Goal: Task Accomplishment & Management: Manage account settings

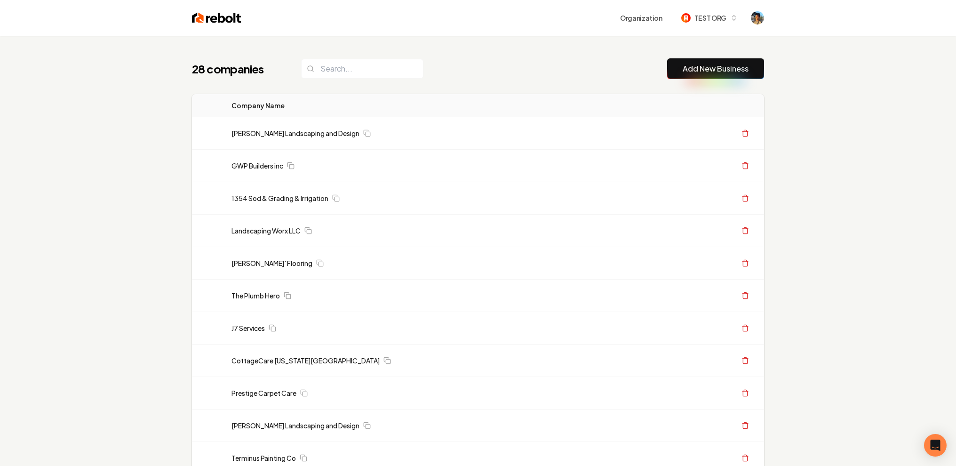
click at [716, 63] on link "Add New Business" at bounding box center [715, 68] width 66 height 11
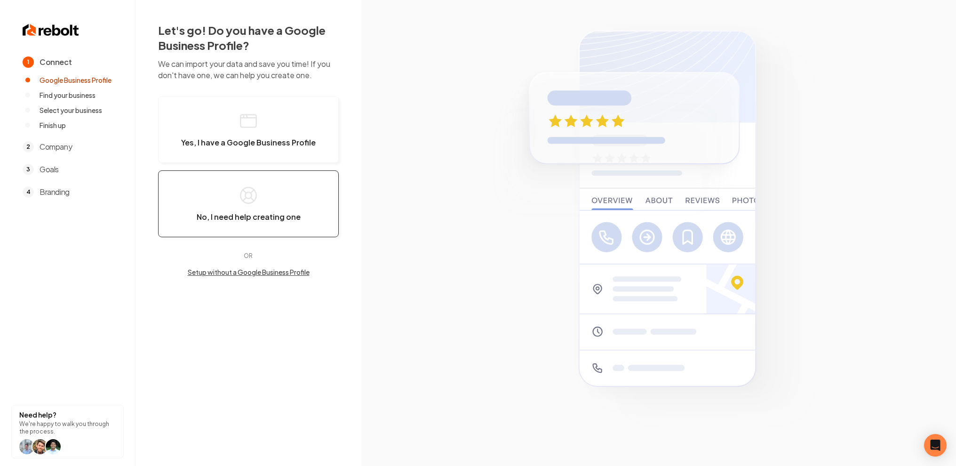
click at [234, 212] on span "No, I need help creating one" at bounding box center [249, 216] width 104 height 9
click at [253, 273] on button "Setup without a Google Business Profile" at bounding box center [248, 271] width 181 height 9
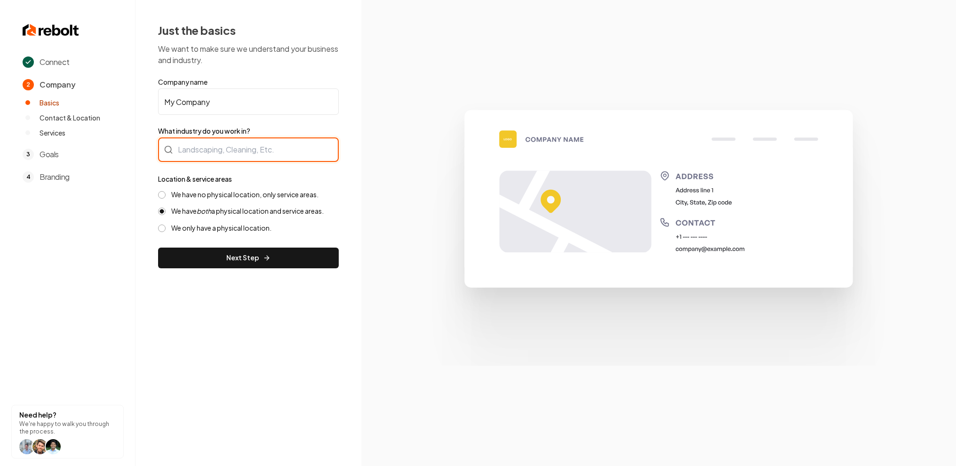
click at [195, 153] on div at bounding box center [248, 149] width 181 height 24
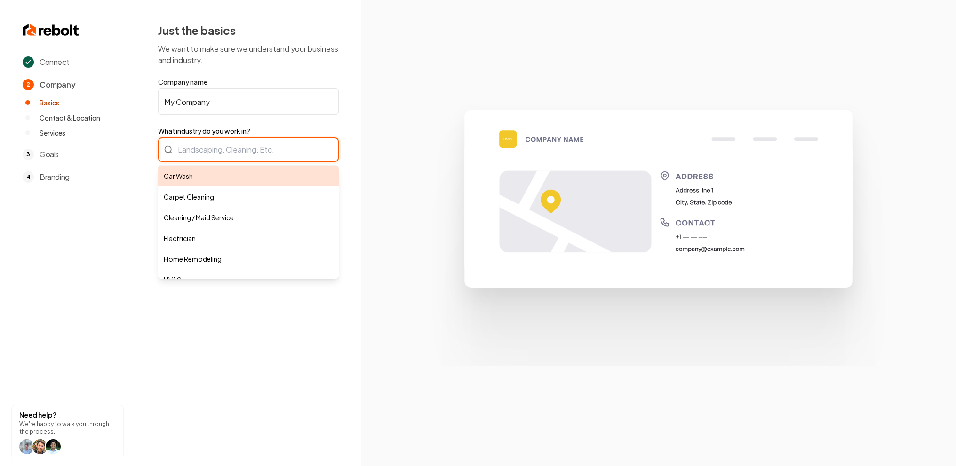
type input "Car Wash"
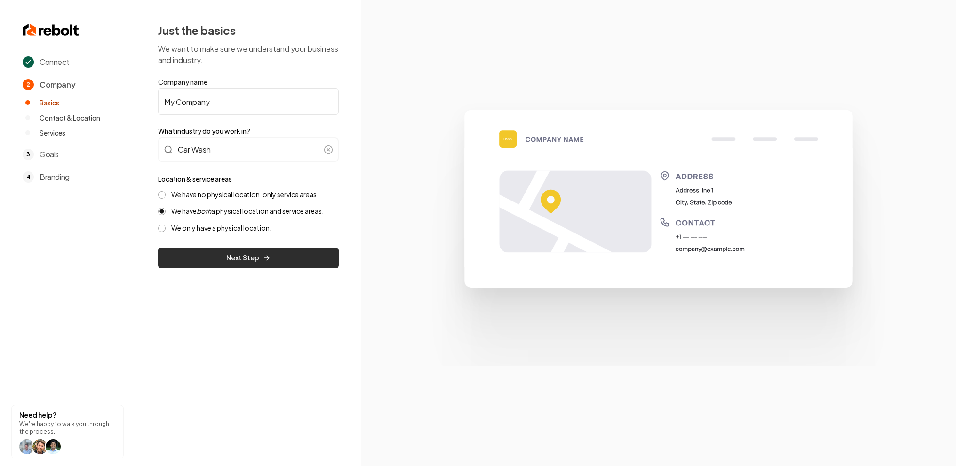
click at [191, 257] on button "Next Step" at bounding box center [248, 257] width 181 height 21
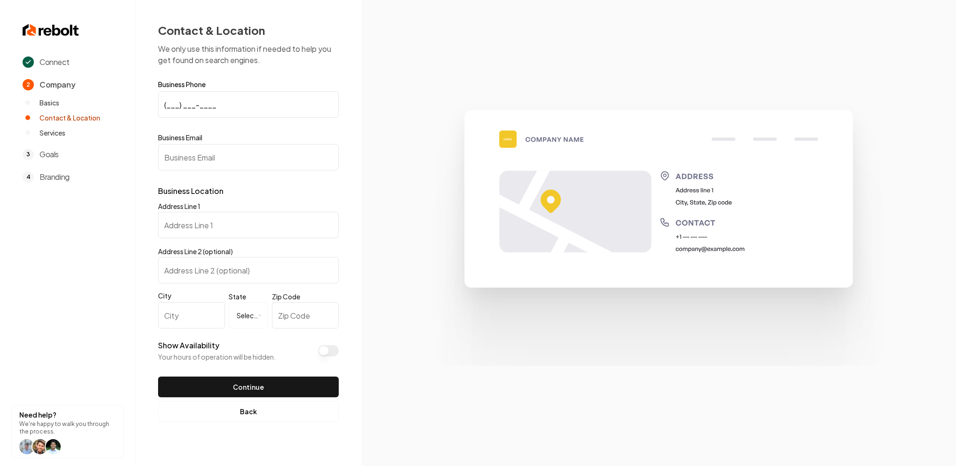
click at [199, 100] on input "(___) ___-____" at bounding box center [248, 104] width 181 height 26
type input "(111) 111-1111"
click at [258, 382] on button "Continue" at bounding box center [248, 386] width 181 height 21
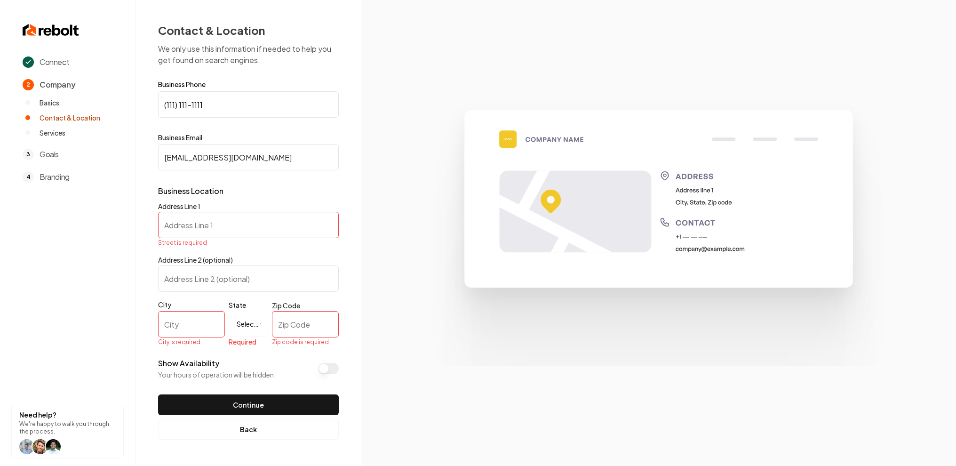
type input "test@email.com"
click at [210, 236] on input "Address Line 1" at bounding box center [248, 225] width 181 height 26
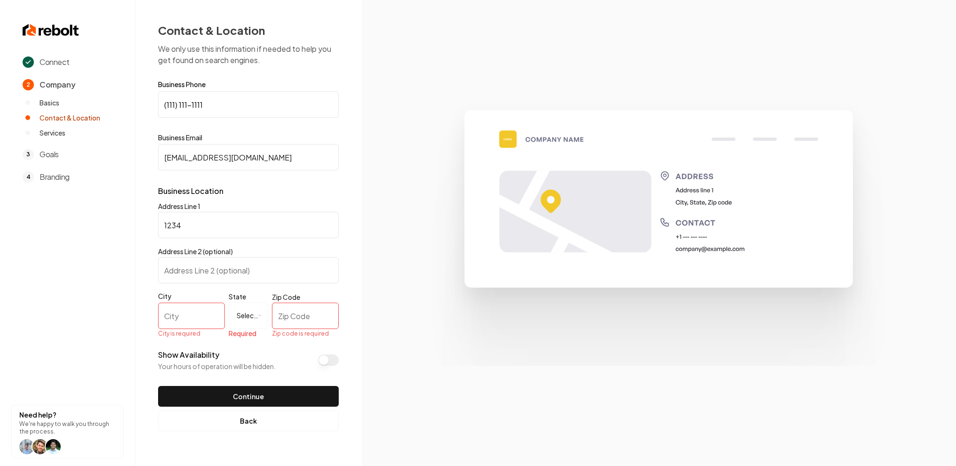
type input "1234"
click at [196, 312] on input "City" at bounding box center [191, 315] width 67 height 26
type input "G"
click at [302, 319] on input "Zip Code" at bounding box center [305, 315] width 67 height 26
type input "2"
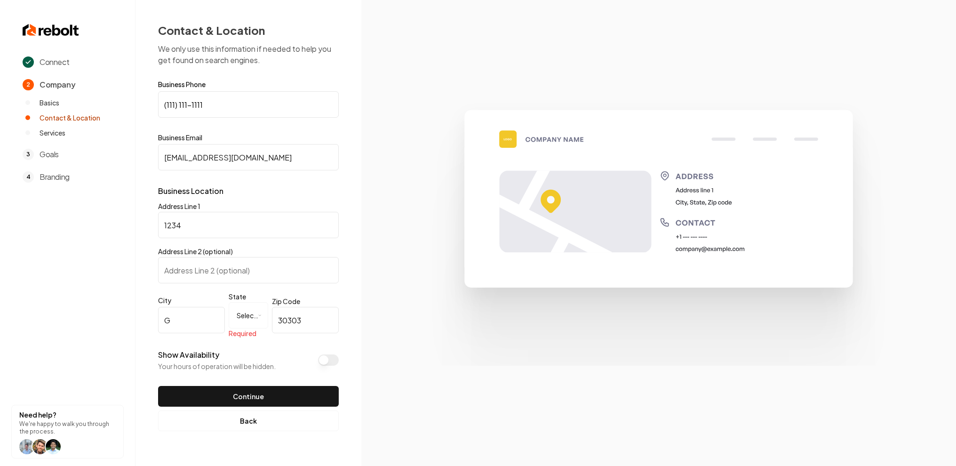
type input "30303"
click at [247, 322] on html "**********" at bounding box center [478, 233] width 956 height 466
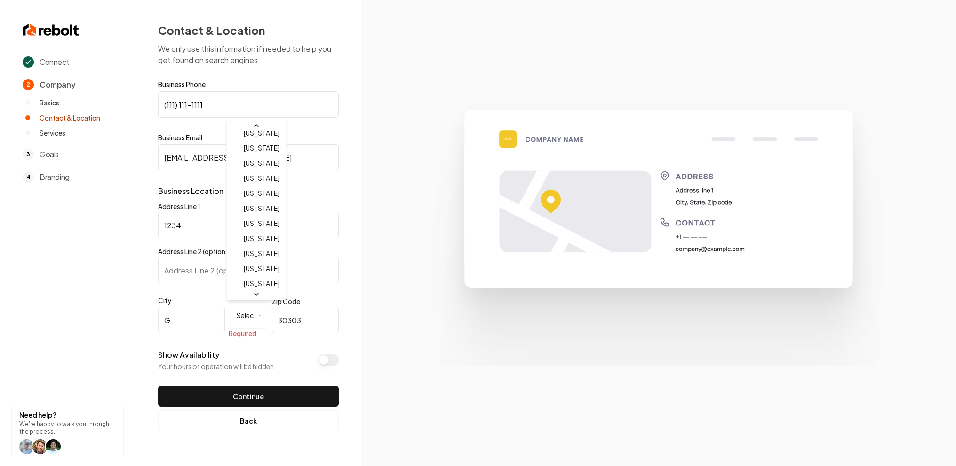
scroll to position [32, 0]
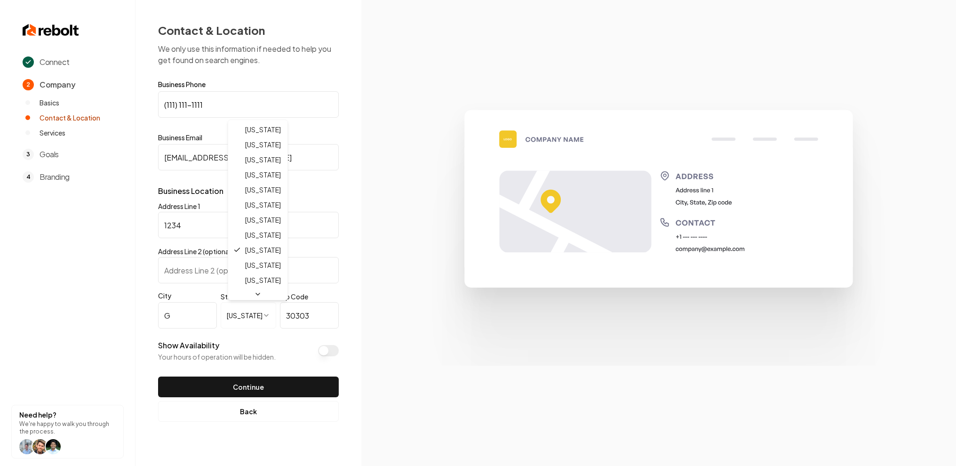
click at [262, 312] on html "**********" at bounding box center [478, 233] width 956 height 466
select select "**"
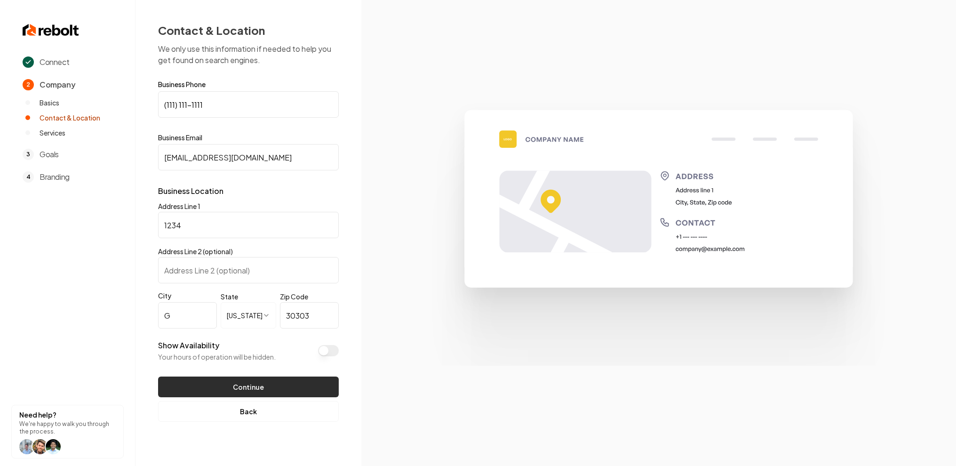
click at [267, 384] on button "Continue" at bounding box center [248, 386] width 181 height 21
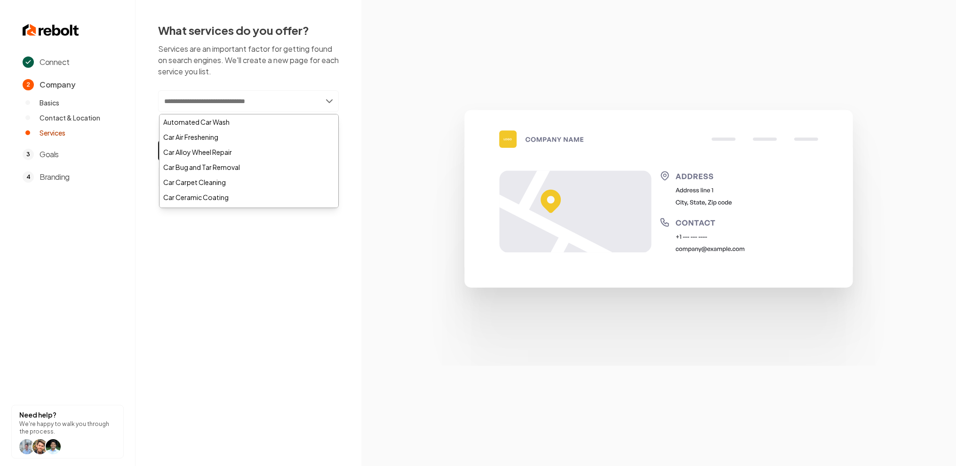
click at [258, 99] on input "text" at bounding box center [248, 101] width 181 height 22
click at [232, 127] on div "Automated Car Wash" at bounding box center [248, 121] width 179 height 15
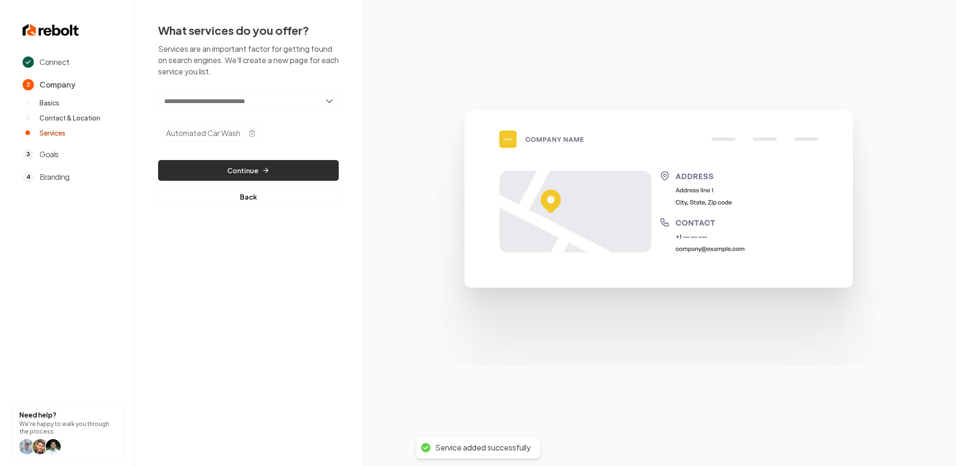
click at [256, 161] on button "Continue" at bounding box center [248, 170] width 181 height 21
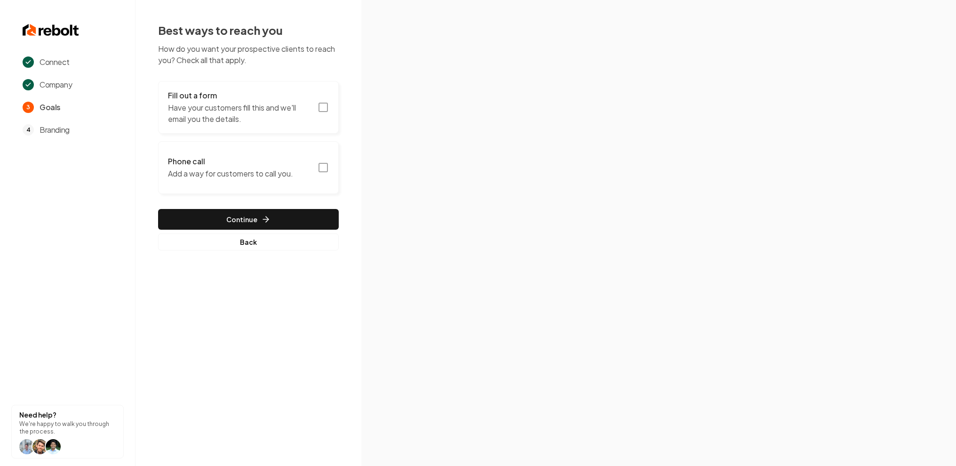
click at [257, 110] on p "Have your customers fill this and we'll email you the details." at bounding box center [240, 113] width 144 height 23
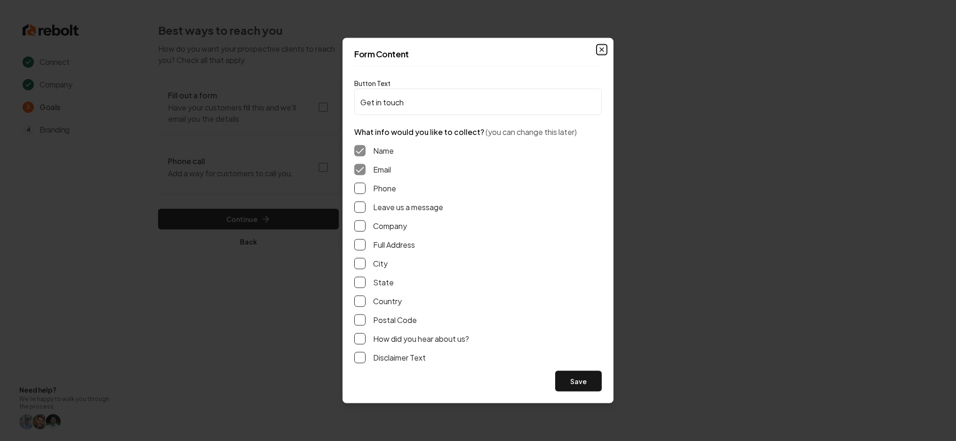
click at [602, 48] on icon "button" at bounding box center [602, 50] width 8 height 8
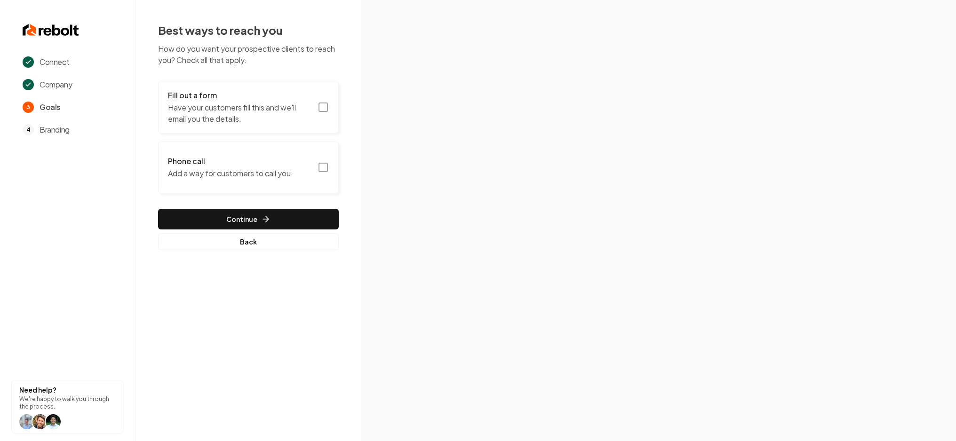
click at [238, 168] on p "Add a way for customers to call you." at bounding box center [230, 173] width 125 height 11
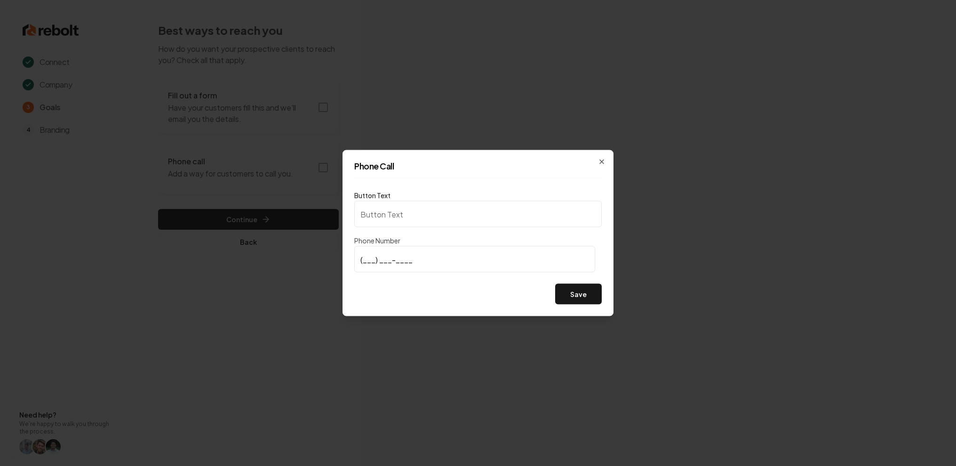
type input "Call us"
type input "(111) 111-1111"
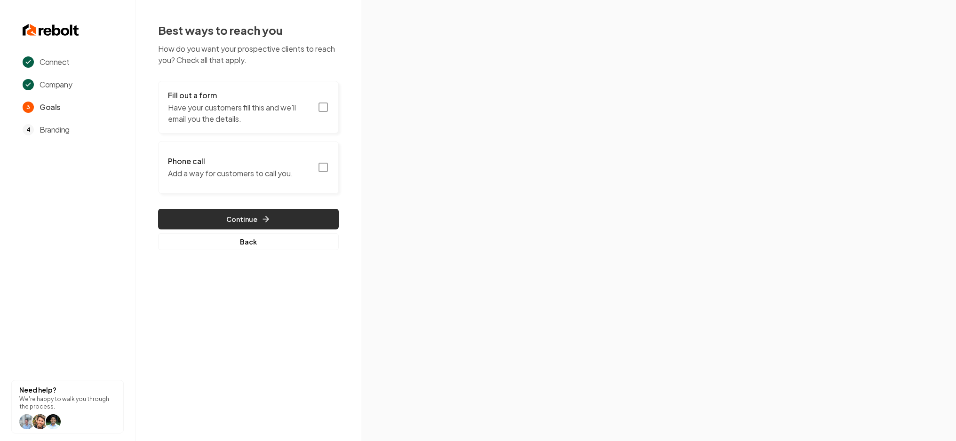
click at [277, 223] on button "Continue" at bounding box center [248, 219] width 181 height 21
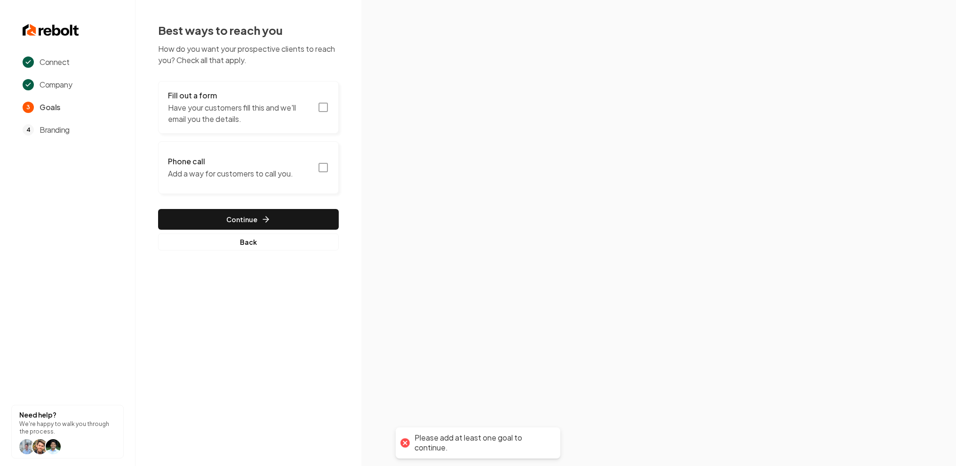
click at [321, 103] on rect "button" at bounding box center [323, 107] width 8 height 8
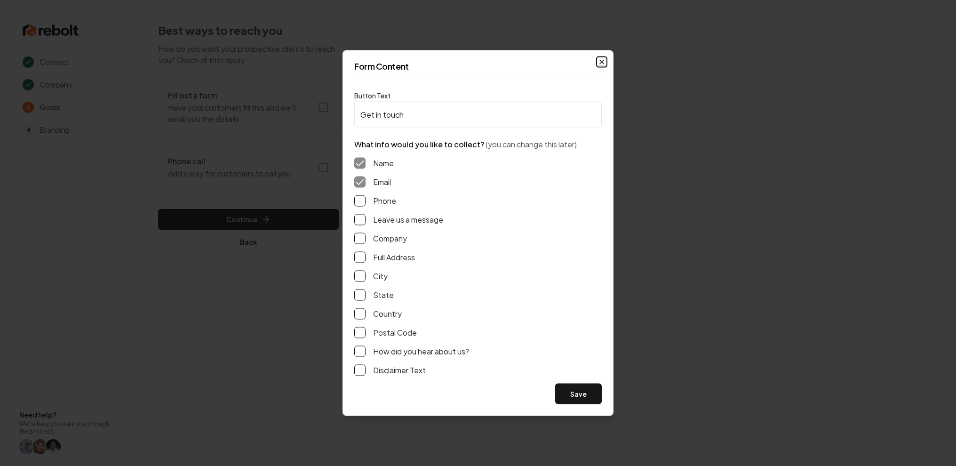
click at [602, 62] on icon "button" at bounding box center [602, 62] width 8 height 8
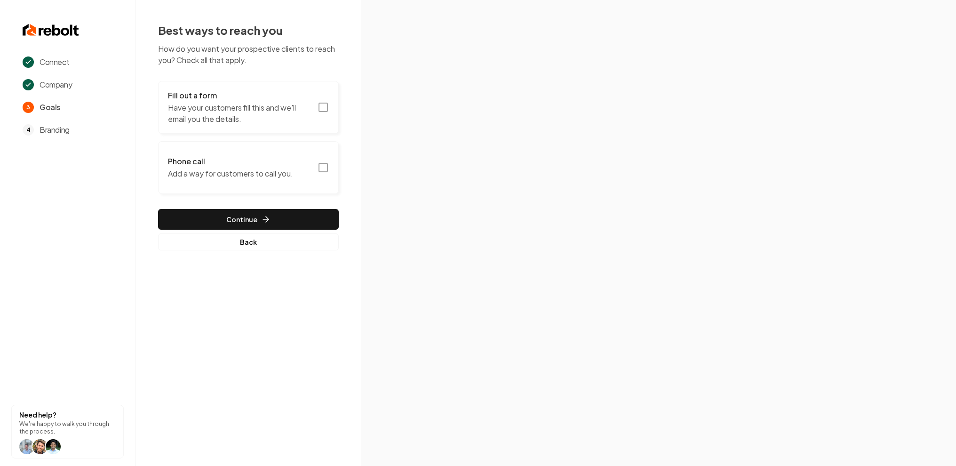
click at [307, 116] on p "Have your customers fill this and we'll email you the details." at bounding box center [240, 113] width 144 height 23
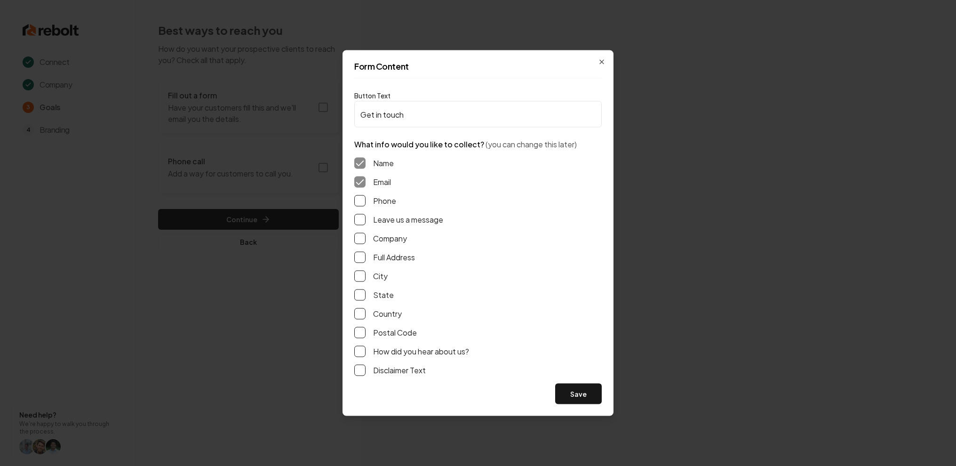
click at [399, 215] on label "Leave us a message" at bounding box center [408, 219] width 70 height 11
click at [365, 215] on button "Leave us a message" at bounding box center [359, 219] width 11 height 11
click at [396, 216] on label "Leave us a message" at bounding box center [408, 219] width 70 height 11
click at [365, 216] on button "Leave us a message" at bounding box center [359, 219] width 11 height 11
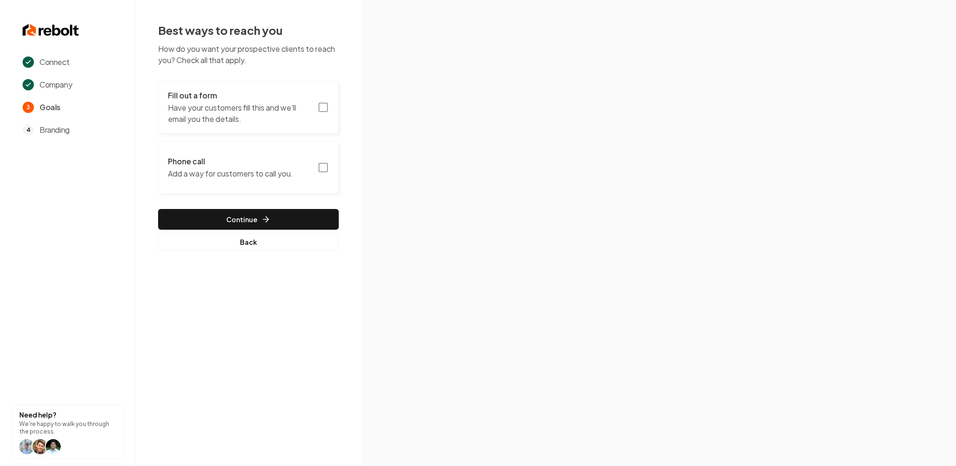
click at [210, 119] on p "Have your customers fill this and we'll email you the details." at bounding box center [240, 113] width 144 height 23
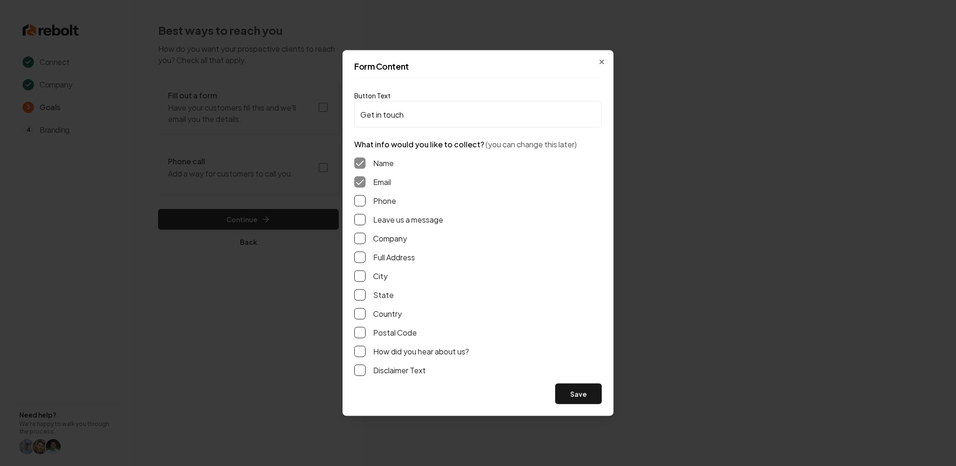
click at [397, 352] on label "How did you hear about us?" at bounding box center [421, 351] width 96 height 11
click at [365, 352] on button "How did you hear about us?" at bounding box center [359, 351] width 11 height 11
click at [380, 351] on label "How did you hear about us?" at bounding box center [421, 351] width 96 height 11
click at [365, 351] on button "How did you hear about us?" at bounding box center [359, 351] width 11 height 11
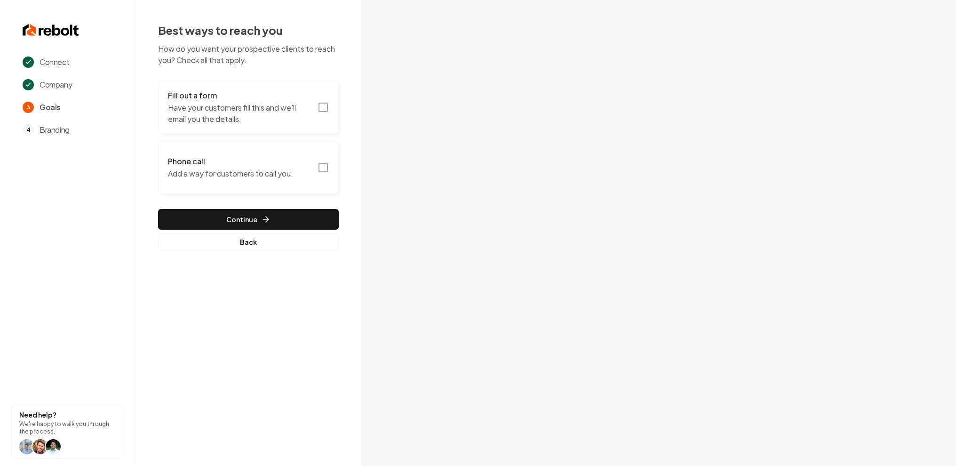
click at [269, 111] on p "Have your customers fill this and we'll email you the details." at bounding box center [240, 113] width 144 height 23
click at [242, 246] on button "Back" at bounding box center [248, 241] width 181 height 17
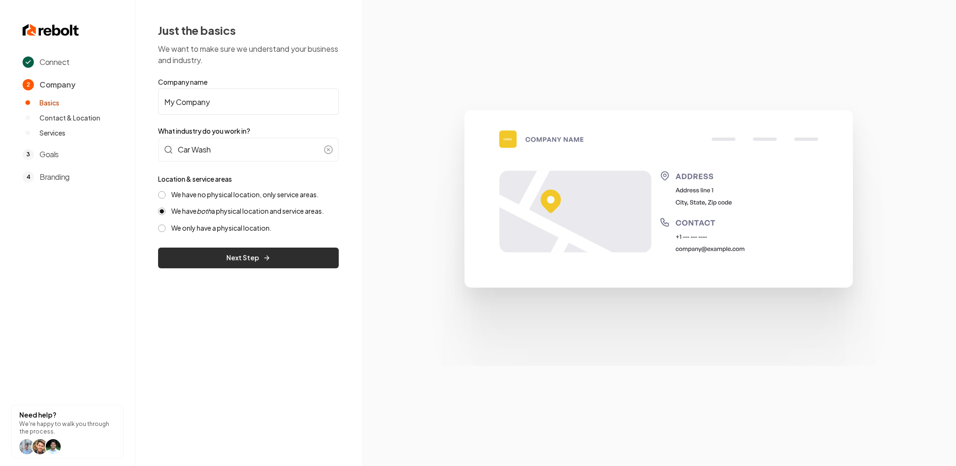
click at [276, 251] on button "Next Step" at bounding box center [248, 257] width 181 height 21
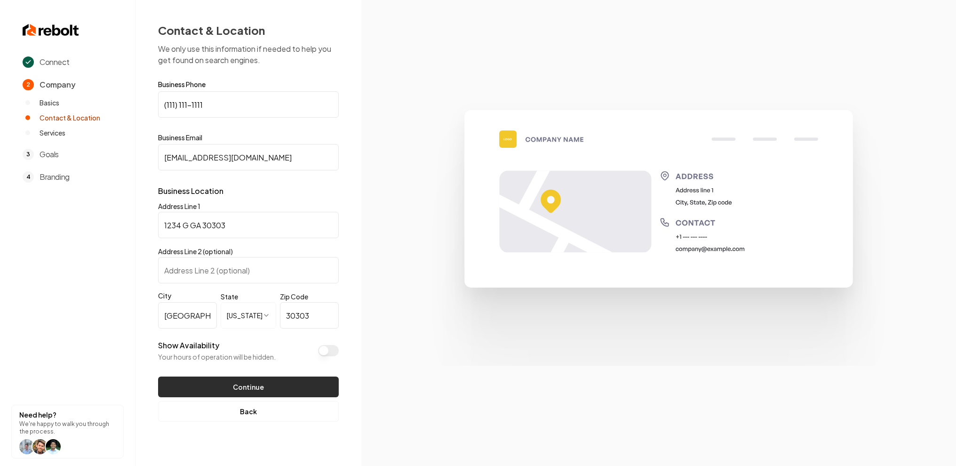
click at [268, 381] on button "Continue" at bounding box center [248, 386] width 181 height 21
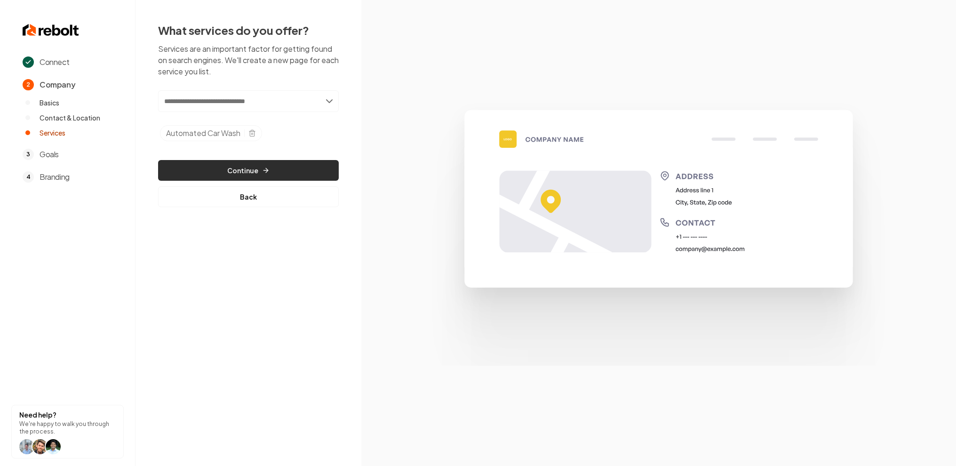
click at [231, 172] on button "Continue" at bounding box center [248, 170] width 181 height 21
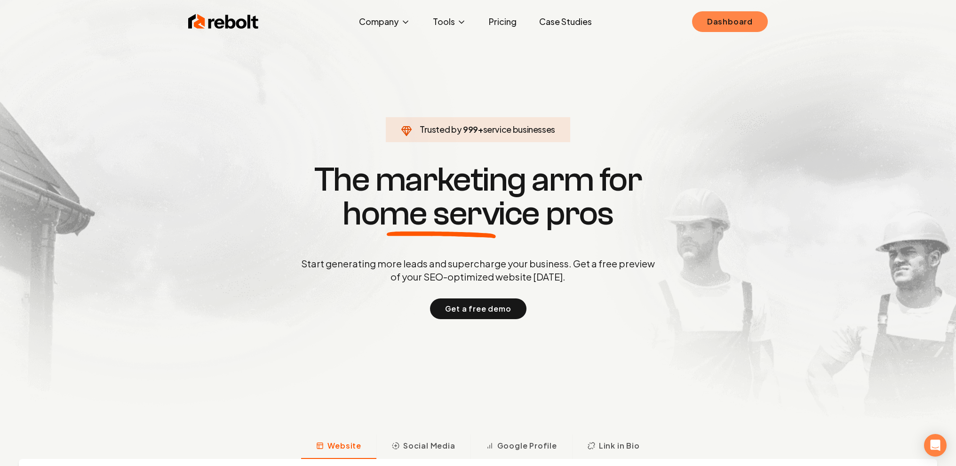
click at [729, 26] on link "Dashboard" at bounding box center [730, 21] width 76 height 21
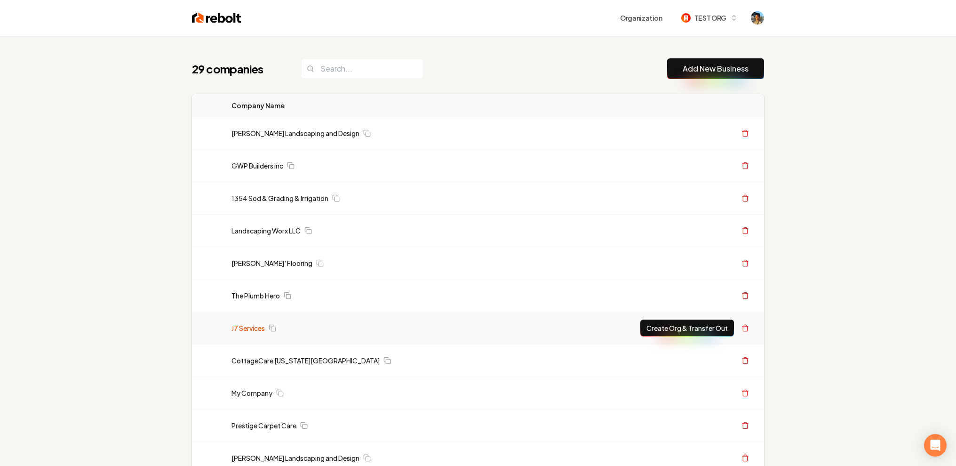
click at [253, 329] on link "J7 Services" at bounding box center [247, 327] width 33 height 9
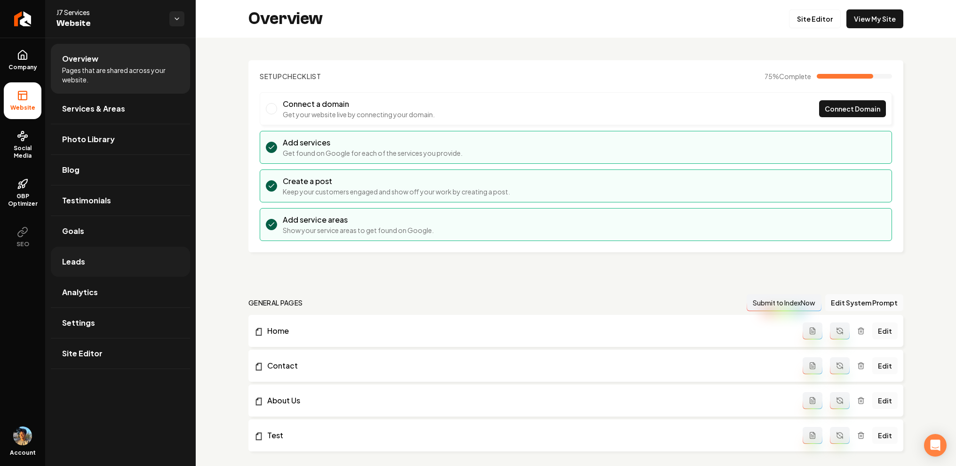
click at [89, 262] on link "Leads" at bounding box center [120, 261] width 139 height 30
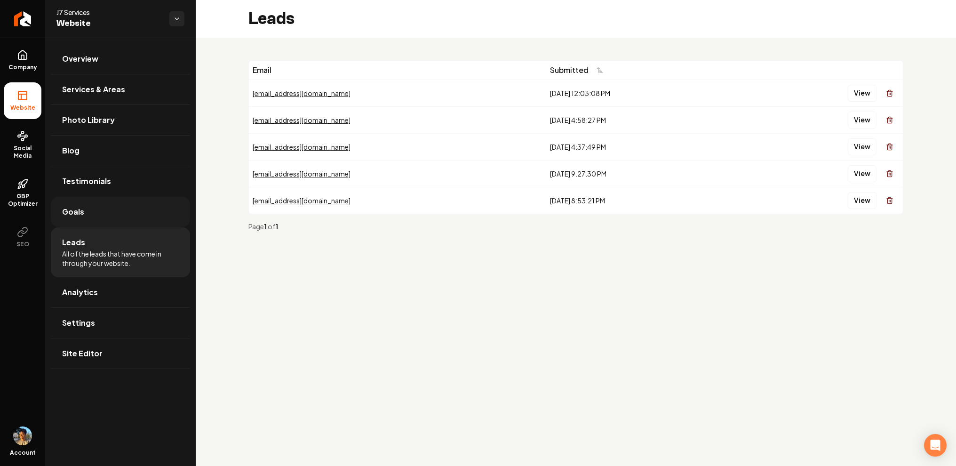
click at [120, 214] on link "Goals" at bounding box center [120, 212] width 139 height 30
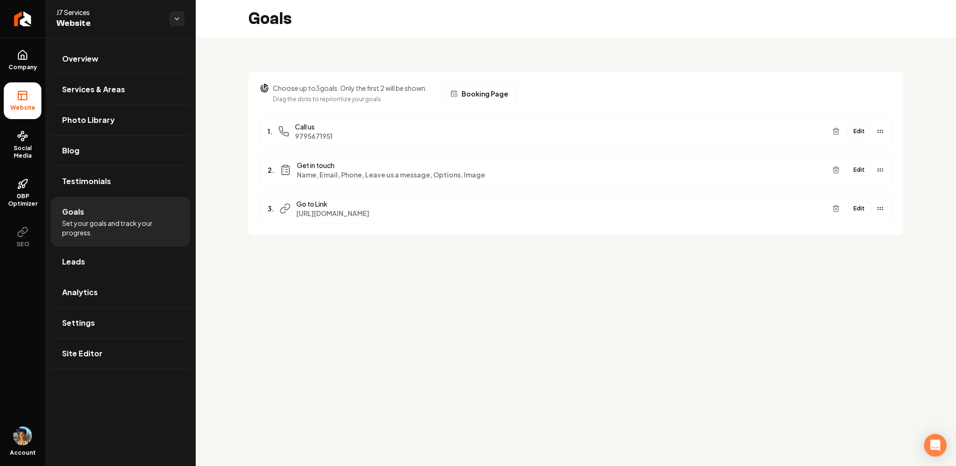
click at [863, 173] on button "Edit" at bounding box center [859, 170] width 24 height 12
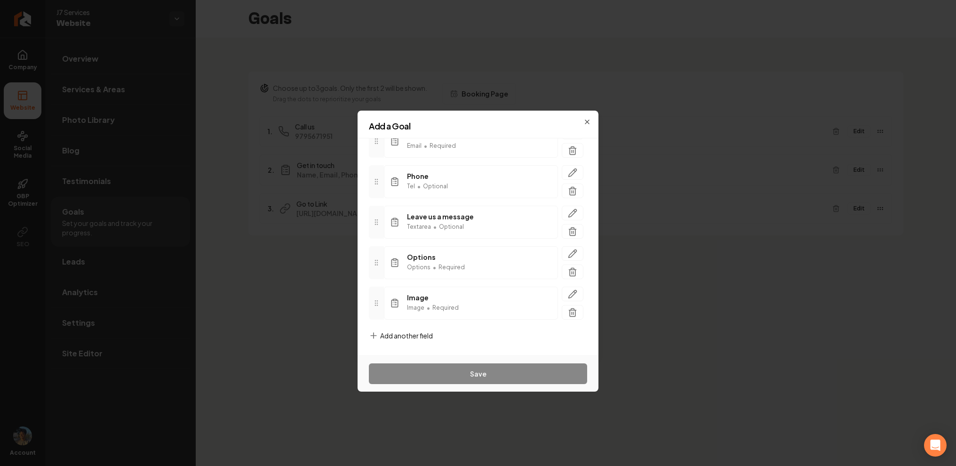
click at [398, 334] on span "Add another field" at bounding box center [406, 335] width 53 height 9
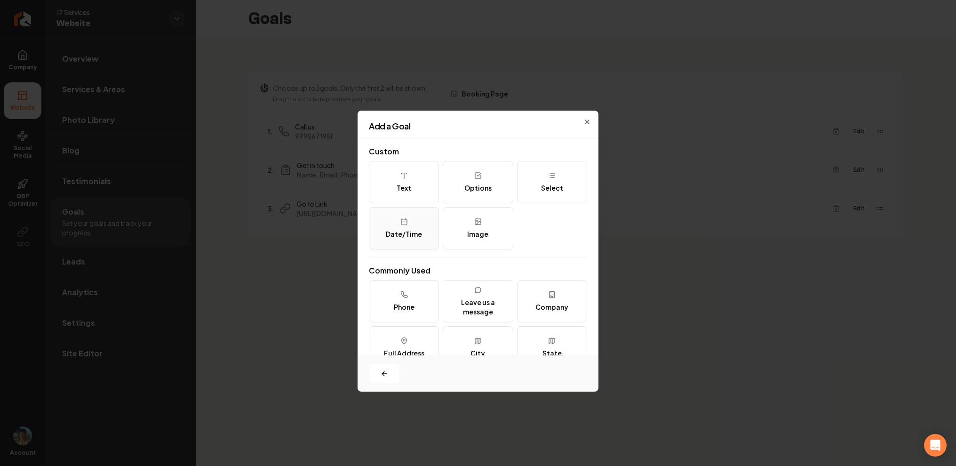
click at [404, 225] on icon at bounding box center [404, 222] width 8 height 8
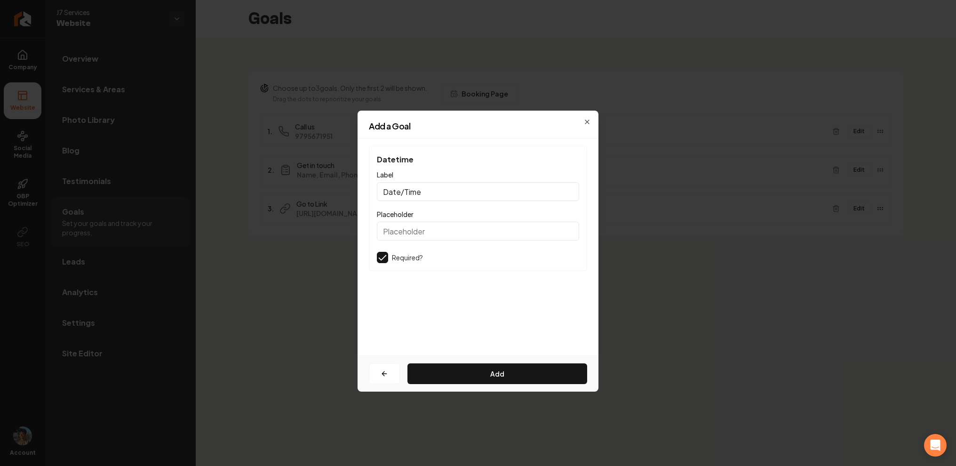
click at [409, 230] on input "Placeholder" at bounding box center [478, 231] width 202 height 19
click at [422, 334] on div "Datetime Label Date/Time Placeholder Required? Add" at bounding box center [477, 246] width 241 height 217
click at [379, 251] on div "Datetime Label Date/Time Placeholder Required?" at bounding box center [478, 208] width 218 height 125
click at [383, 258] on button "button" at bounding box center [382, 257] width 11 height 11
click at [438, 373] on button "Add" at bounding box center [497, 373] width 180 height 21
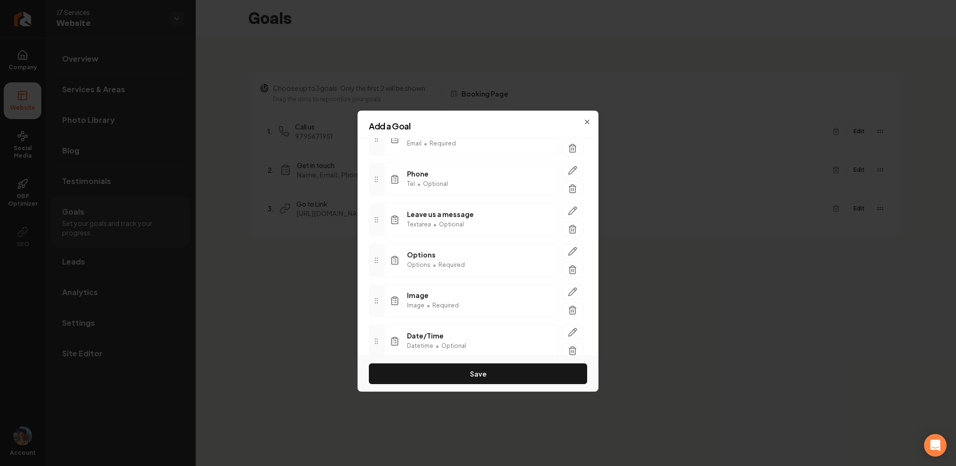
scroll to position [166, 0]
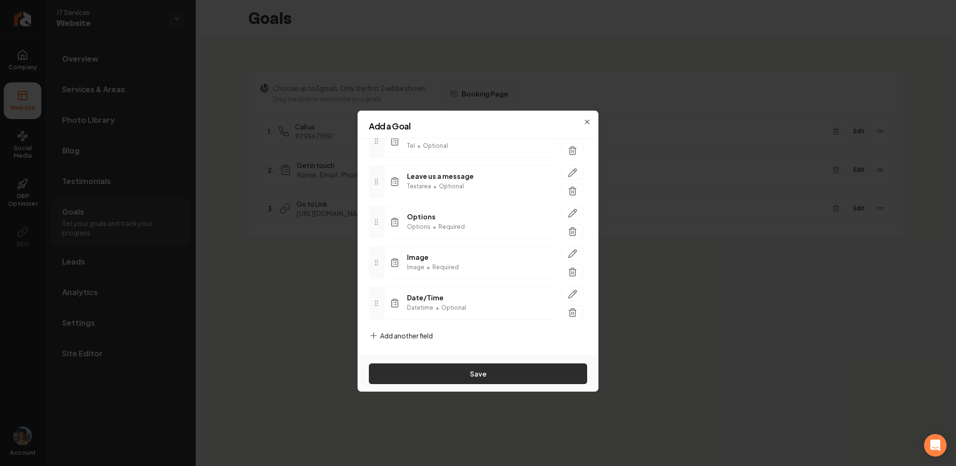
click at [453, 377] on button "Save" at bounding box center [478, 373] width 218 height 21
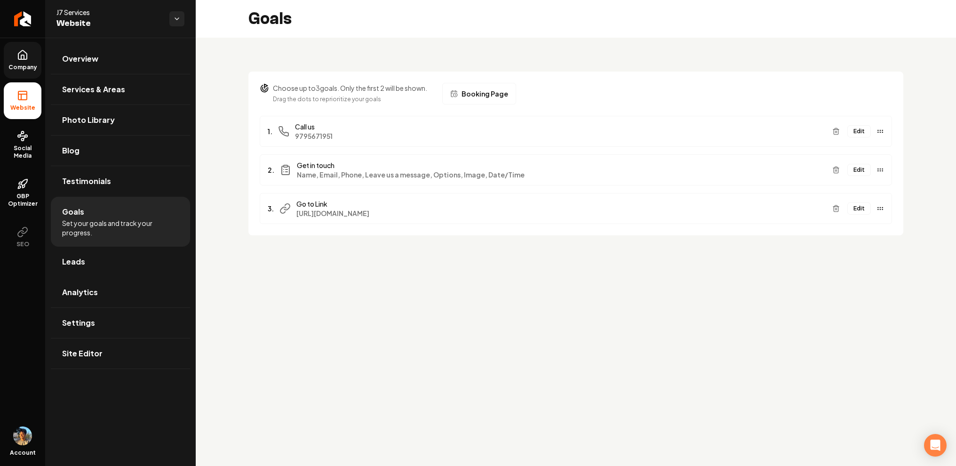
click at [23, 59] on icon at bounding box center [22, 54] width 8 height 9
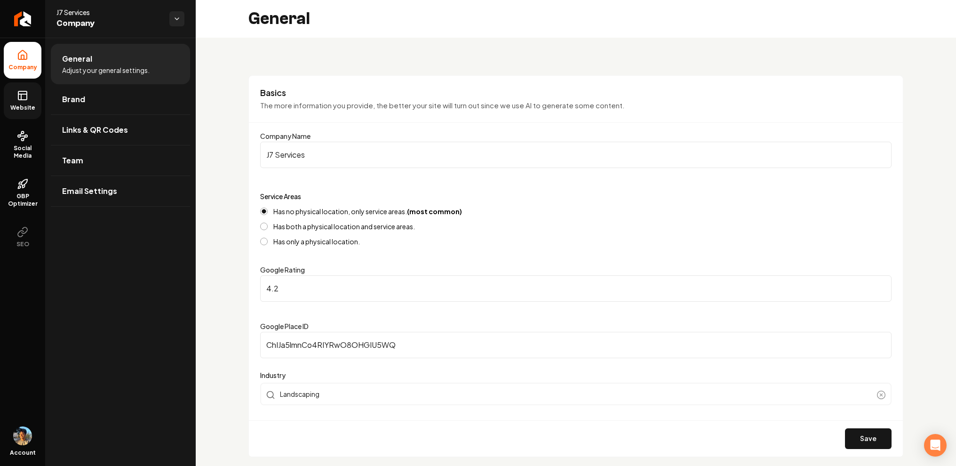
click at [19, 91] on rect at bounding box center [22, 95] width 8 height 8
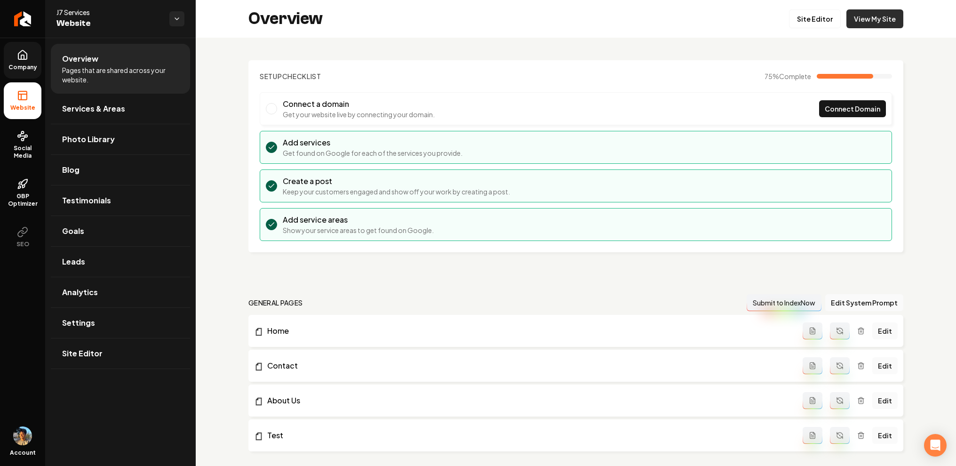
click at [875, 15] on link "View My Site" at bounding box center [874, 18] width 57 height 19
click at [81, 236] on span "Goals" at bounding box center [73, 230] width 22 height 11
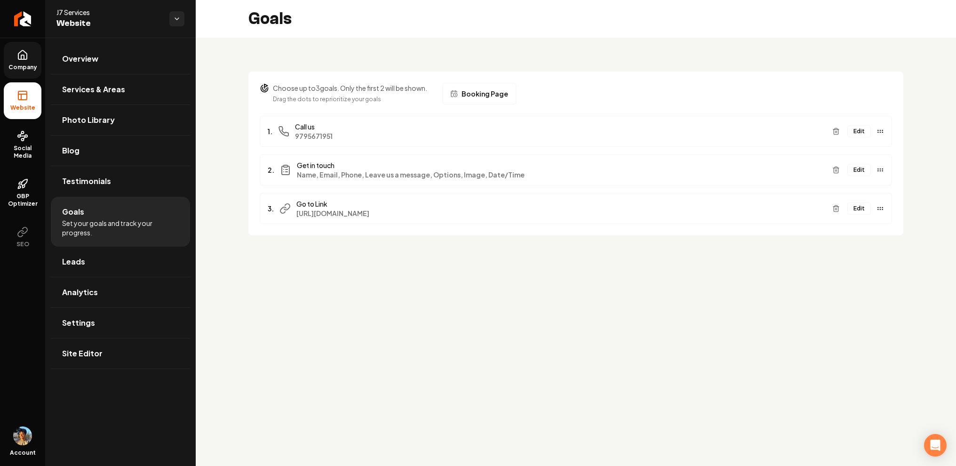
click at [856, 127] on button "Edit" at bounding box center [859, 131] width 24 height 12
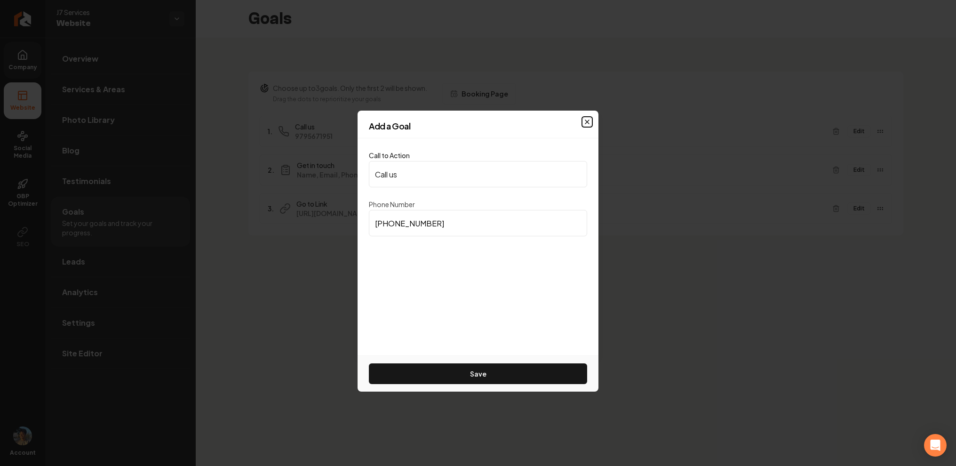
click at [587, 120] on icon "button" at bounding box center [587, 122] width 8 height 8
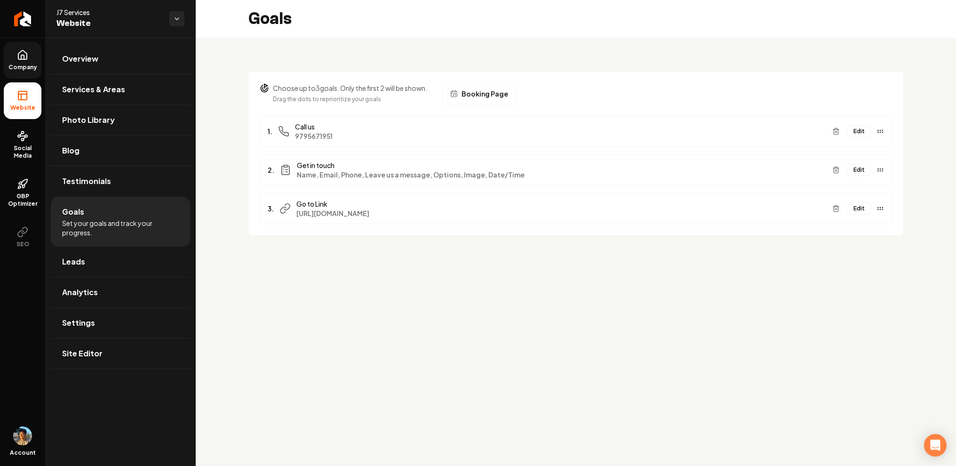
click at [857, 206] on button "Edit" at bounding box center [859, 208] width 24 height 12
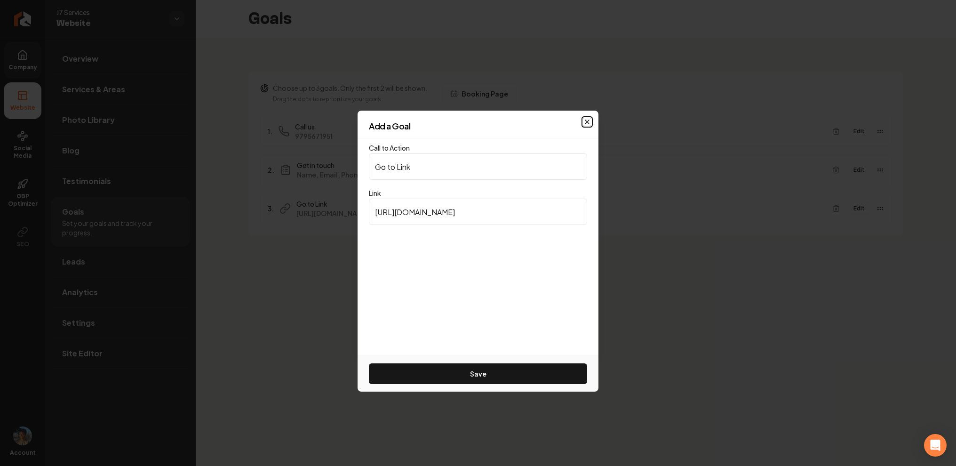
click at [585, 120] on icon "button" at bounding box center [587, 122] width 8 height 8
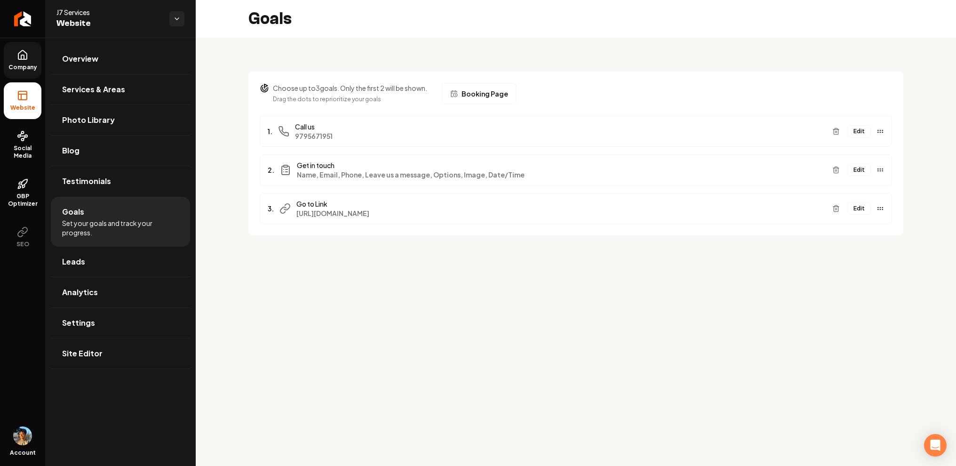
click at [489, 93] on span "Booking Page" at bounding box center [484, 93] width 47 height 9
click at [838, 210] on icon "Main content area" at bounding box center [835, 208] width 4 height 5
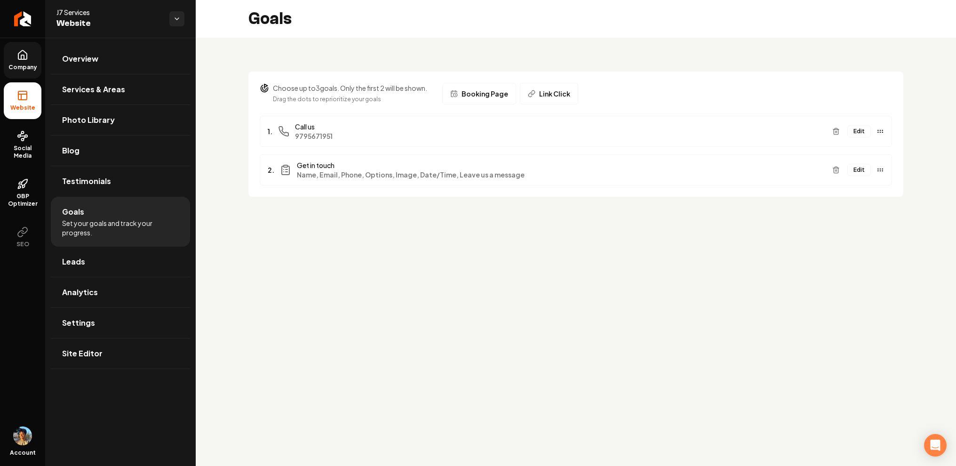
drag, startPoint x: 342, startPoint y: 87, endPoint x: 430, endPoint y: 89, distance: 87.5
click at [429, 89] on div "Choose up to 3 goals. Only the first 2 will be shown. Drag the dots to repriori…" at bounding box center [576, 94] width 632 height 22
click at [387, 86] on p "Choose up to 3 goals. Only the first 2 will be shown." at bounding box center [350, 87] width 154 height 9
click at [840, 134] on icon "Main content area" at bounding box center [836, 131] width 8 height 8
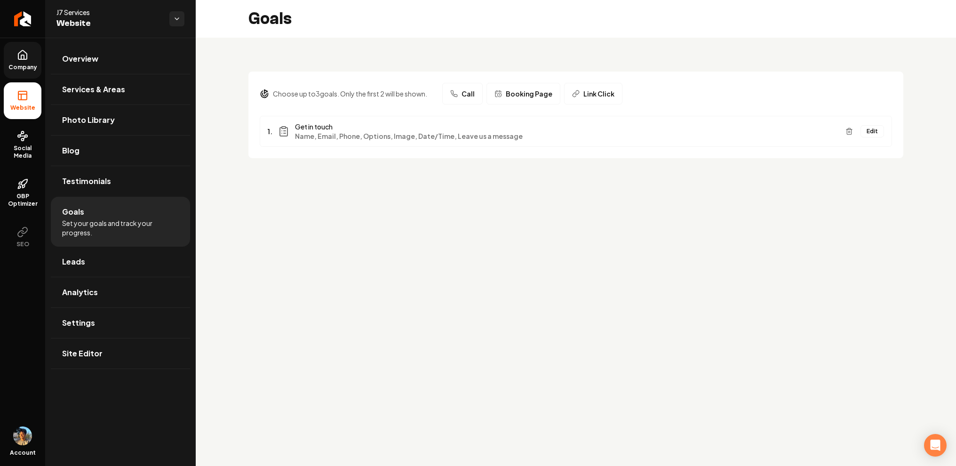
click at [524, 97] on span "Booking Page" at bounding box center [529, 93] width 47 height 9
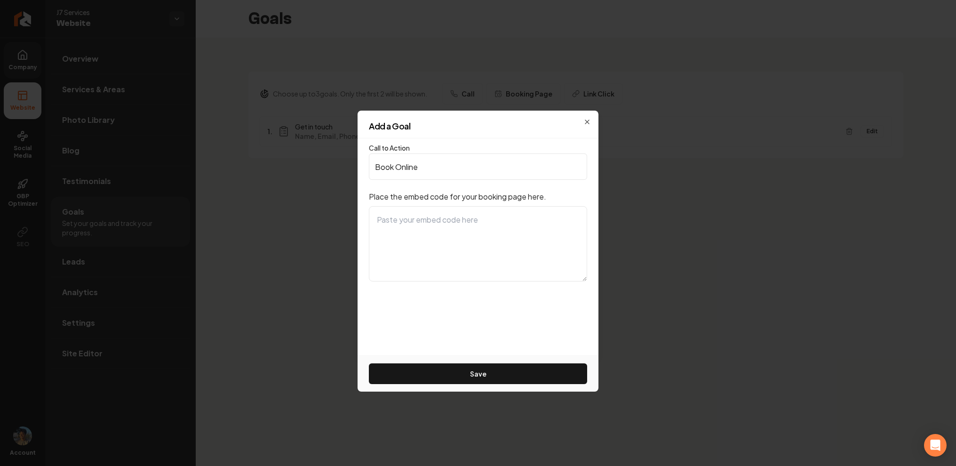
click at [464, 216] on textarea at bounding box center [478, 243] width 218 height 75
click at [486, 366] on button "Save" at bounding box center [478, 373] width 218 height 21
click at [587, 121] on icon "button" at bounding box center [587, 122] width 4 height 4
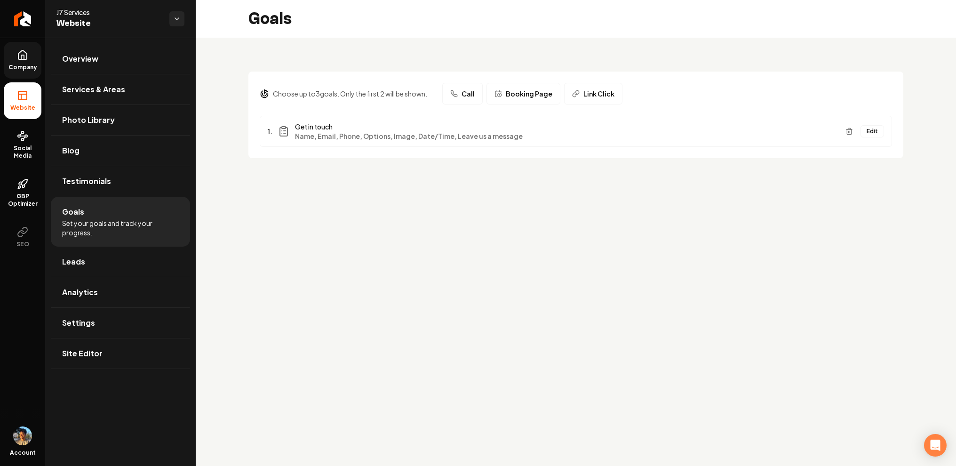
click at [586, 94] on span "Link Click" at bounding box center [598, 93] width 31 height 9
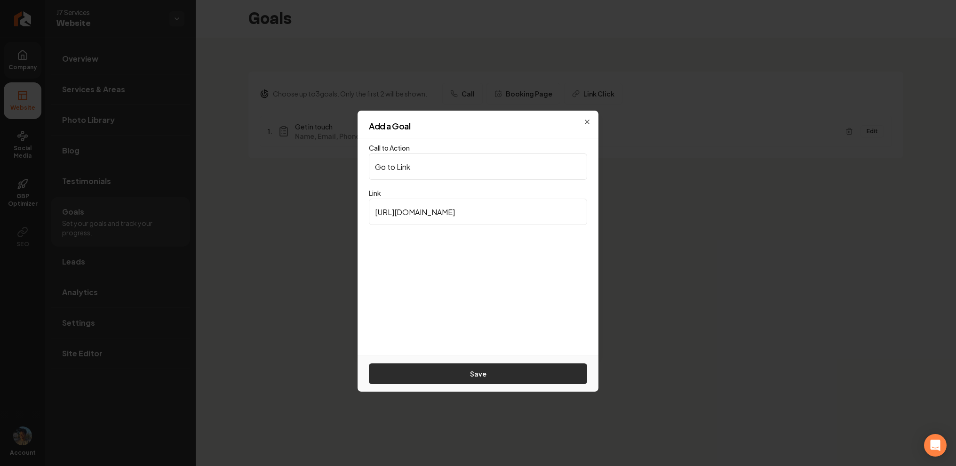
click at [490, 363] on button "Save" at bounding box center [478, 373] width 218 height 21
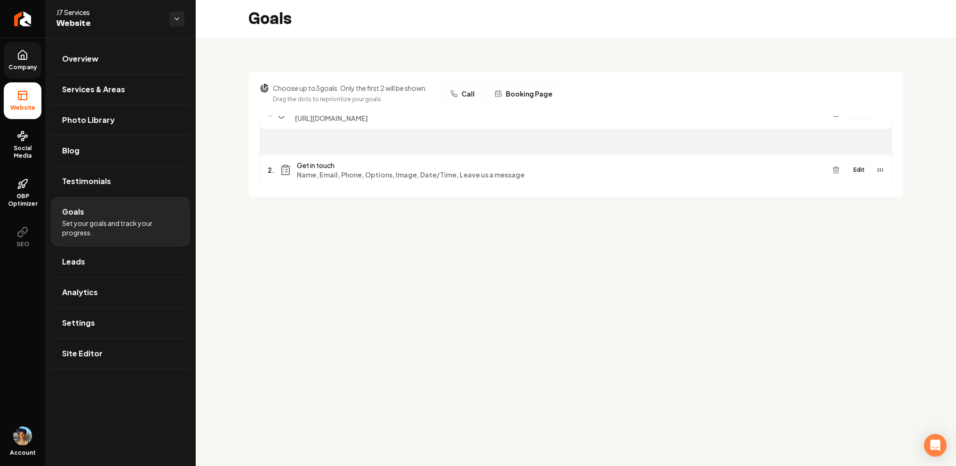
drag, startPoint x: 881, startPoint y: 169, endPoint x: 880, endPoint y: 113, distance: 56.0
click at [880, 113] on section "Choose up to 3 goals. Only the first 2 will be shown. Drag the dots to repriori…" at bounding box center [575, 133] width 655 height 125
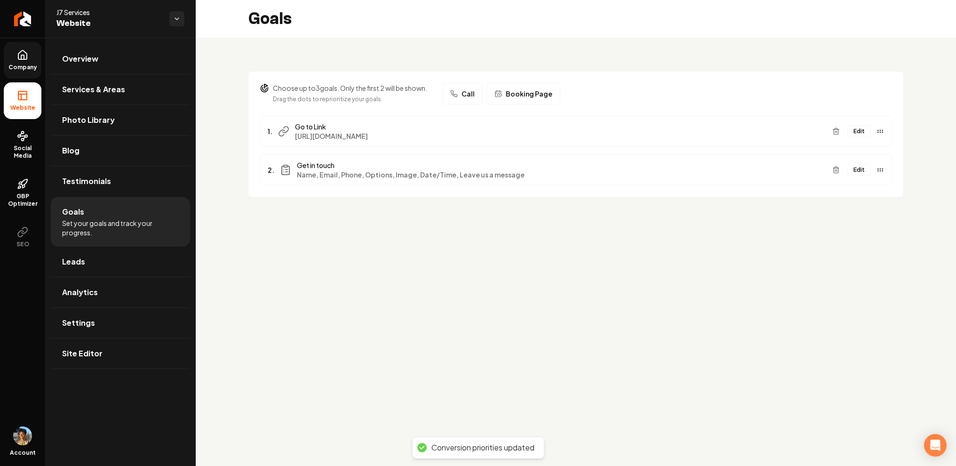
click at [27, 58] on icon at bounding box center [22, 54] width 11 height 11
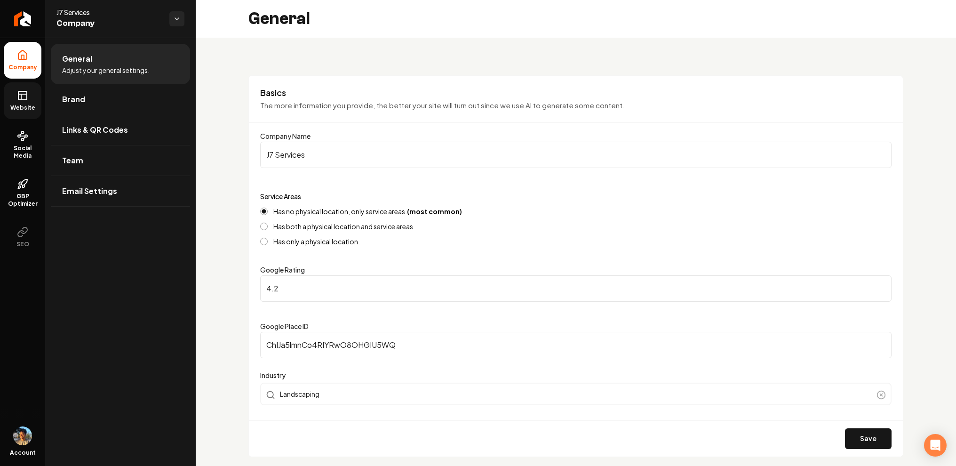
click at [30, 98] on link "Website" at bounding box center [23, 100] width 38 height 37
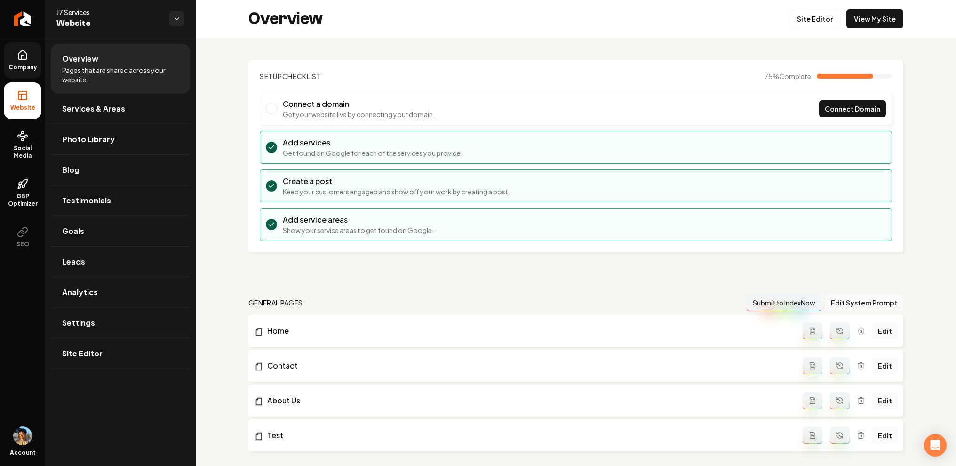
click at [918, 27] on div "Overview Site Editor View My Site" at bounding box center [576, 19] width 760 height 38
click at [901, 23] on link "View My Site" at bounding box center [874, 18] width 57 height 19
click at [100, 242] on link "Goals" at bounding box center [120, 231] width 139 height 30
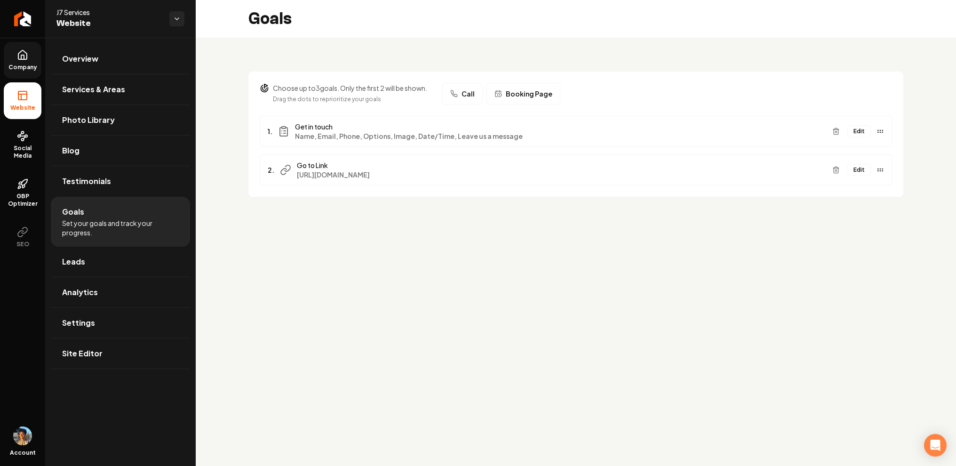
click at [855, 133] on button "Edit" at bounding box center [859, 131] width 24 height 12
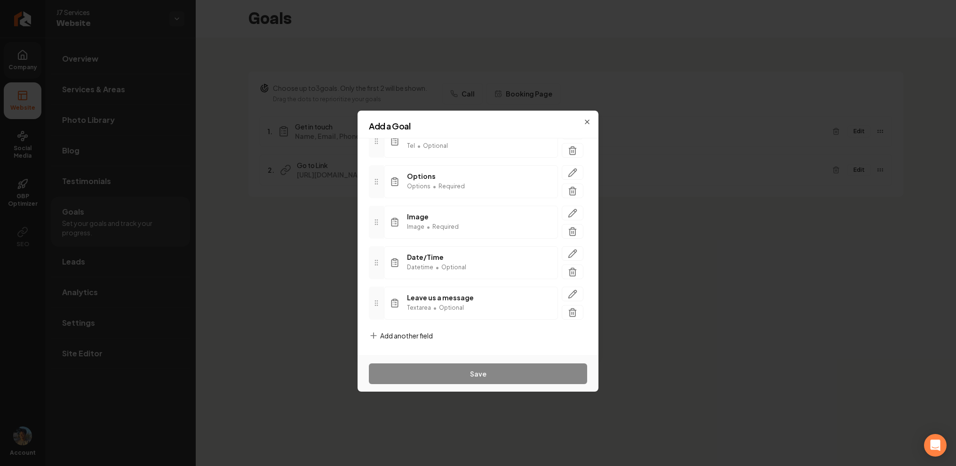
click at [409, 336] on span "Add another field" at bounding box center [406, 335] width 53 height 9
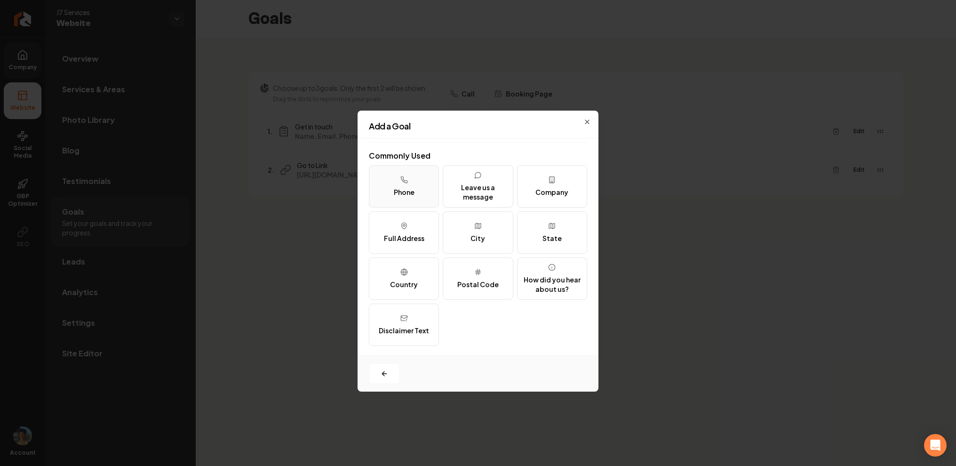
click at [417, 189] on button "Phone" at bounding box center [404, 186] width 70 height 42
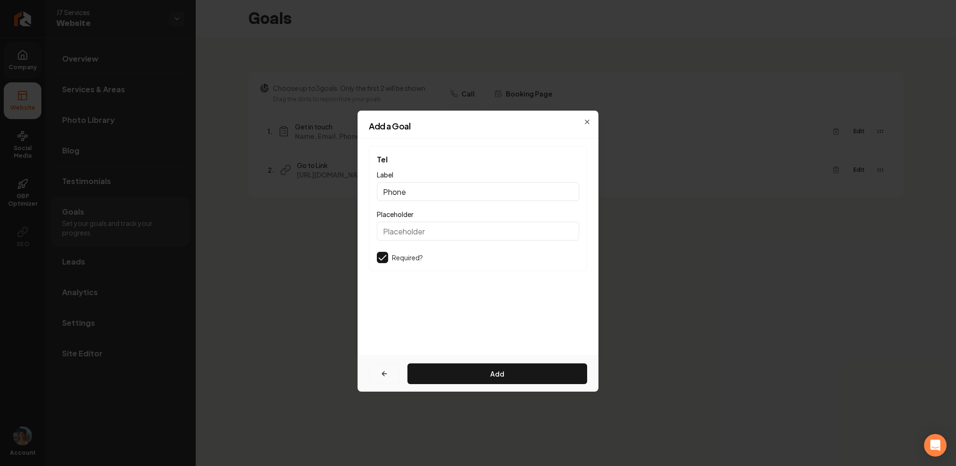
click at [377, 378] on button "button" at bounding box center [384, 373] width 31 height 21
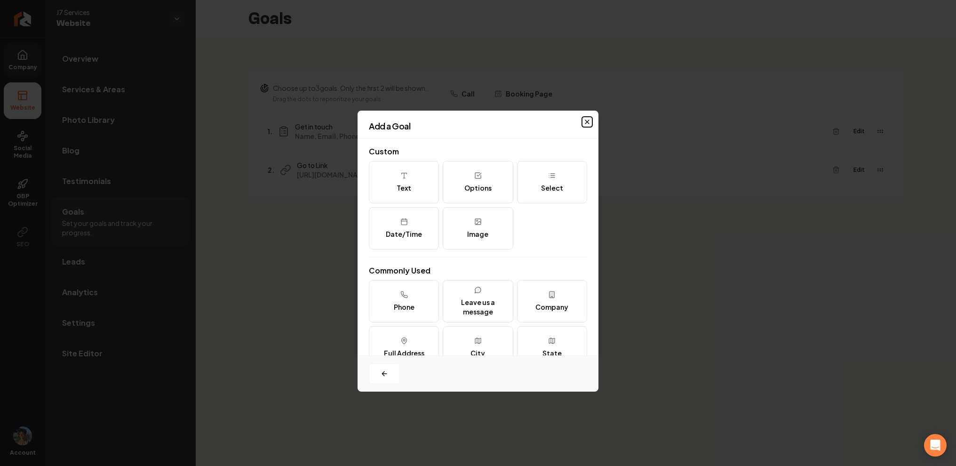
click at [586, 120] on icon "button" at bounding box center [587, 122] width 8 height 8
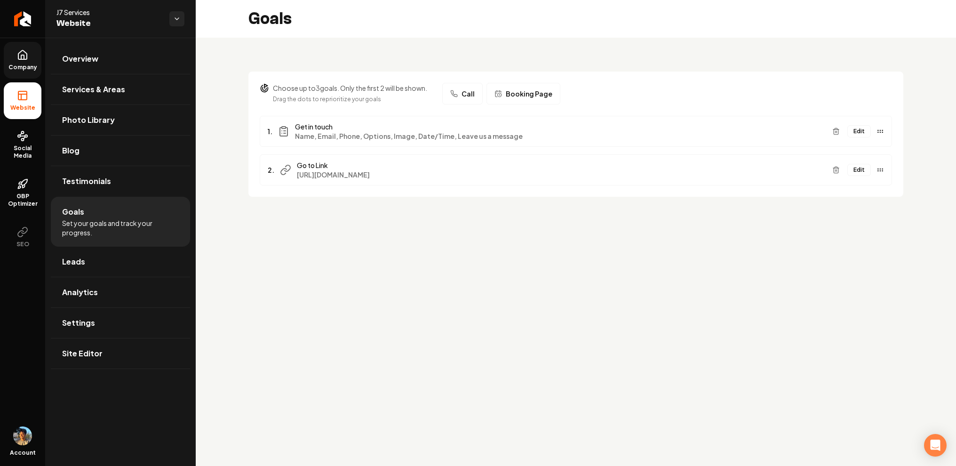
click at [864, 133] on button "Edit" at bounding box center [859, 131] width 24 height 12
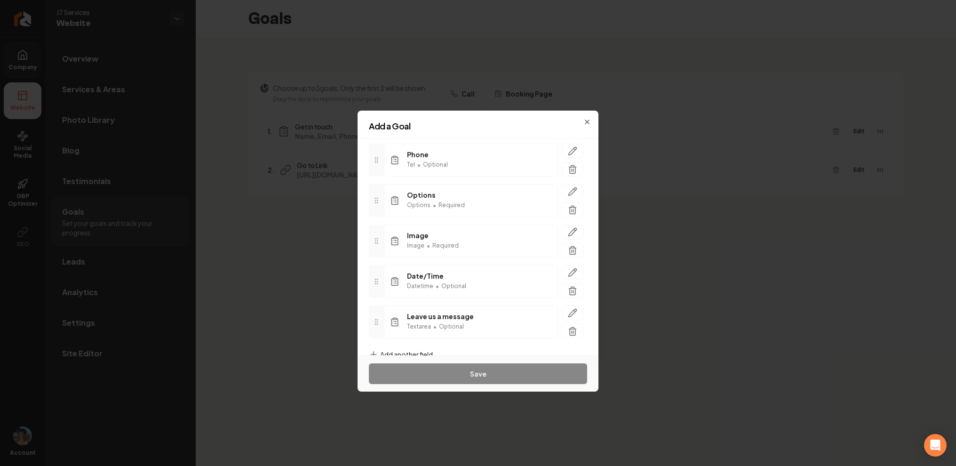
scroll to position [157, 0]
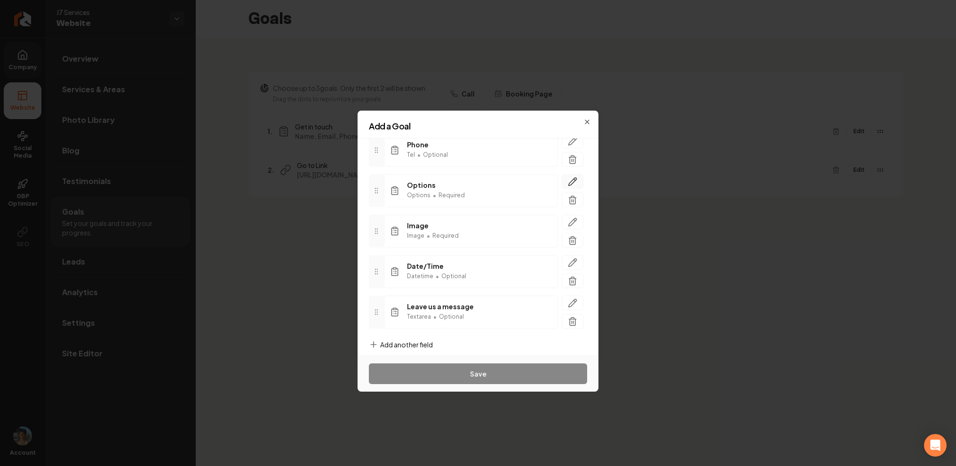
click at [575, 178] on icon "button" at bounding box center [572, 181] width 9 height 9
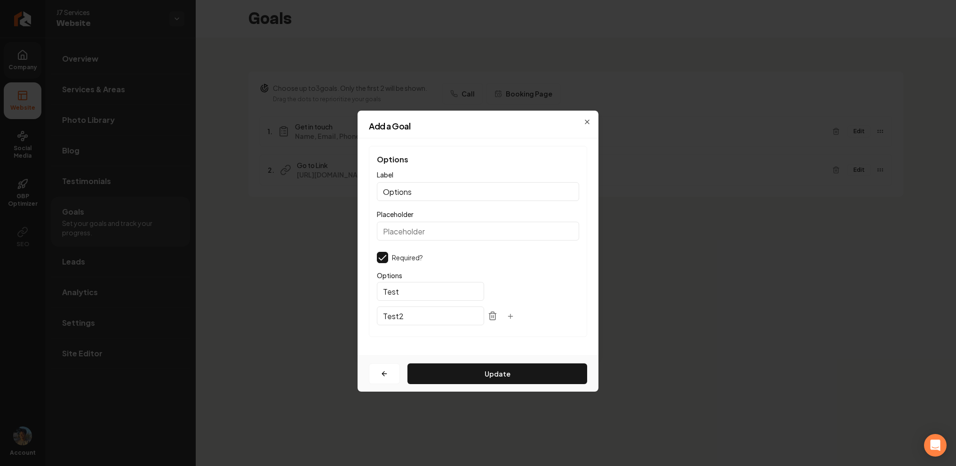
scroll to position [0, 0]
click at [384, 373] on icon "button" at bounding box center [384, 373] width 4 height 0
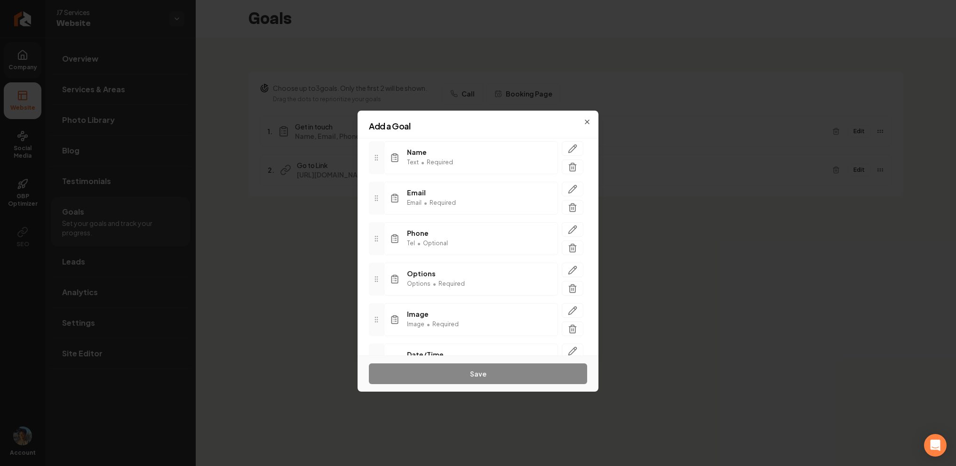
scroll to position [73, 0]
click at [575, 261] on icon "button" at bounding box center [572, 265] width 9 height 9
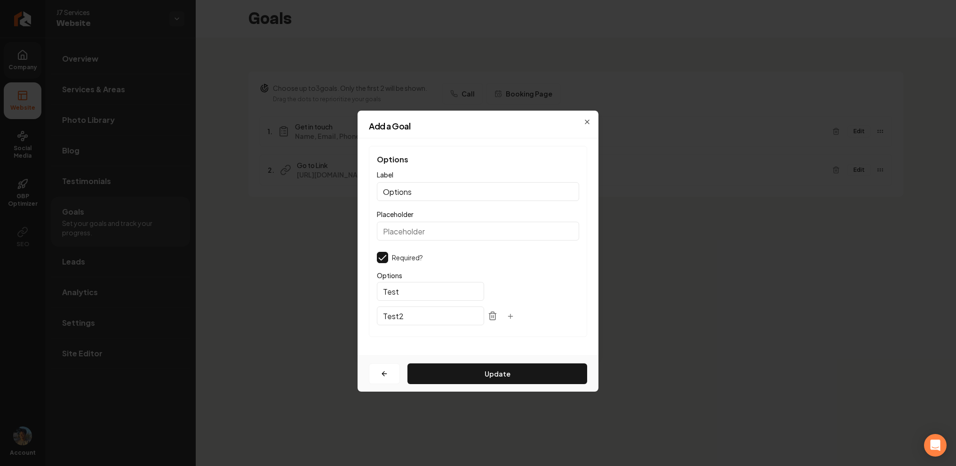
scroll to position [0, 0]
click at [412, 197] on input "Options" at bounding box center [478, 191] width 202 height 19
click at [380, 372] on icon "button" at bounding box center [384, 374] width 8 height 8
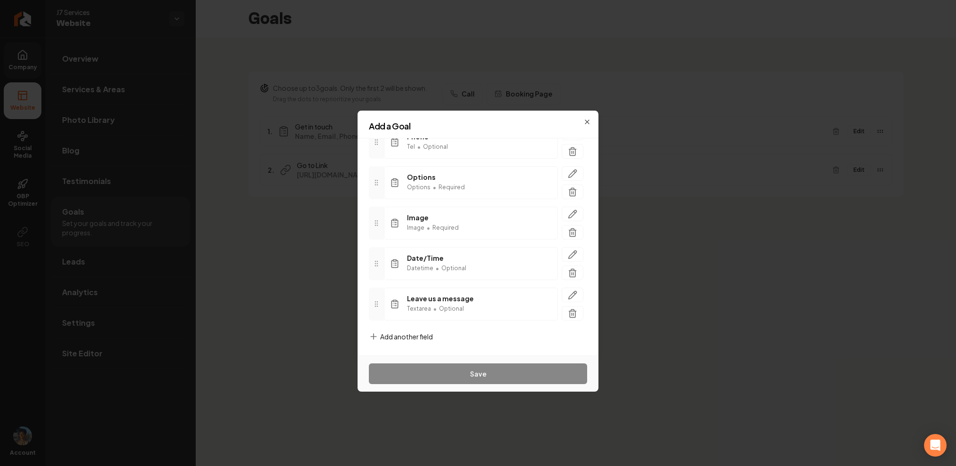
scroll to position [166, 0]
click at [403, 332] on span "Add another field" at bounding box center [406, 335] width 53 height 9
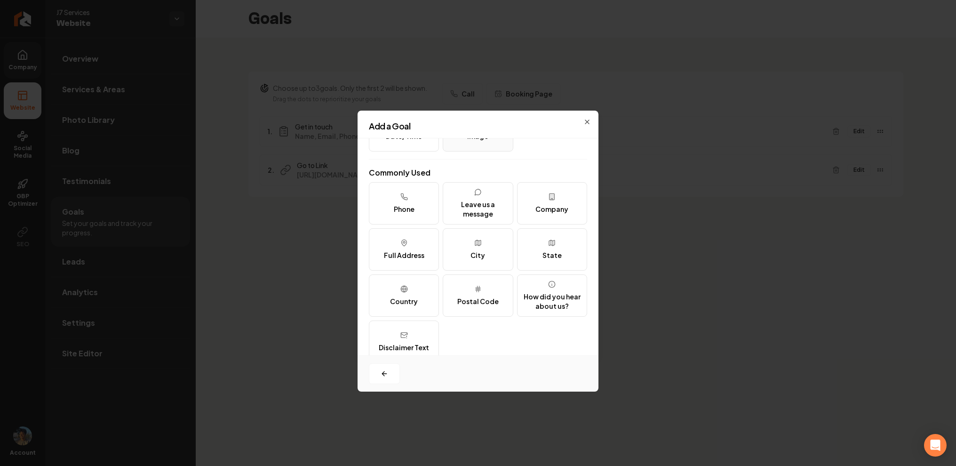
scroll to position [112, 0]
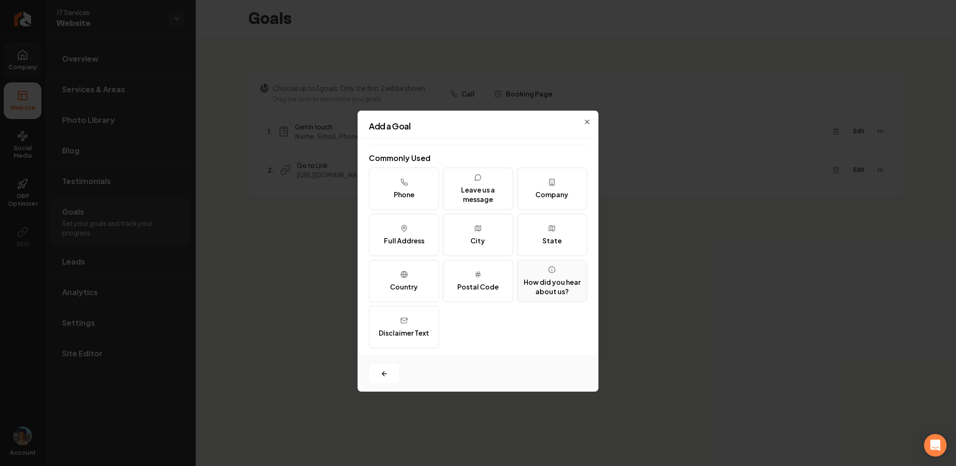
click at [576, 286] on div "How did you hear about us?" at bounding box center [552, 286] width 62 height 19
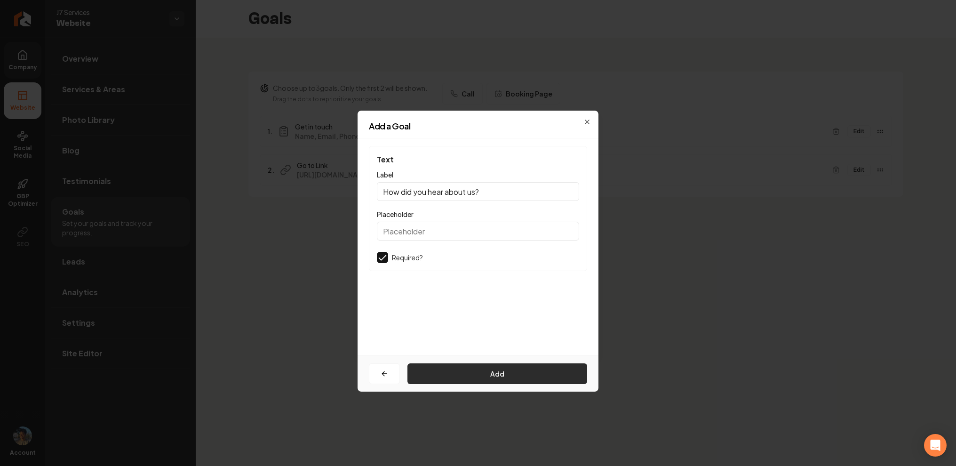
click at [455, 372] on button "Add" at bounding box center [497, 373] width 180 height 21
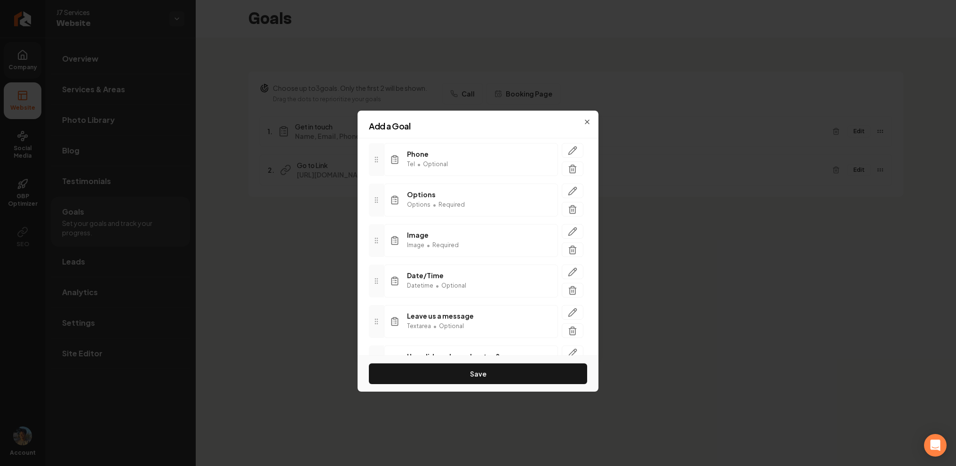
scroll to position [206, 0]
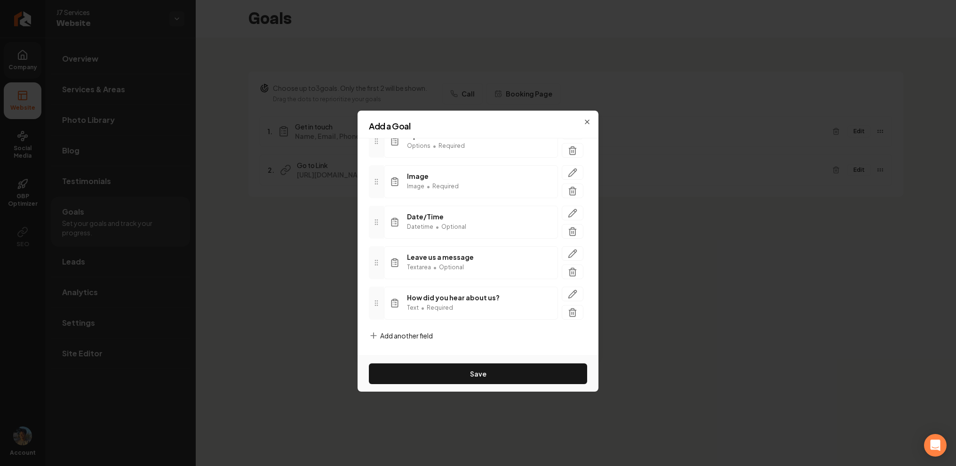
click at [409, 339] on span "Add another field" at bounding box center [406, 335] width 53 height 9
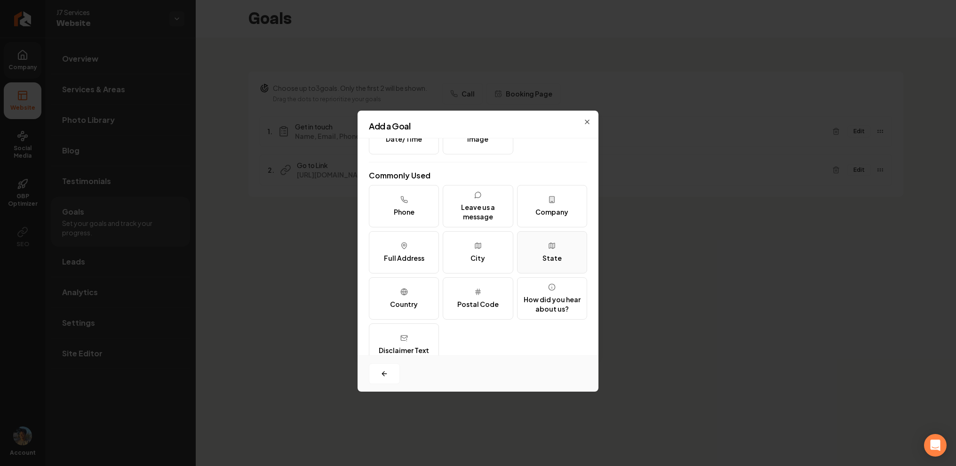
scroll to position [115, 0]
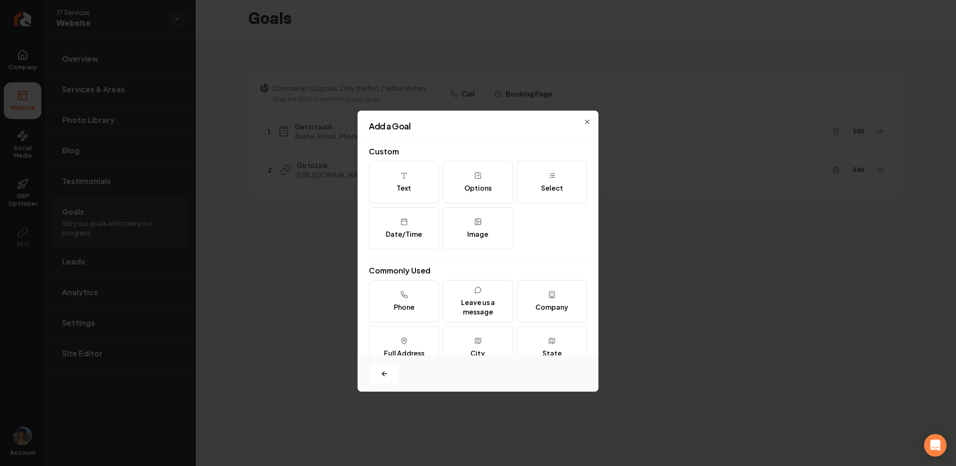
click at [584, 125] on h2 "Add a Goal" at bounding box center [478, 126] width 218 height 8
click at [590, 125] on div "Add a Goal" at bounding box center [477, 130] width 241 height 16
click at [589, 120] on icon "button" at bounding box center [587, 122] width 4 height 4
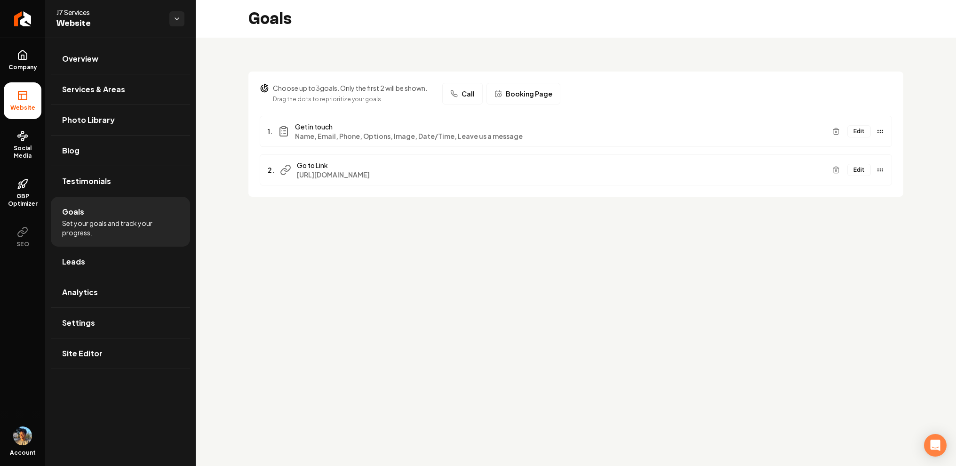
click at [415, 248] on main "Goals Choose up to 3 goals. Only the first 2 will be shown. Drag the dots to re…" at bounding box center [576, 233] width 760 height 466
drag, startPoint x: 274, startPoint y: 88, endPoint x: 401, endPoint y: 88, distance: 126.5
click at [401, 88] on p "Choose up to 3 goals. Only the first 2 will be shown." at bounding box center [350, 87] width 154 height 9
drag, startPoint x: 384, startPoint y: 89, endPoint x: 277, endPoint y: 92, distance: 107.7
click at [277, 92] on div "Choose up to 3 goals. Only the first 2 will be shown. Drag the dots to repriori…" at bounding box center [576, 94] width 632 height 22
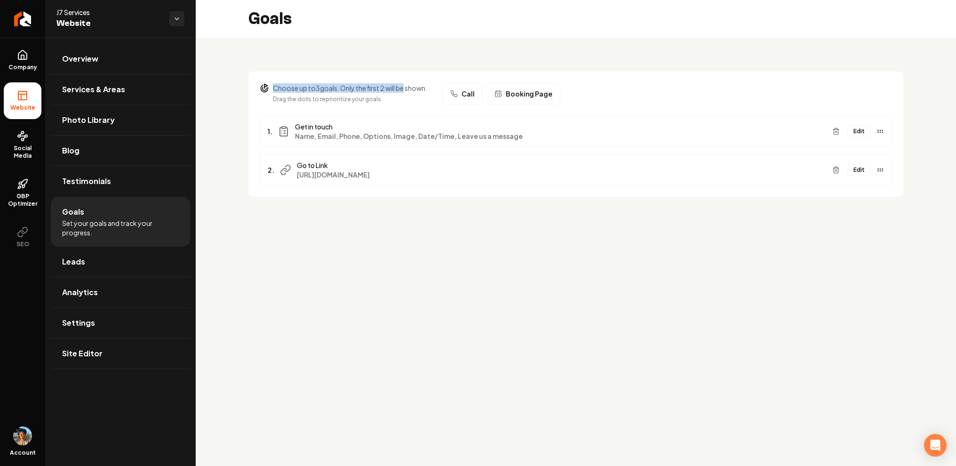
click at [289, 91] on p "Choose up to 3 goals. Only the first 2 will be shown." at bounding box center [350, 87] width 154 height 9
click at [30, 197] on span "GBP Optimizer" at bounding box center [23, 199] width 38 height 15
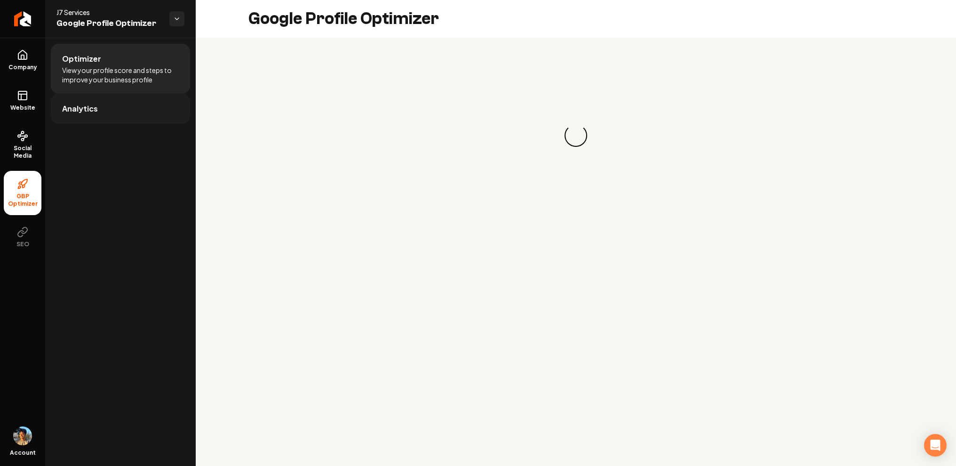
click at [122, 111] on link "Analytics" at bounding box center [120, 109] width 139 height 30
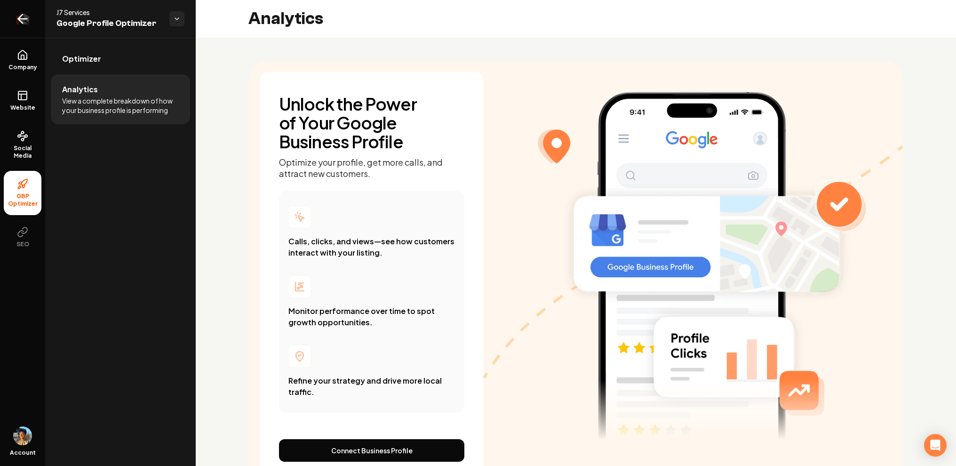
click at [19, 20] on icon "Return to dashboard" at bounding box center [20, 19] width 4 height 9
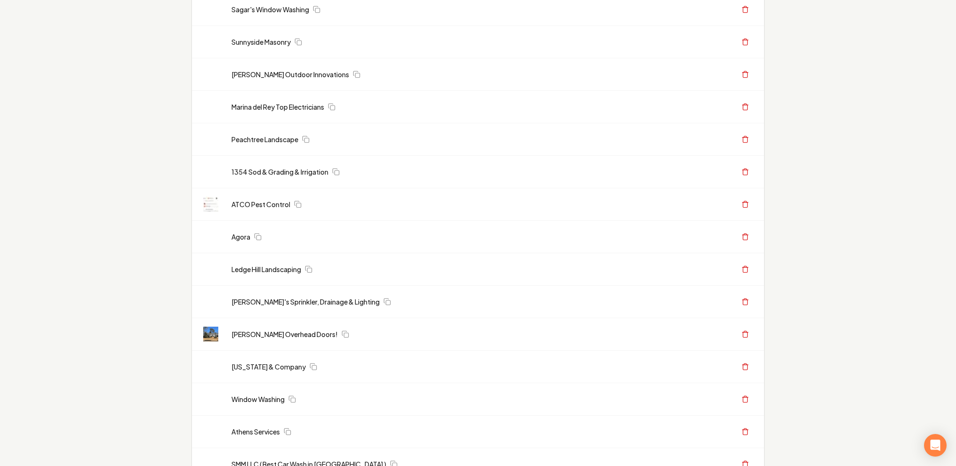
scroll to position [652, 0]
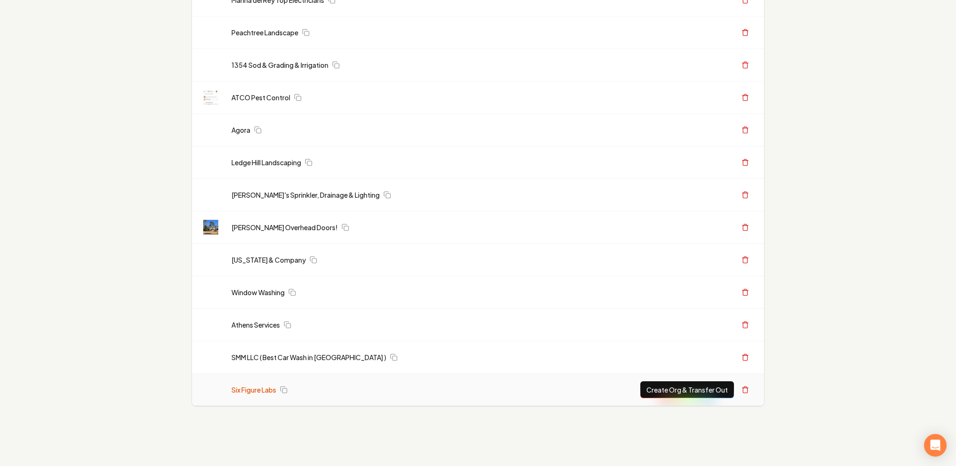
click at [259, 387] on link "Six Figure Labs" at bounding box center [253, 389] width 45 height 9
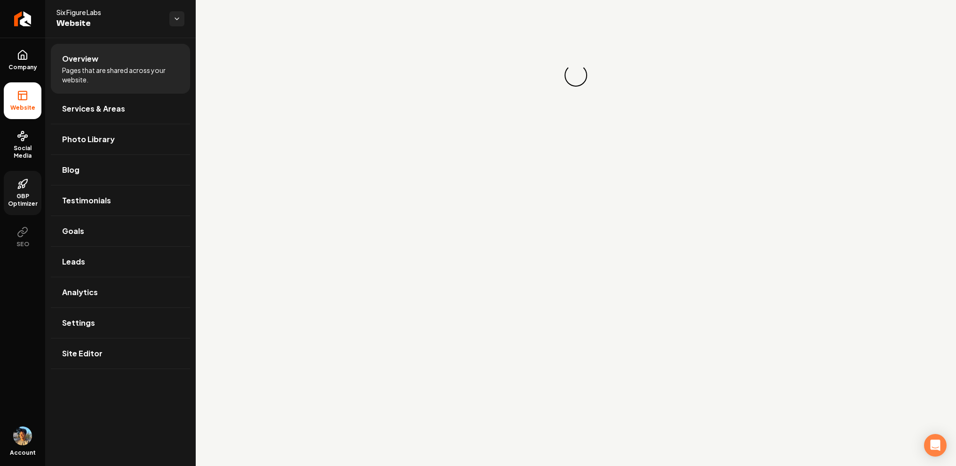
click at [26, 187] on icon at bounding box center [22, 183] width 11 height 11
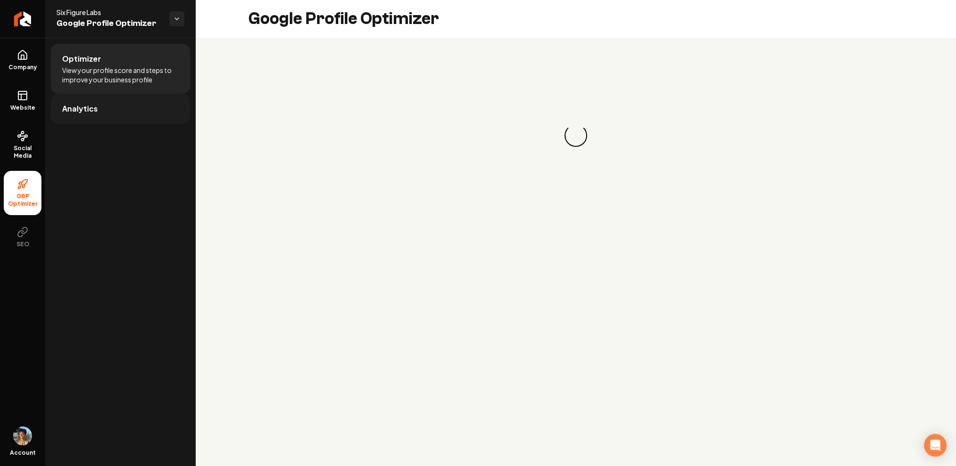
click at [130, 116] on link "Analytics" at bounding box center [120, 109] width 139 height 30
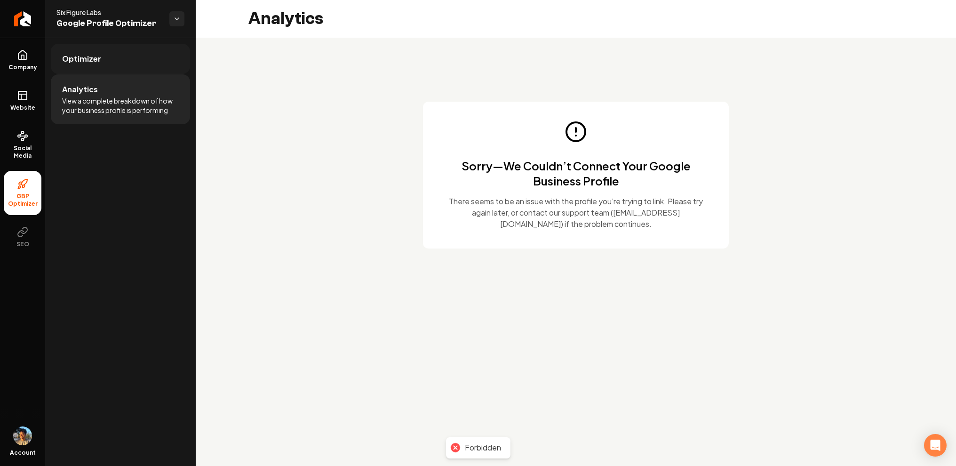
click at [88, 55] on span "Optimizer" at bounding box center [81, 58] width 39 height 11
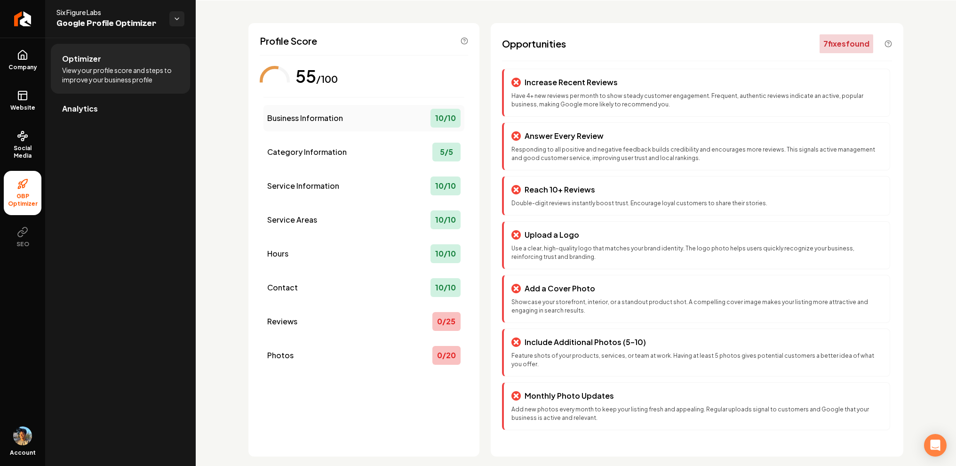
scroll to position [38, 0]
click at [372, 125] on div "Business Information 10 / 10" at bounding box center [363, 117] width 201 height 26
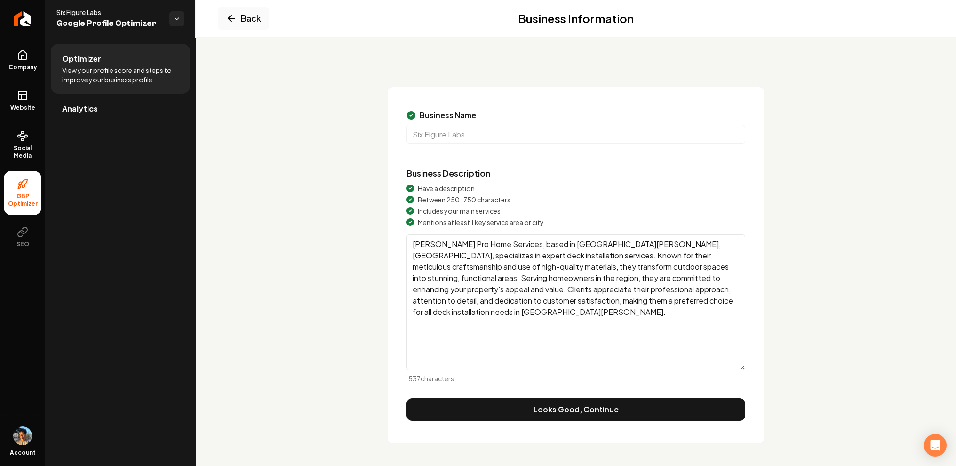
scroll to position [18, 0]
click at [246, 15] on button "Back" at bounding box center [243, 18] width 50 height 23
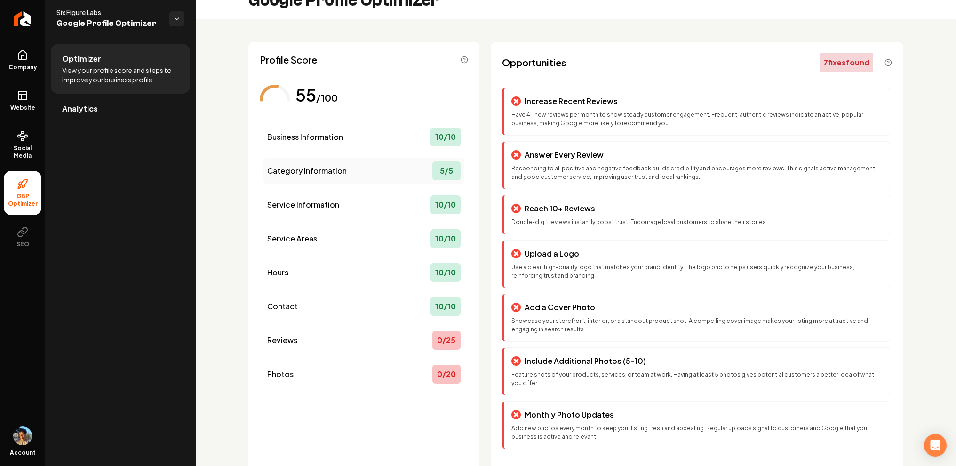
click at [354, 172] on div "Category Information 5 / 5" at bounding box center [363, 171] width 201 height 26
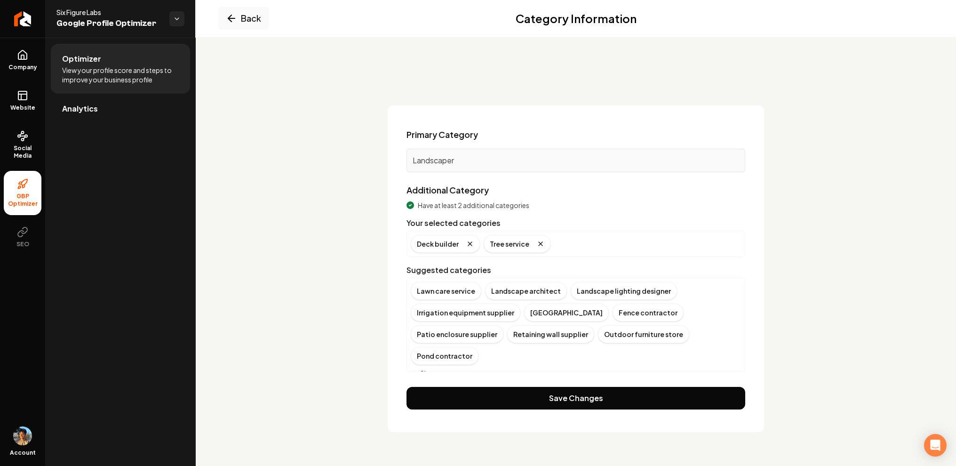
scroll to position [0, 0]
click at [237, 16] on icon "Main content area" at bounding box center [231, 18] width 11 height 11
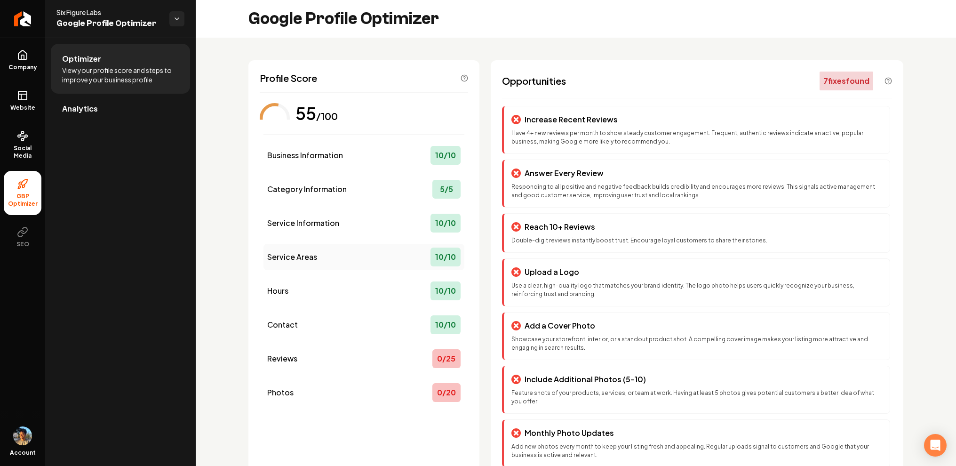
click at [324, 255] on div "Service Areas 10 / 10" at bounding box center [363, 257] width 201 height 26
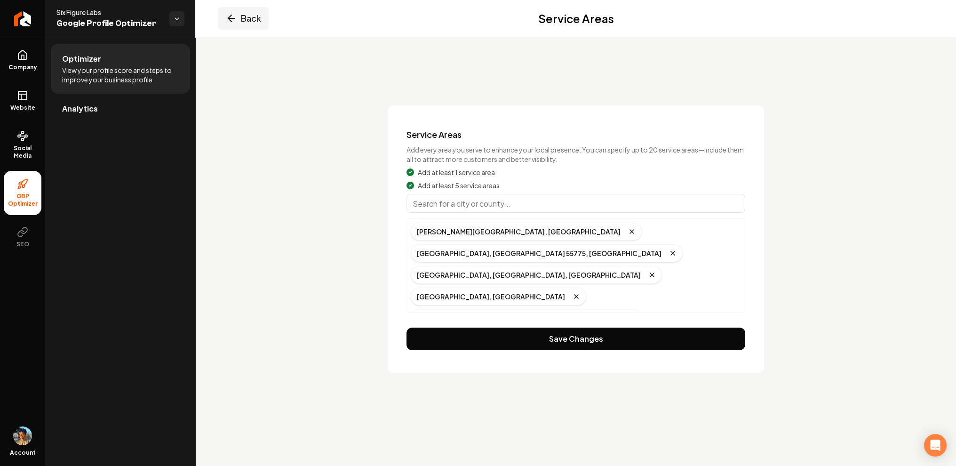
click at [251, 18] on button "Back" at bounding box center [243, 18] width 50 height 23
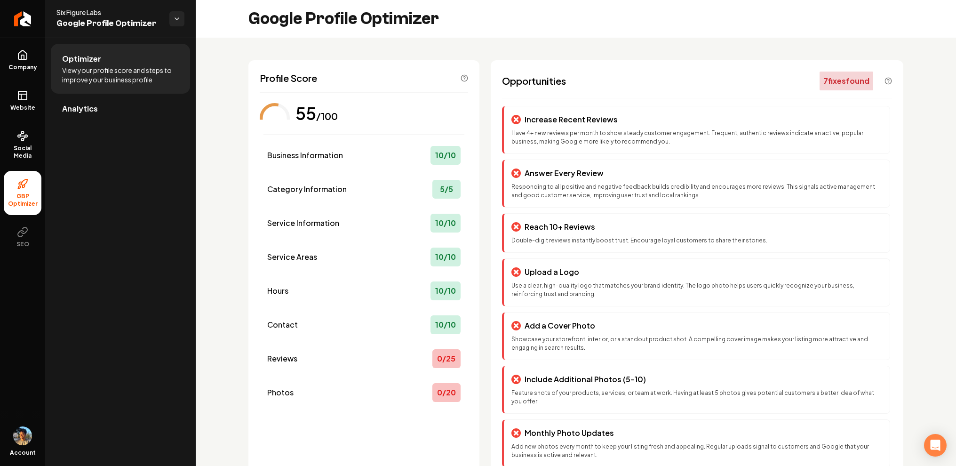
click at [326, 339] on div "Business Information 10 / 10 Category Information 5 / 5 Service Information 10 …" at bounding box center [363, 273] width 201 height 263
click at [338, 328] on div "Contact 10 / 10" at bounding box center [363, 324] width 201 height 26
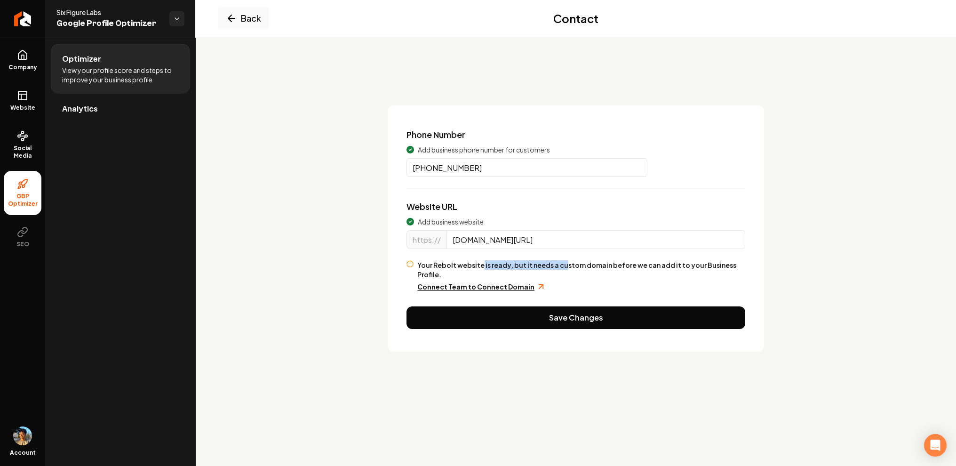
drag, startPoint x: 480, startPoint y: 268, endPoint x: 559, endPoint y: 268, distance: 79.5
click at [559, 268] on p "Your Rebolt website is ready, but it needs a custom domain before we can add it…" at bounding box center [581, 269] width 328 height 19
click at [566, 267] on p "Your Rebolt website is ready, but it needs a custom domain before we can add it…" at bounding box center [581, 269] width 328 height 19
click at [240, 25] on button "Back" at bounding box center [243, 18] width 50 height 23
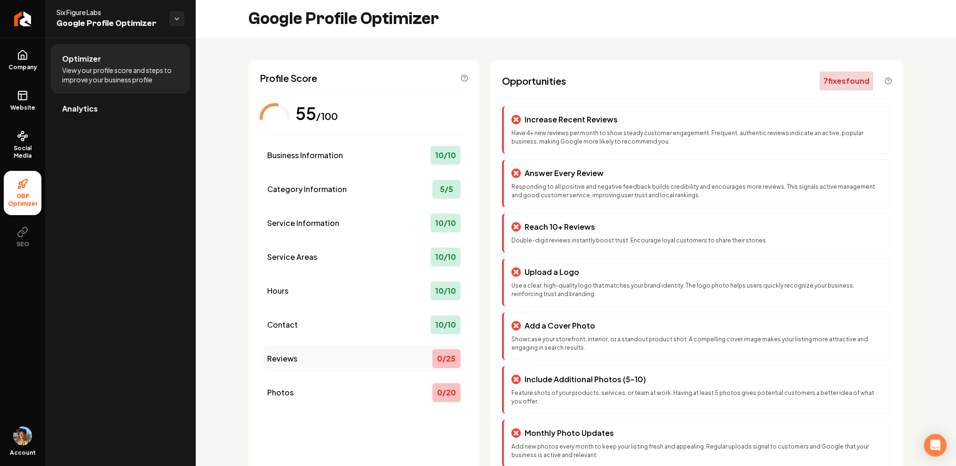
click at [315, 357] on div "Reviews 0 / 25" at bounding box center [363, 358] width 201 height 26
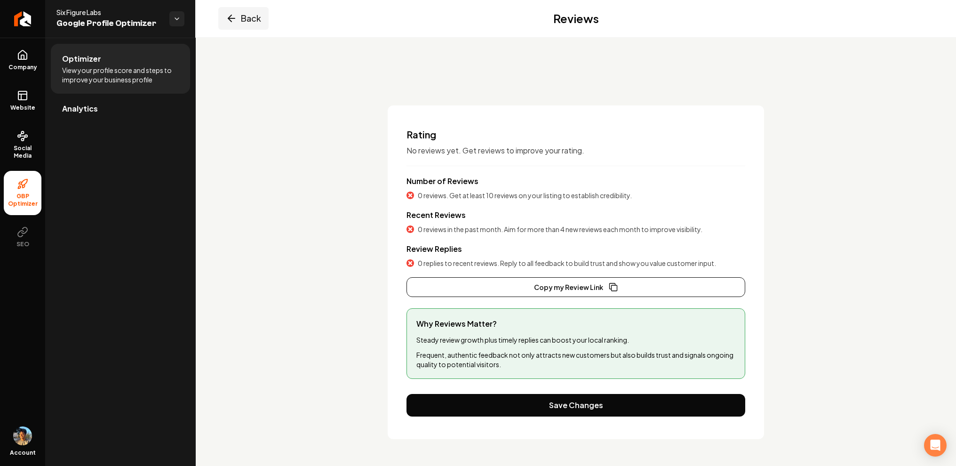
click at [233, 22] on icon "Main content area" at bounding box center [231, 18] width 11 height 11
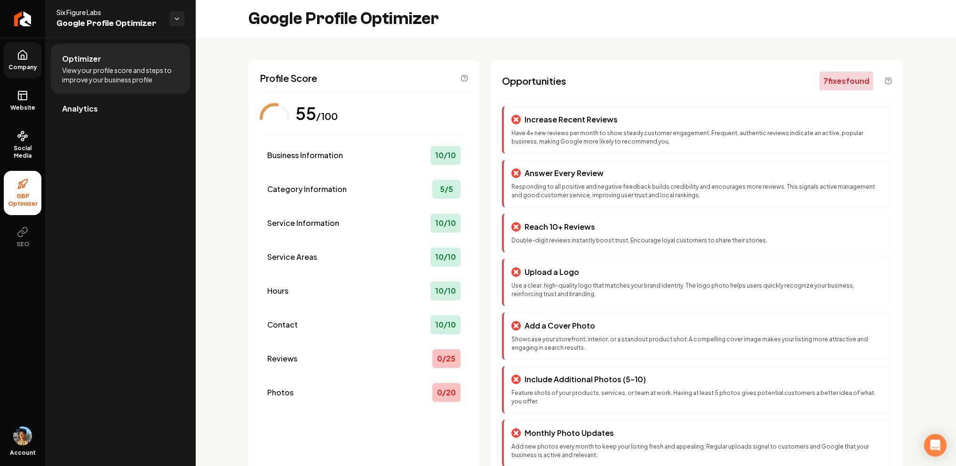
click at [16, 48] on link "Company" at bounding box center [23, 60] width 38 height 37
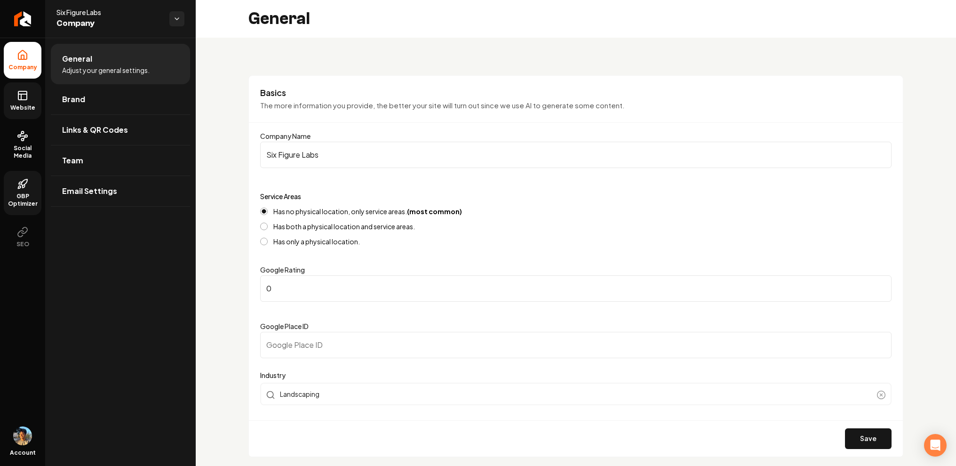
click at [24, 103] on link "Website" at bounding box center [23, 100] width 38 height 37
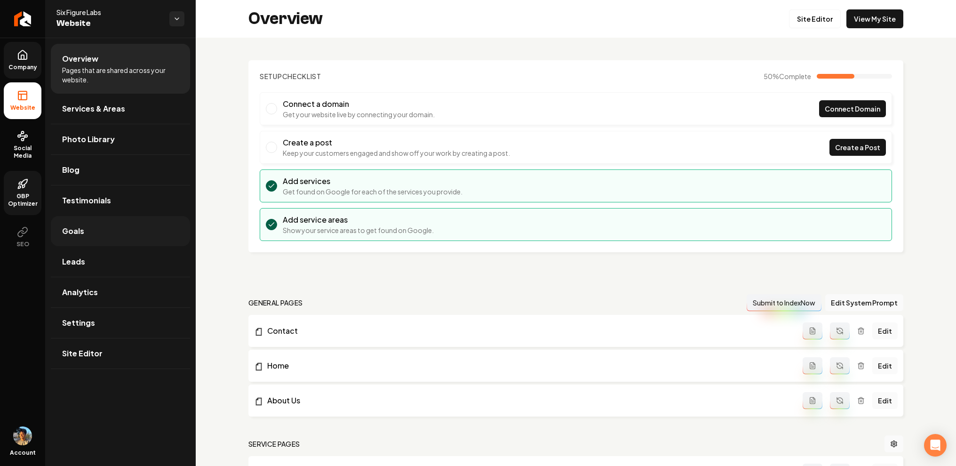
click at [92, 235] on link "Goals" at bounding box center [120, 231] width 139 height 30
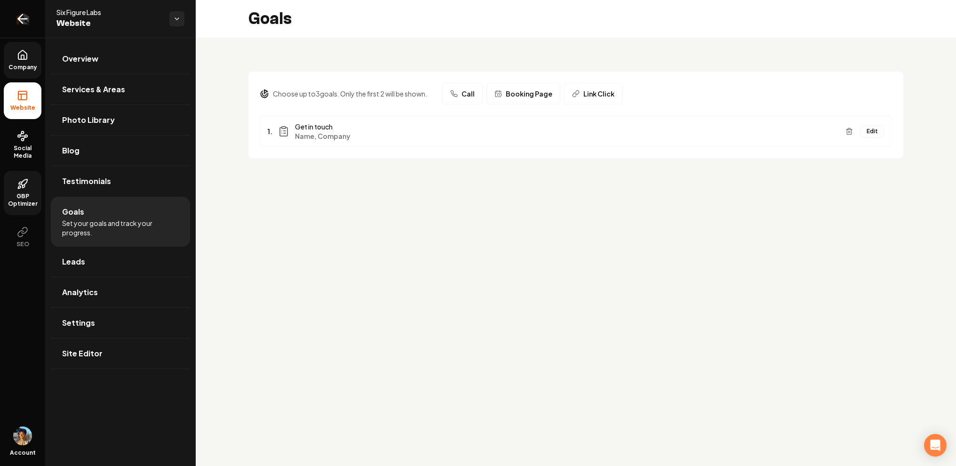
click at [27, 14] on icon "Return to dashboard" at bounding box center [22, 18] width 15 height 15
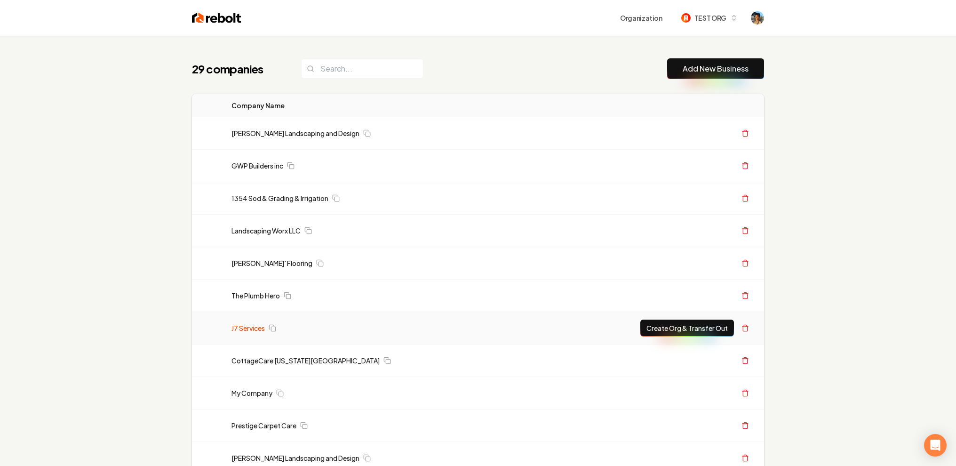
click at [256, 331] on link "J7 Services" at bounding box center [247, 327] width 33 height 9
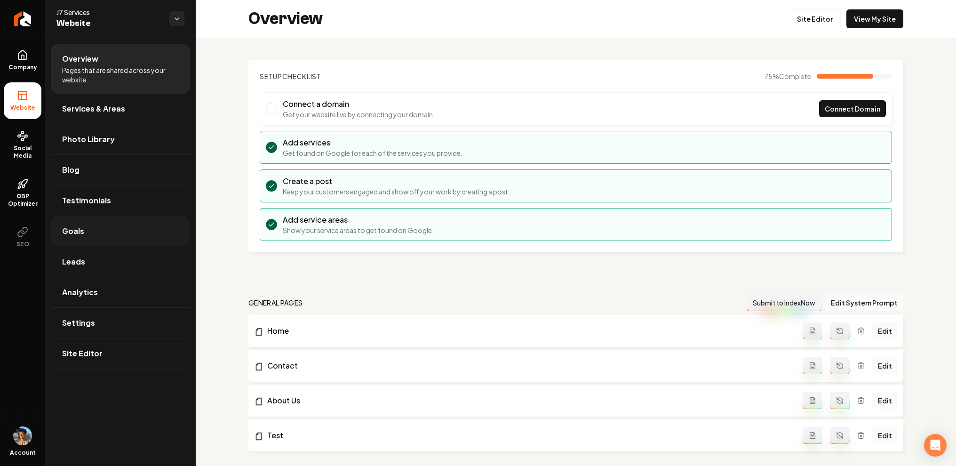
click at [81, 232] on span "Goals" at bounding box center [73, 230] width 22 height 11
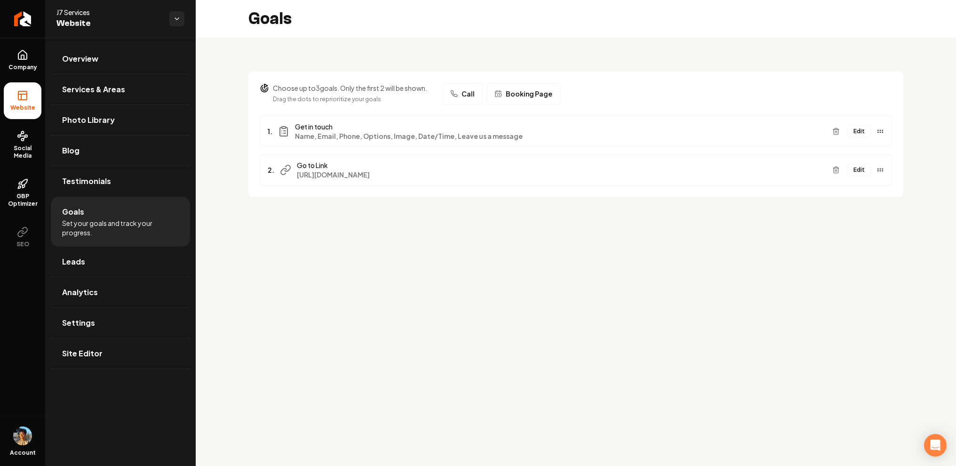
click at [860, 131] on button "Edit" at bounding box center [859, 131] width 24 height 12
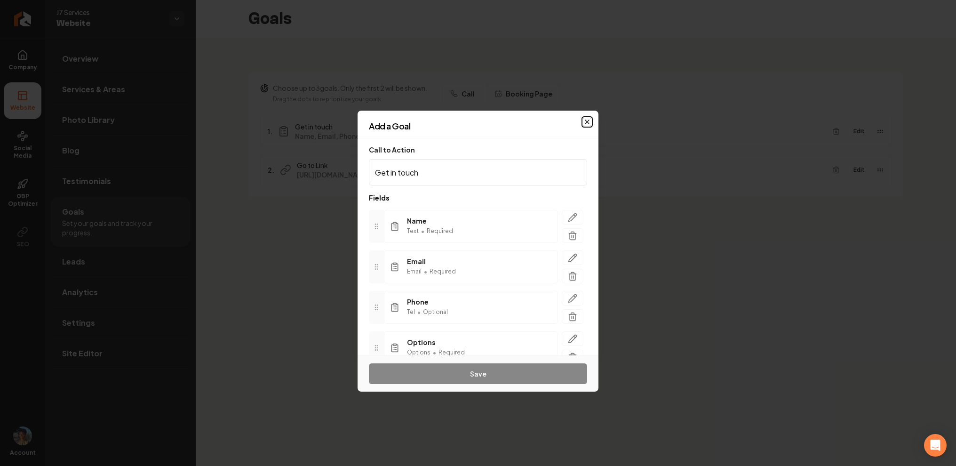
click at [585, 120] on icon "button" at bounding box center [587, 122] width 4 height 4
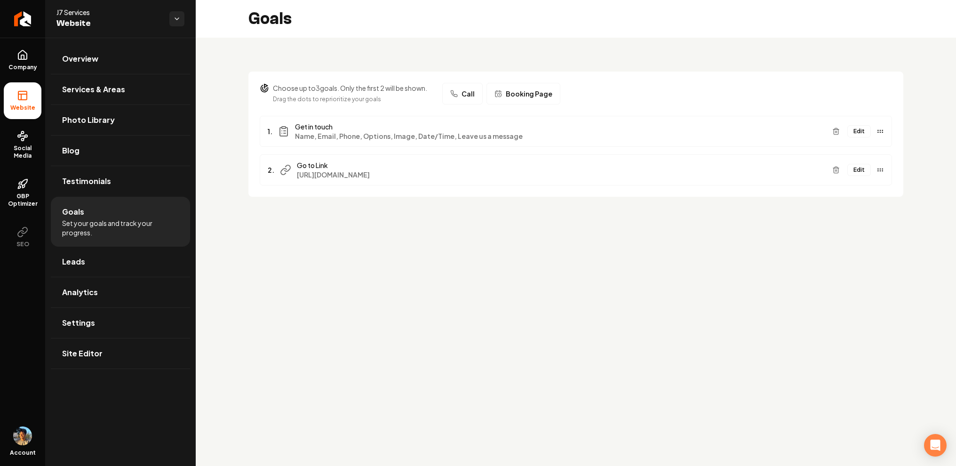
click at [862, 128] on button "Edit" at bounding box center [859, 131] width 24 height 12
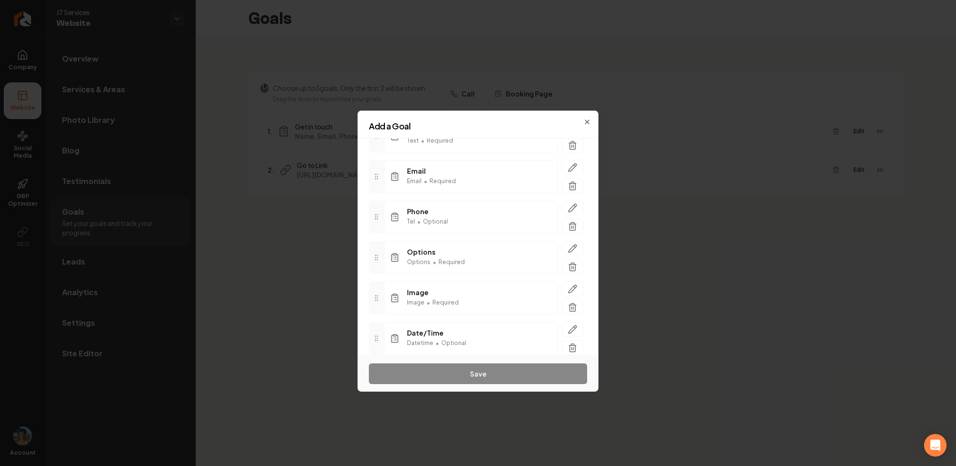
scroll to position [166, 0]
click at [404, 334] on span "Add another field" at bounding box center [406, 335] width 53 height 9
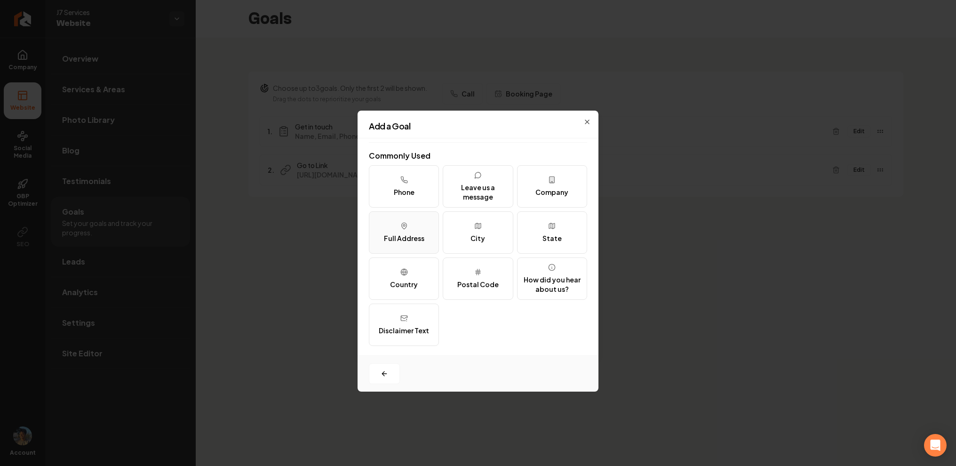
click at [427, 231] on button "Full Address" at bounding box center [404, 232] width 70 height 42
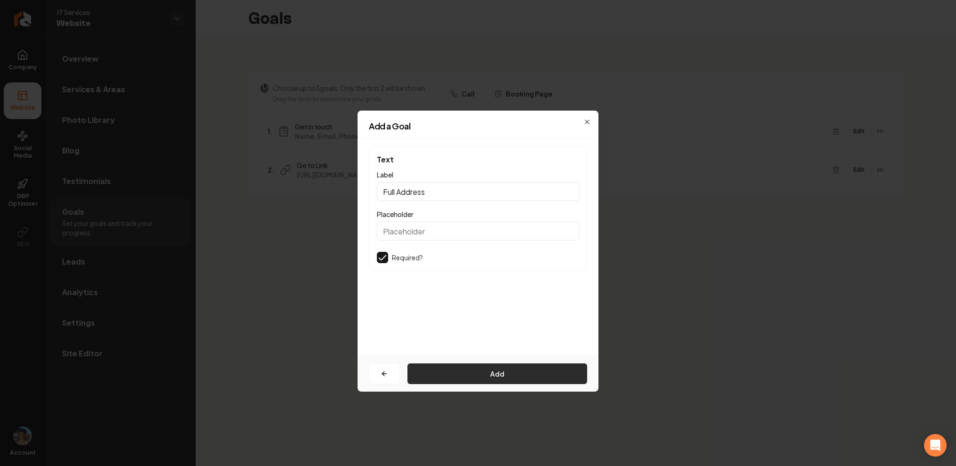
click at [456, 379] on button "Add" at bounding box center [497, 373] width 180 height 21
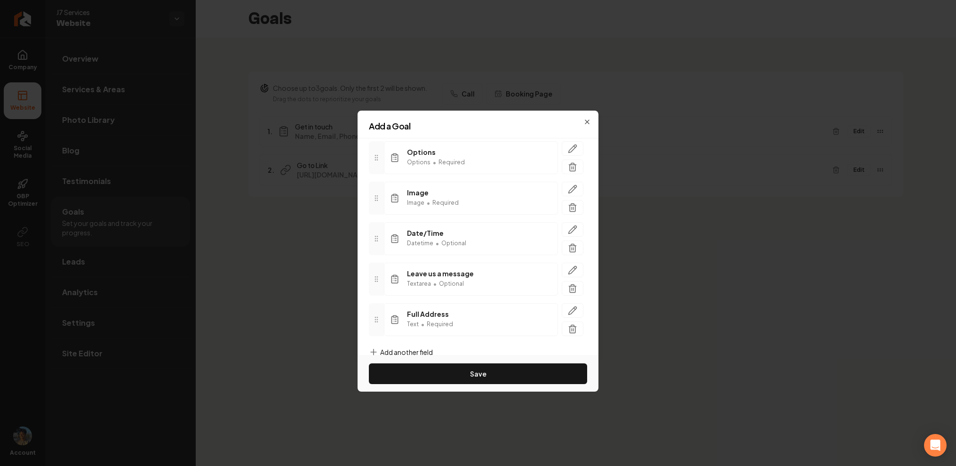
scroll to position [206, 0]
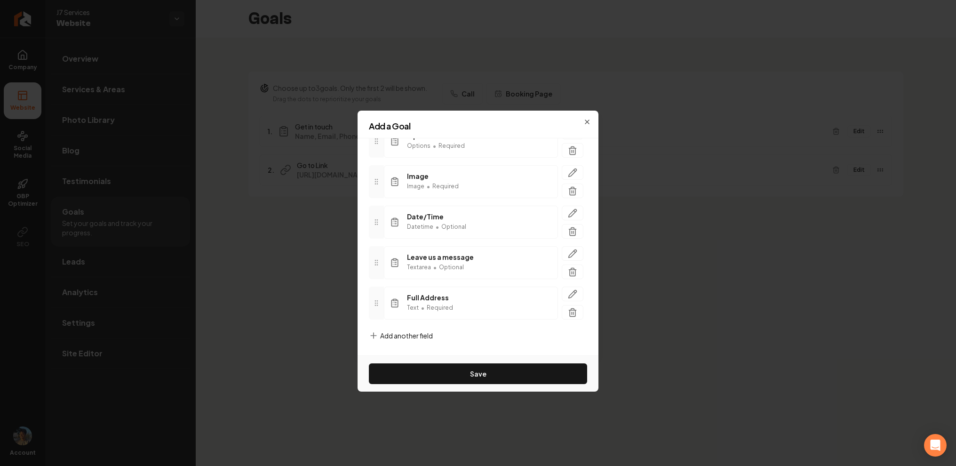
click at [385, 337] on span "Add another field" at bounding box center [406, 335] width 53 height 9
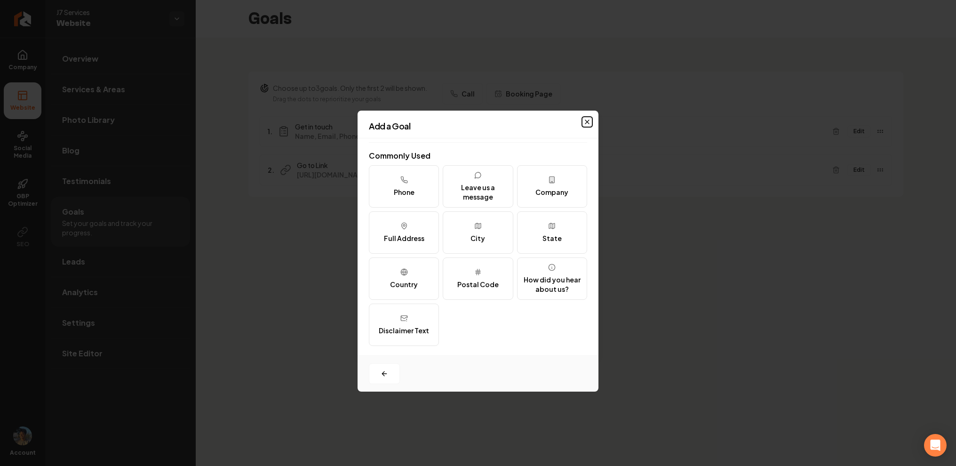
click at [586, 120] on icon "button" at bounding box center [587, 122] width 8 height 8
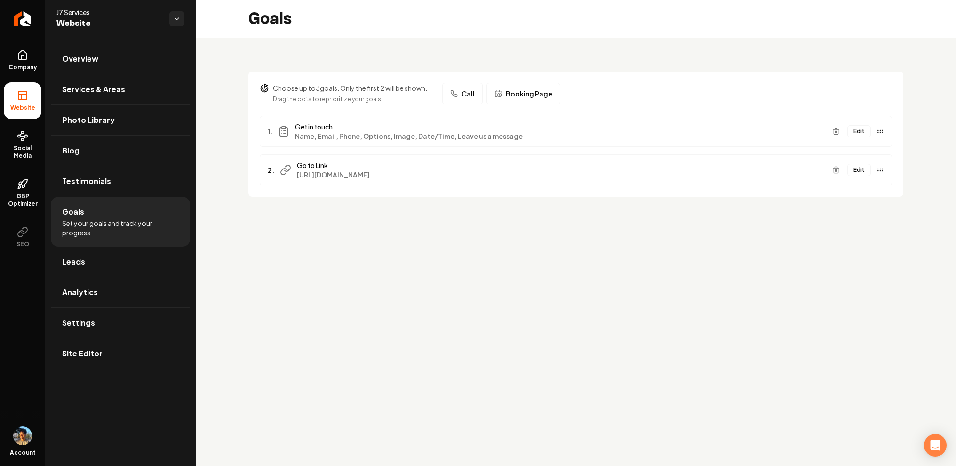
click at [858, 134] on button "Edit" at bounding box center [859, 131] width 24 height 12
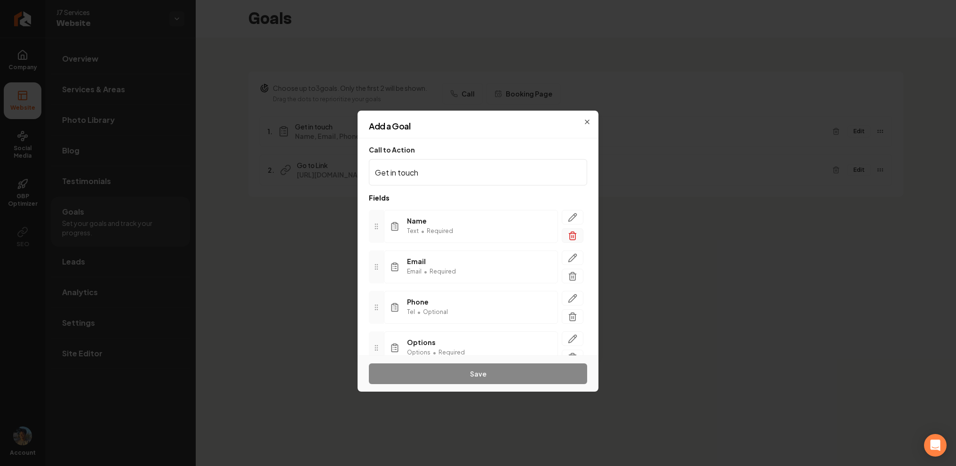
click at [576, 232] on icon "button" at bounding box center [572, 235] width 9 height 9
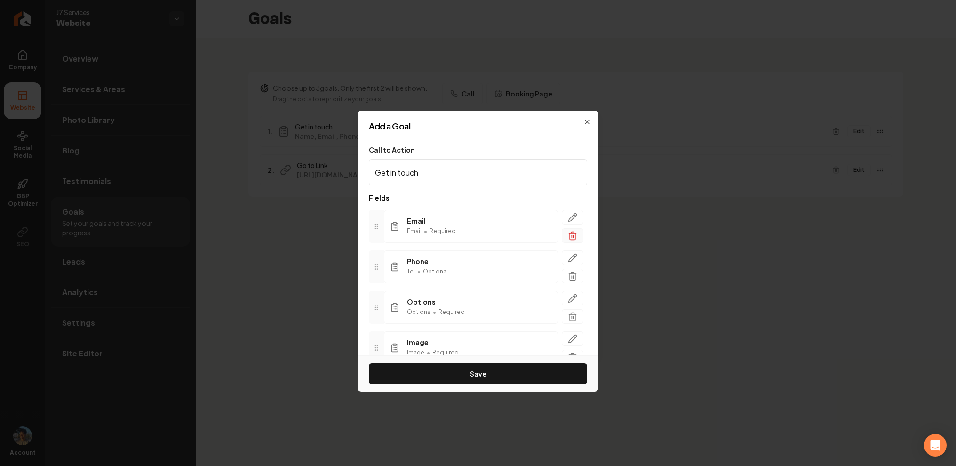
click at [575, 233] on icon "button" at bounding box center [573, 236] width 6 height 6
click at [574, 239] on icon "button" at bounding box center [573, 236] width 6 height 6
click at [576, 238] on icon "button" at bounding box center [572, 235] width 9 height 9
click at [574, 234] on icon "button" at bounding box center [572, 235] width 9 height 9
click at [574, 225] on div at bounding box center [572, 226] width 29 height 33
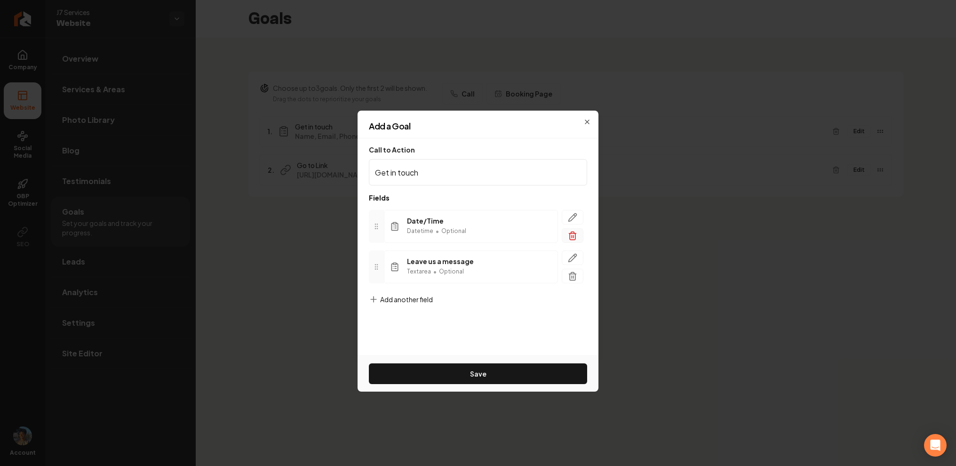
click at [572, 238] on icon "button" at bounding box center [572, 235] width 9 height 9
click at [573, 238] on icon "button" at bounding box center [572, 235] width 9 height 9
click at [407, 219] on span "Add another field" at bounding box center [406, 218] width 53 height 9
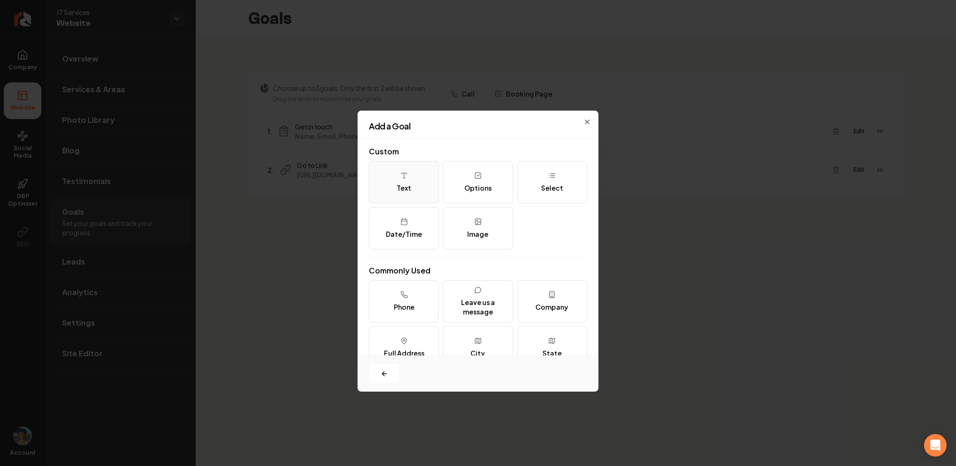
click at [399, 173] on button "Text" at bounding box center [404, 182] width 70 height 42
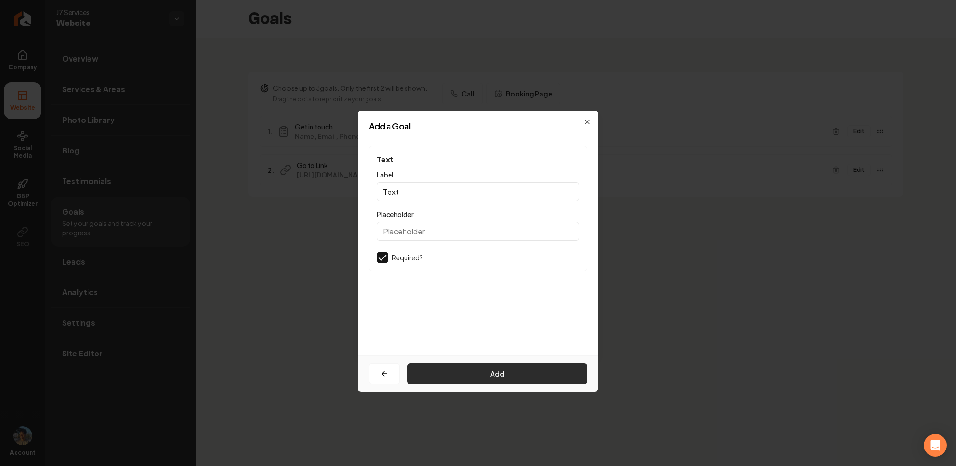
click at [471, 375] on button "Add" at bounding box center [497, 373] width 180 height 21
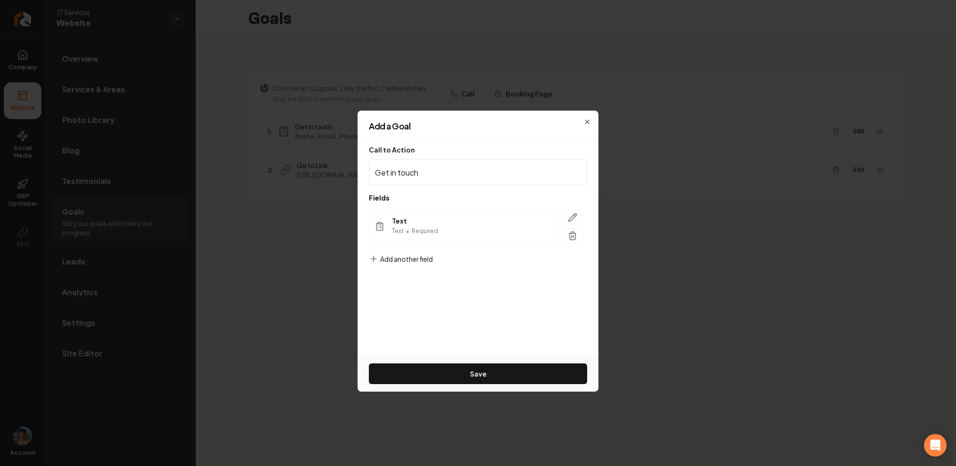
click at [405, 254] on form "Call to Action Get in touch Fields Text Text • Required To pick up a draggable …" at bounding box center [478, 246] width 218 height 200
click at [415, 259] on span "Add another field" at bounding box center [406, 258] width 53 height 9
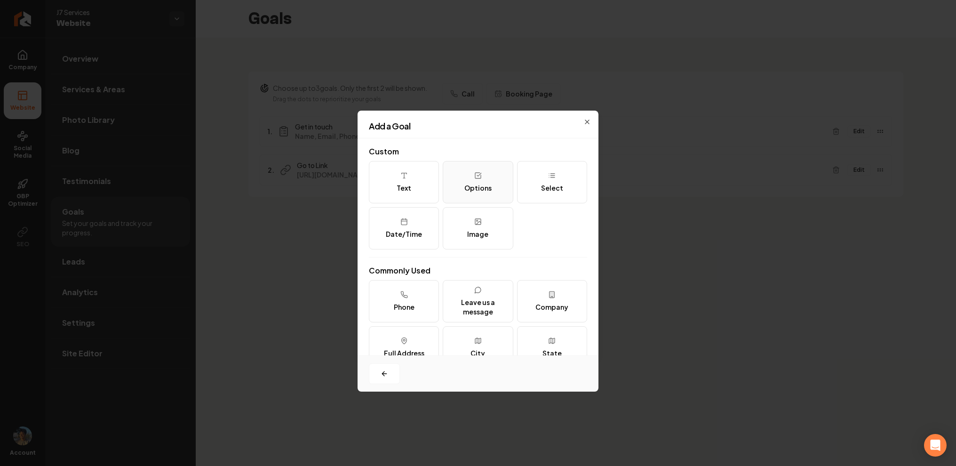
click at [472, 181] on button "Options" at bounding box center [478, 182] width 70 height 42
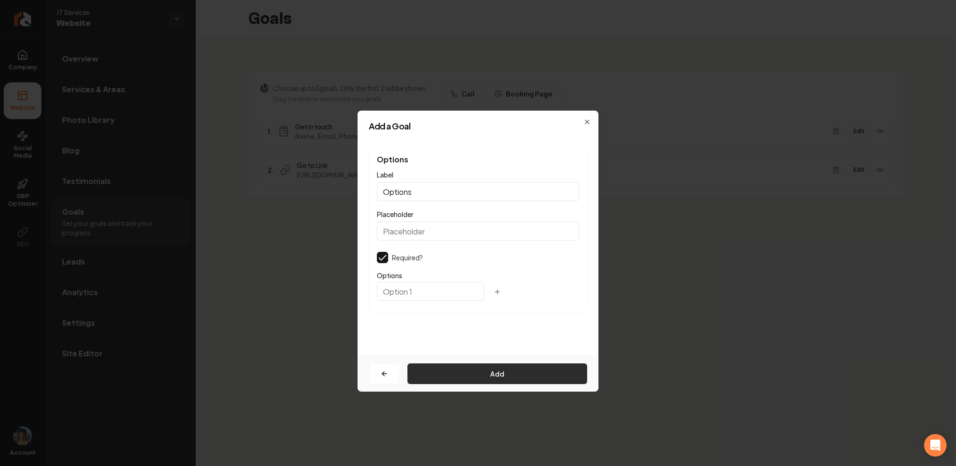
click at [466, 373] on button "Add" at bounding box center [497, 373] width 180 height 21
type input "a"
click at [458, 366] on button "Add" at bounding box center [497, 373] width 180 height 21
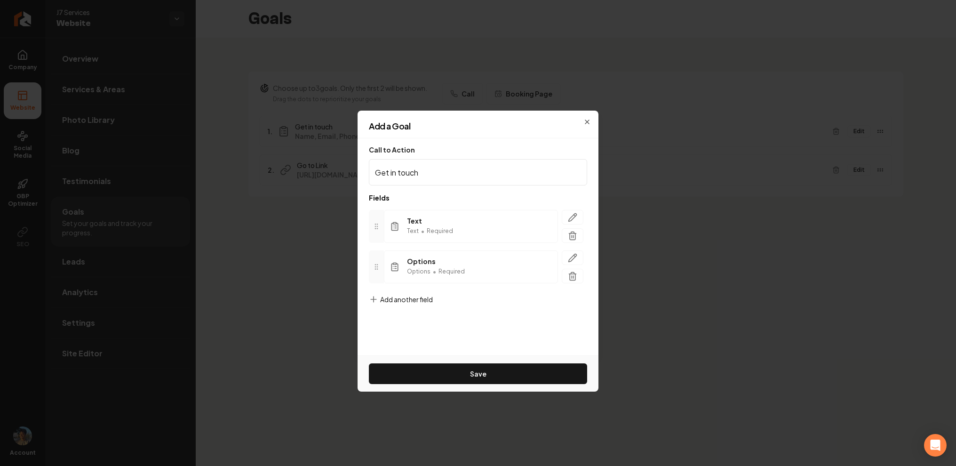
click at [407, 297] on span "Add another field" at bounding box center [406, 298] width 53 height 9
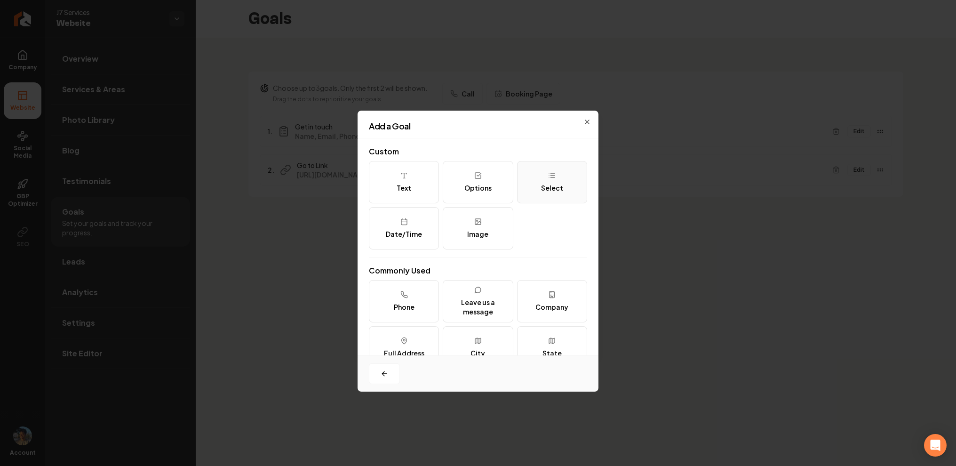
click at [567, 190] on button "Select" at bounding box center [552, 182] width 70 height 42
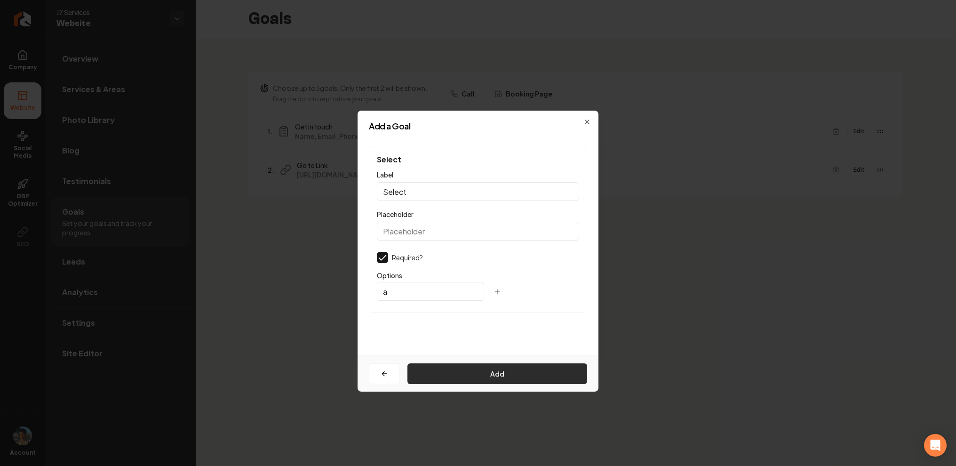
type input "a"
click at [474, 380] on button "Add" at bounding box center [497, 373] width 180 height 21
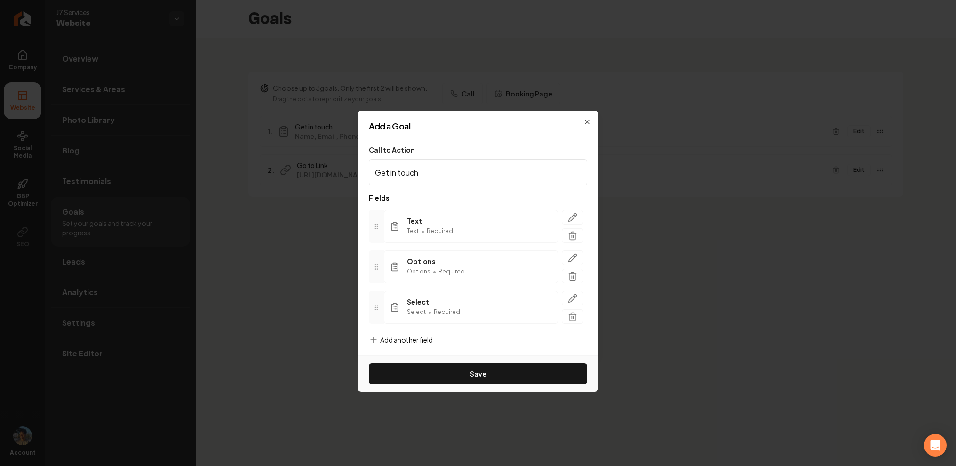
click at [389, 339] on span "Add another field" at bounding box center [406, 339] width 53 height 9
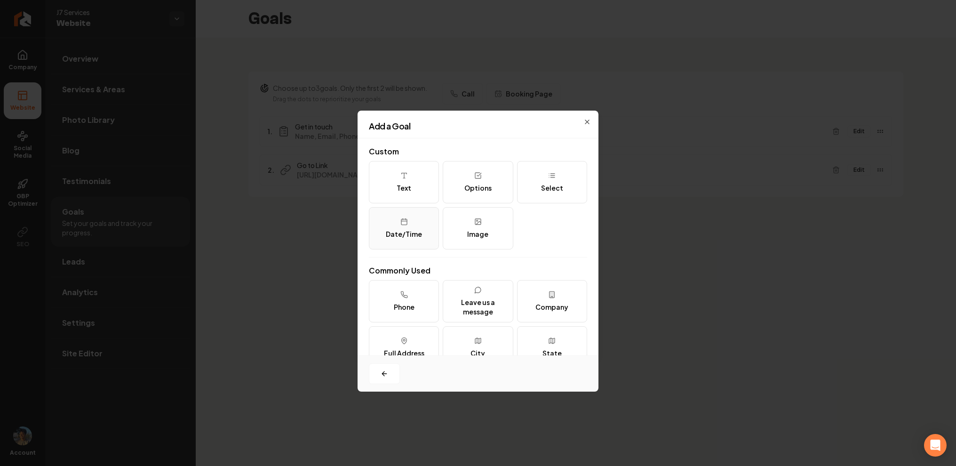
click at [414, 234] on div "Date/Time" at bounding box center [404, 233] width 36 height 9
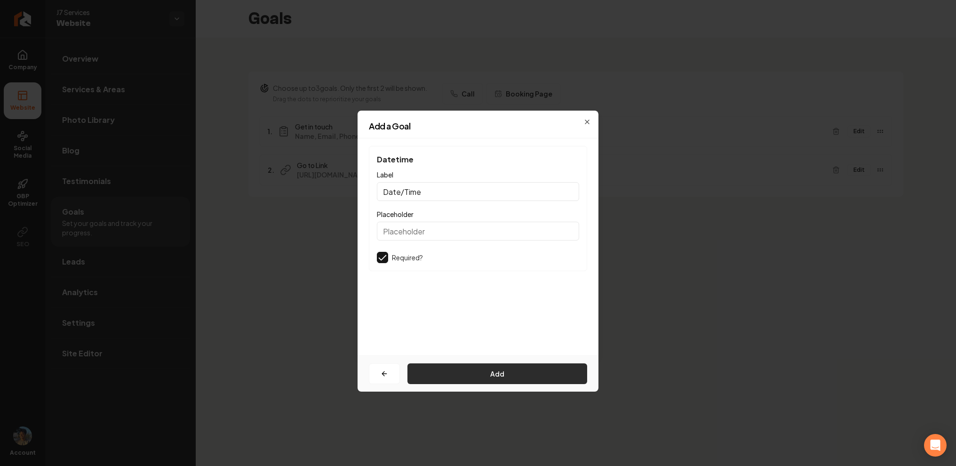
click at [433, 381] on button "Add" at bounding box center [497, 373] width 180 height 21
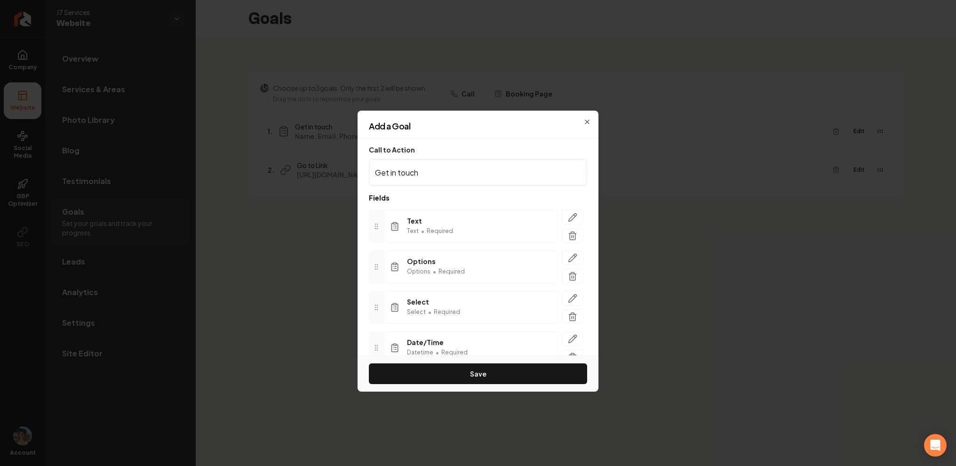
scroll to position [45, 0]
click at [407, 335] on span "Add another field" at bounding box center [406, 335] width 53 height 9
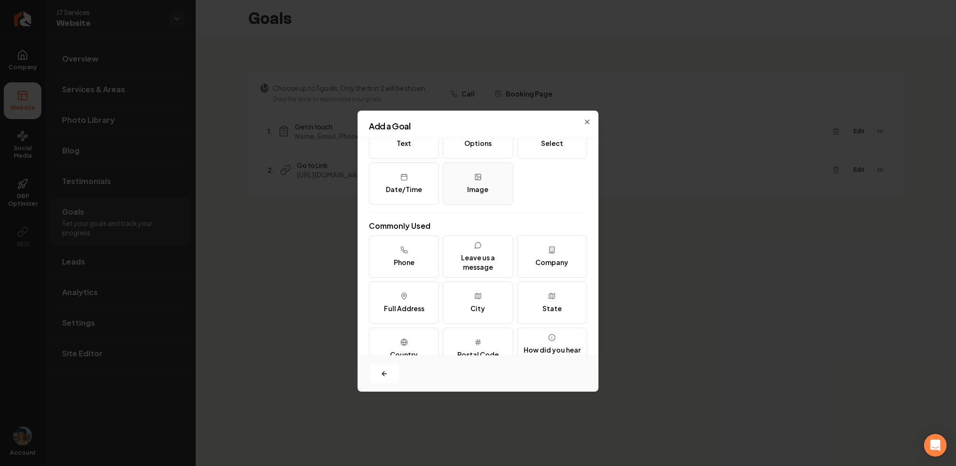
click at [471, 190] on div "Image" at bounding box center [477, 188] width 21 height 9
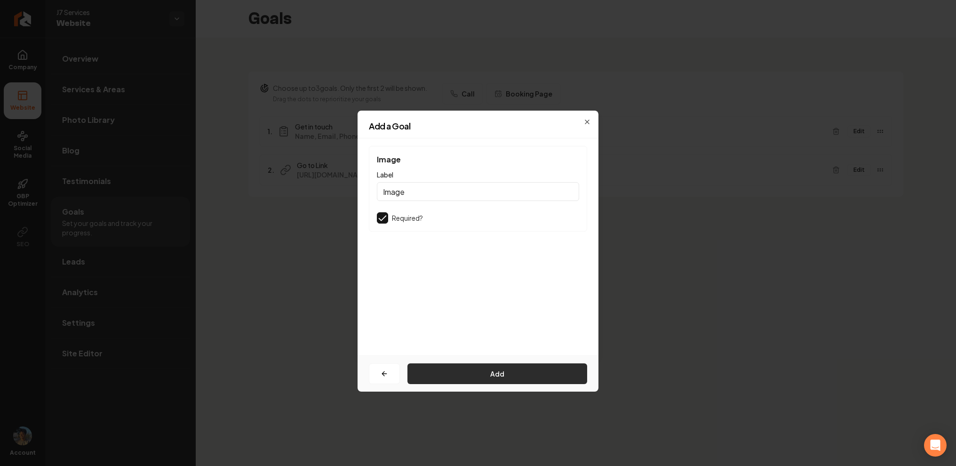
click at [469, 366] on button "Add" at bounding box center [497, 373] width 180 height 21
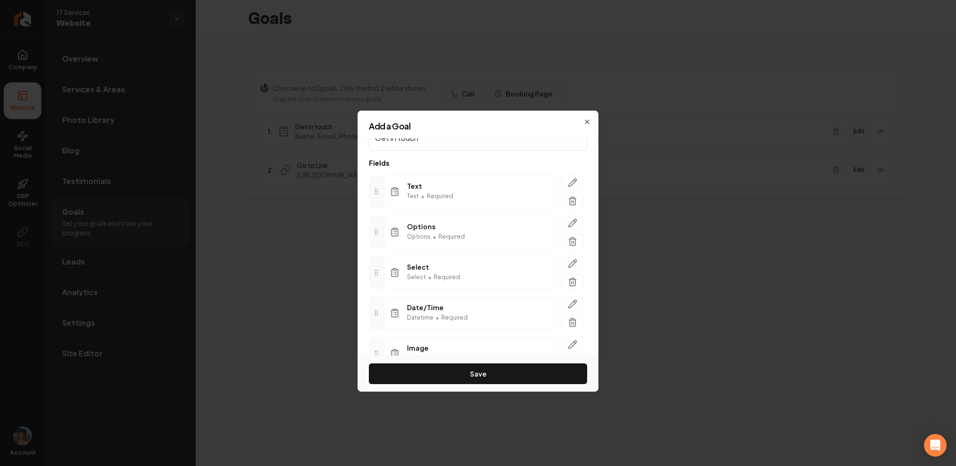
scroll to position [85, 0]
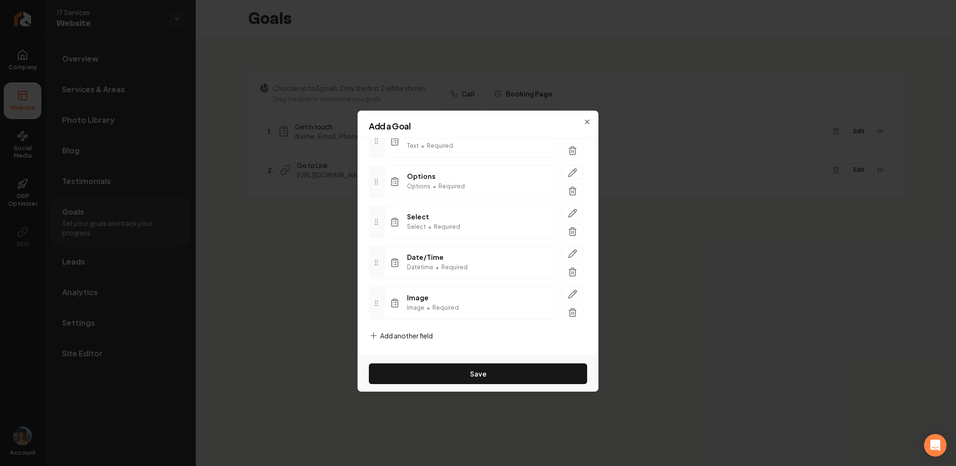
click at [405, 337] on span "Add another field" at bounding box center [406, 335] width 53 height 9
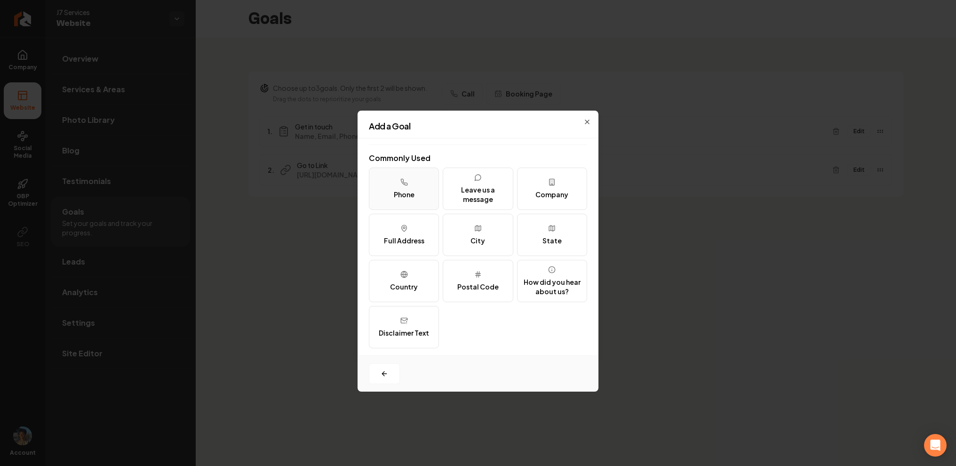
scroll to position [115, 0]
click at [418, 195] on button "Phone" at bounding box center [404, 186] width 70 height 42
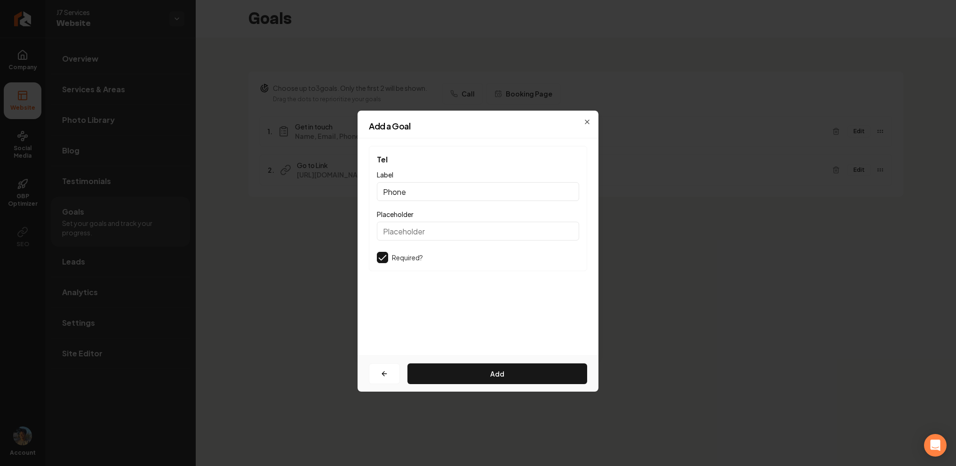
scroll to position [0, 0]
click at [460, 377] on button "Add" at bounding box center [497, 373] width 180 height 21
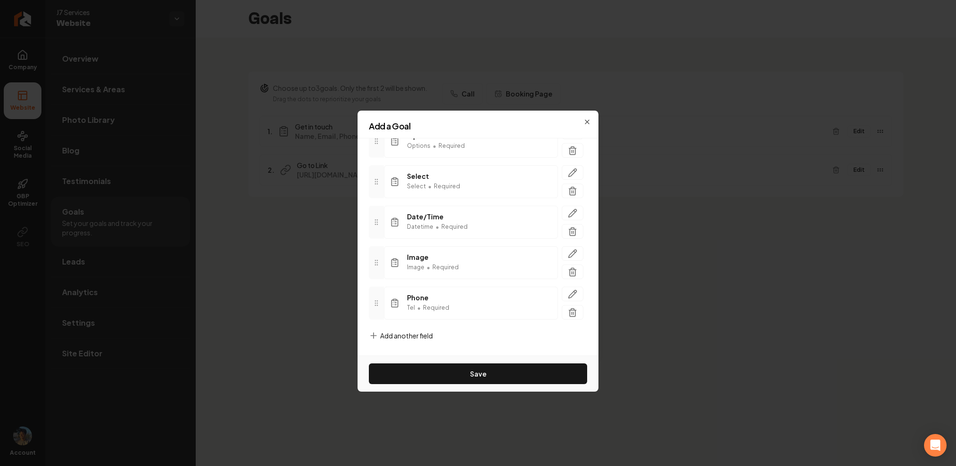
click at [396, 337] on span "Add another field" at bounding box center [406, 335] width 53 height 9
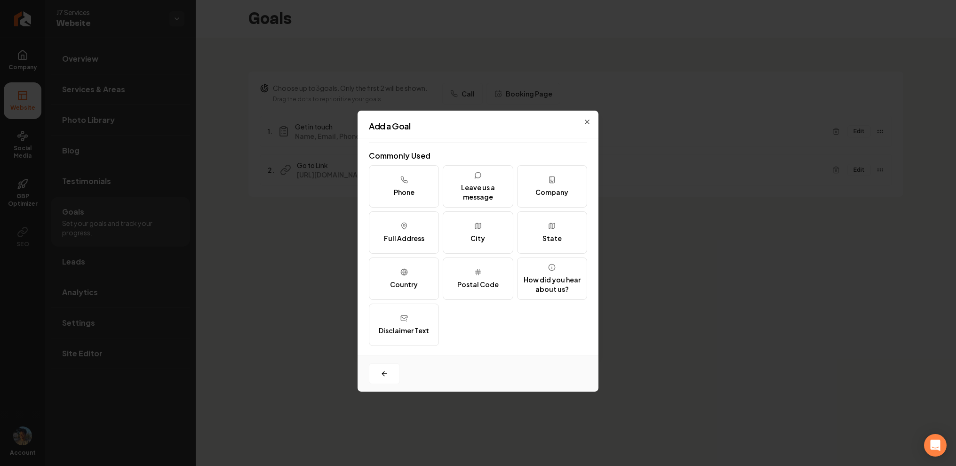
scroll to position [115, 0]
click at [470, 190] on div "Leave us a message" at bounding box center [478, 191] width 62 height 19
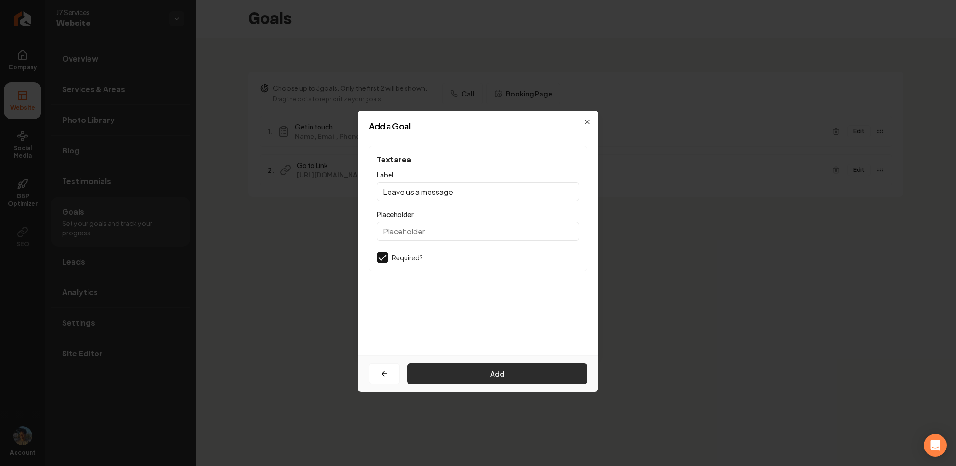
click at [486, 370] on button "Add" at bounding box center [497, 373] width 180 height 21
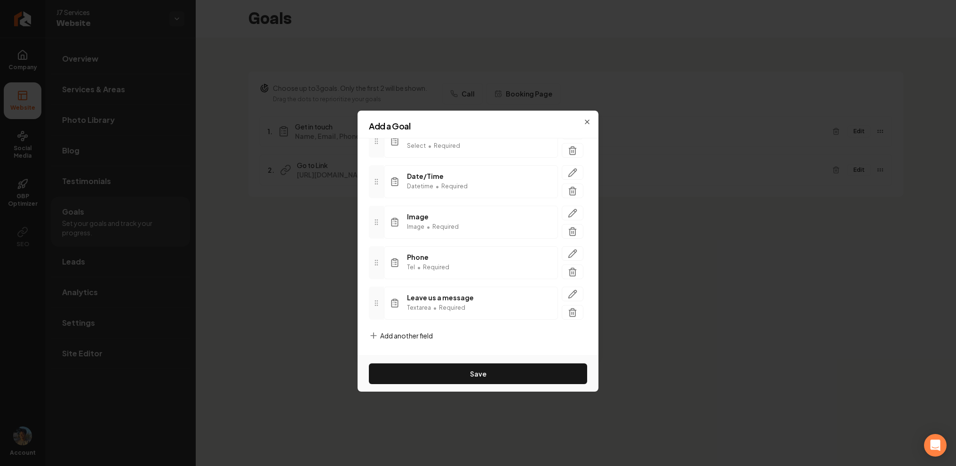
click at [421, 338] on span "Add another field" at bounding box center [406, 335] width 53 height 9
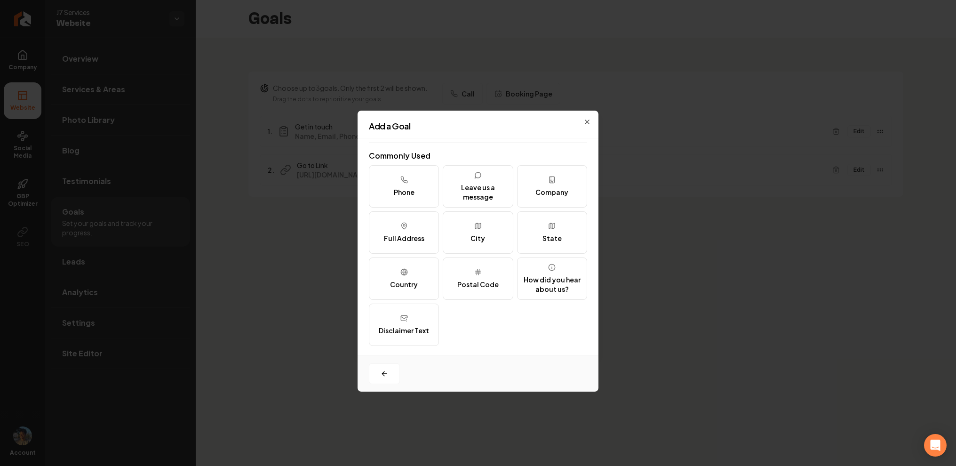
scroll to position [115, 0]
click at [554, 198] on button "Company" at bounding box center [552, 186] width 70 height 42
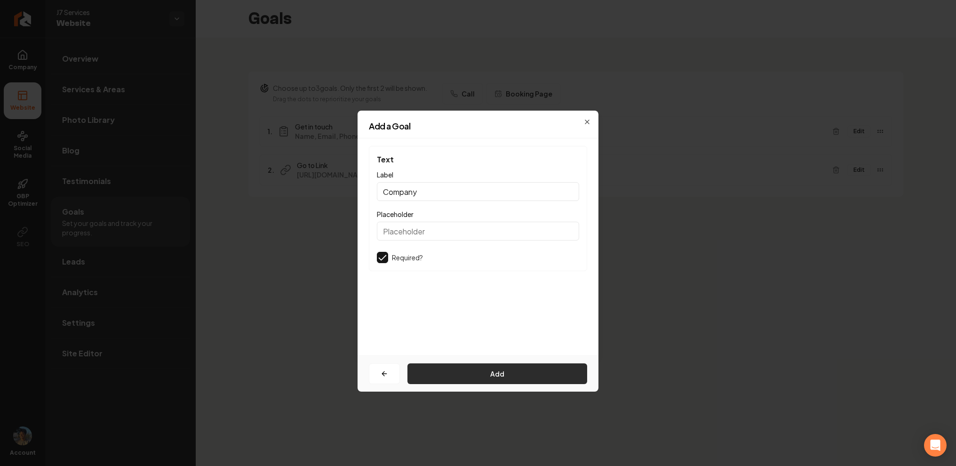
click at [492, 369] on button "Add" at bounding box center [497, 373] width 180 height 21
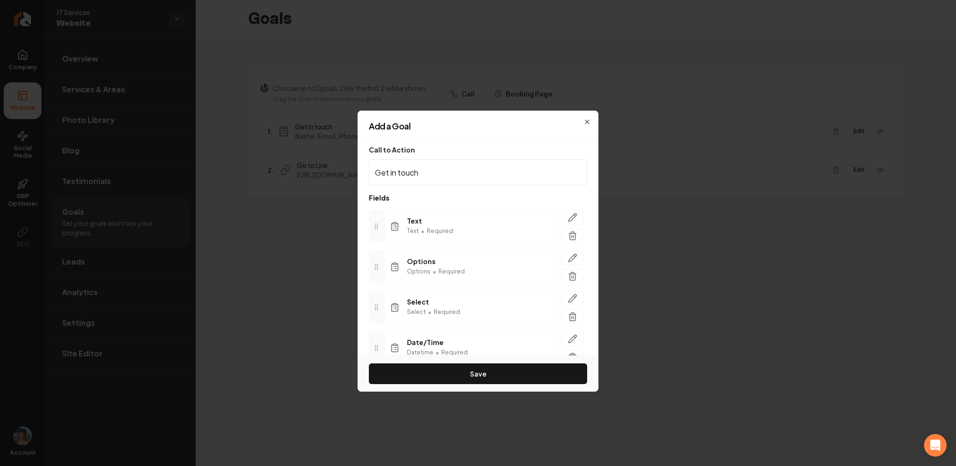
scroll to position [206, 0]
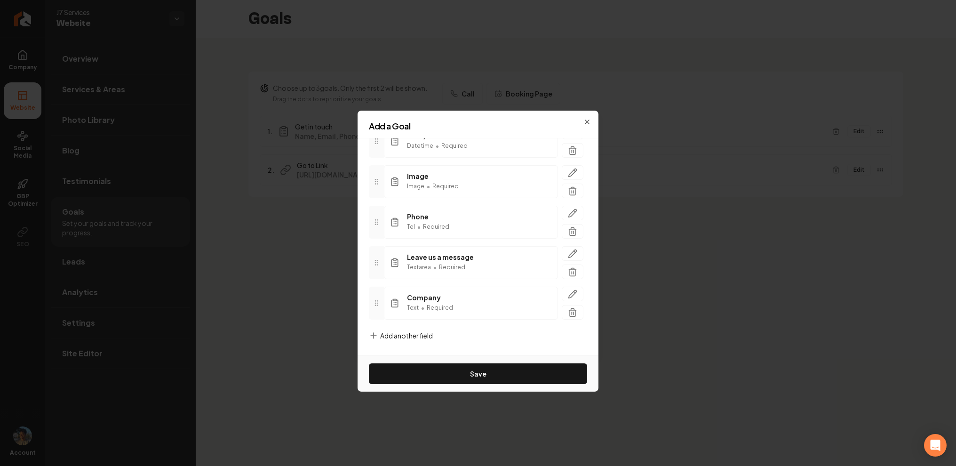
click at [412, 336] on span "Add another field" at bounding box center [406, 335] width 53 height 9
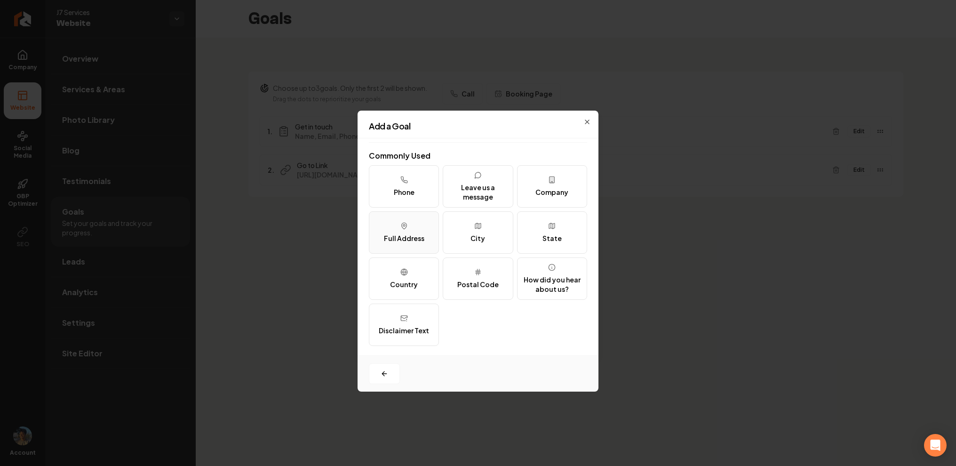
click at [408, 236] on div "Full Address" at bounding box center [404, 237] width 40 height 9
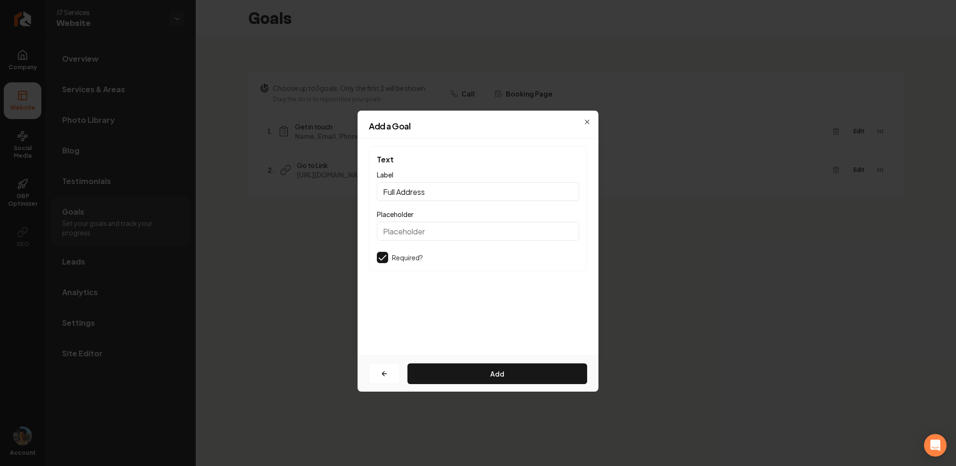
scroll to position [0, 0]
click at [459, 376] on button "Add" at bounding box center [497, 373] width 180 height 21
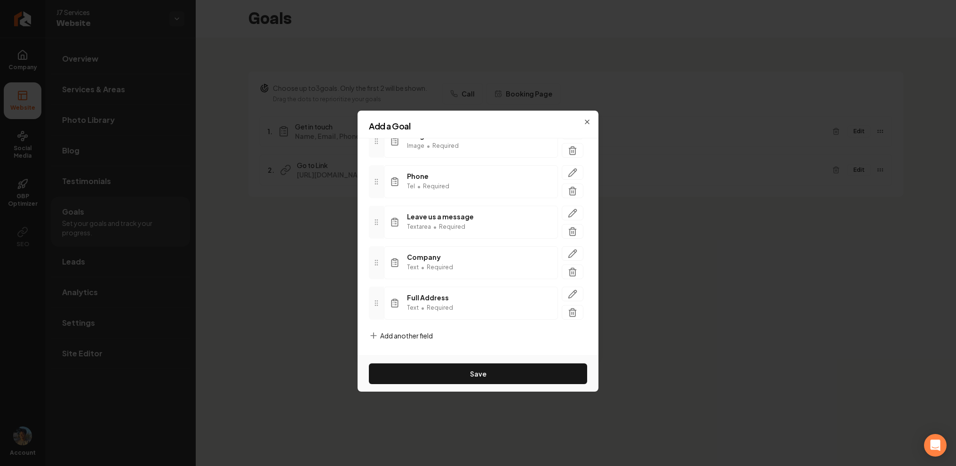
click at [410, 336] on span "Add another field" at bounding box center [406, 335] width 53 height 9
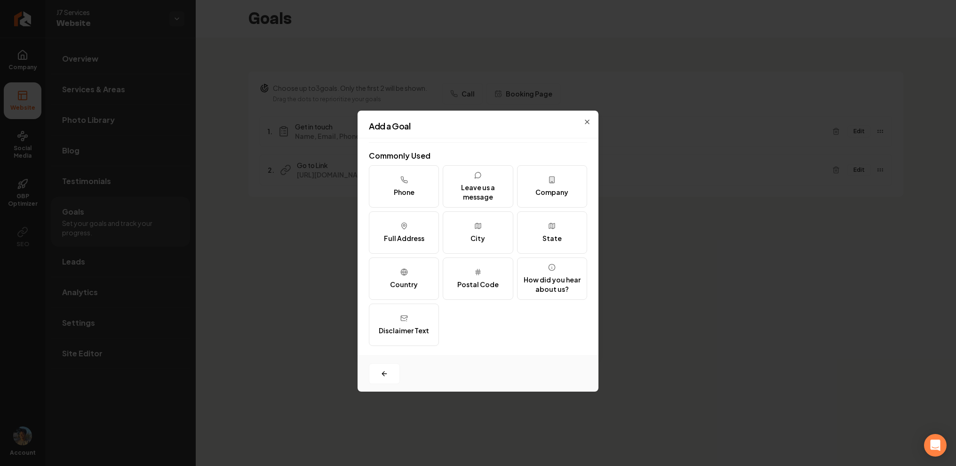
scroll to position [115, 0]
click at [476, 229] on icon at bounding box center [478, 226] width 8 height 8
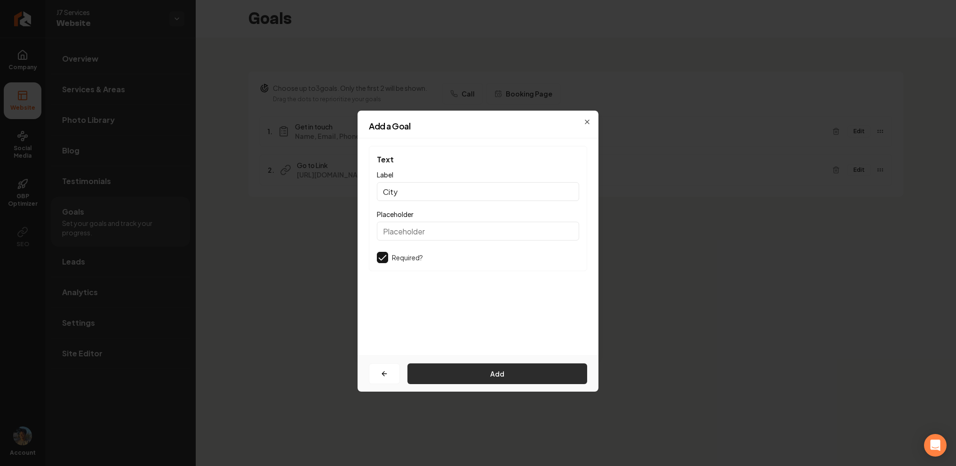
click at [476, 368] on button "Add" at bounding box center [497, 373] width 180 height 21
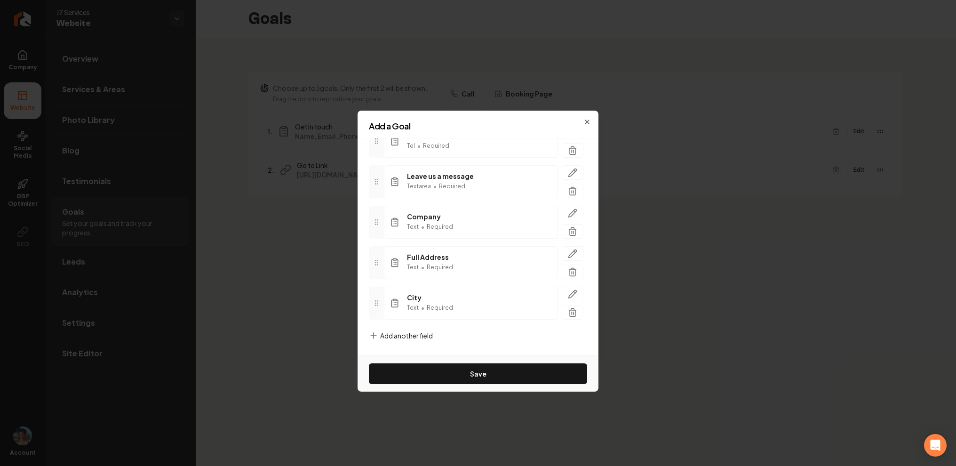
click at [406, 332] on span "Add another field" at bounding box center [406, 335] width 53 height 9
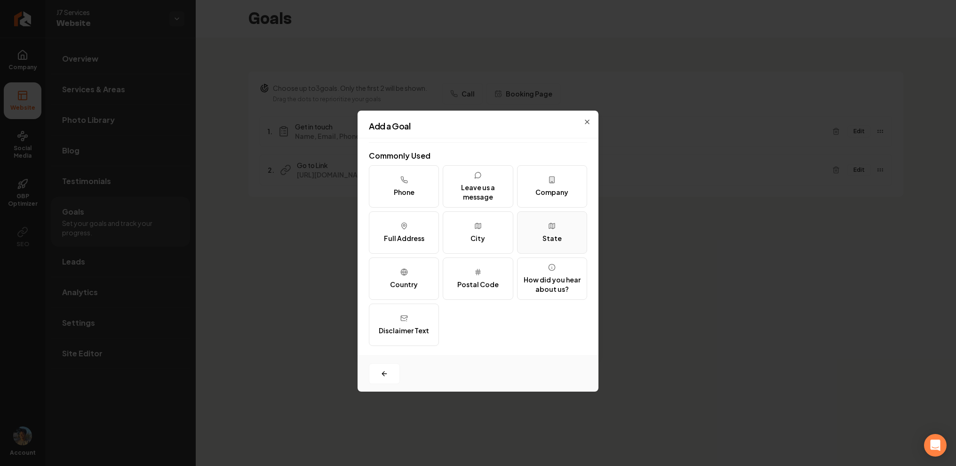
click at [547, 239] on div "State" at bounding box center [551, 237] width 19 height 9
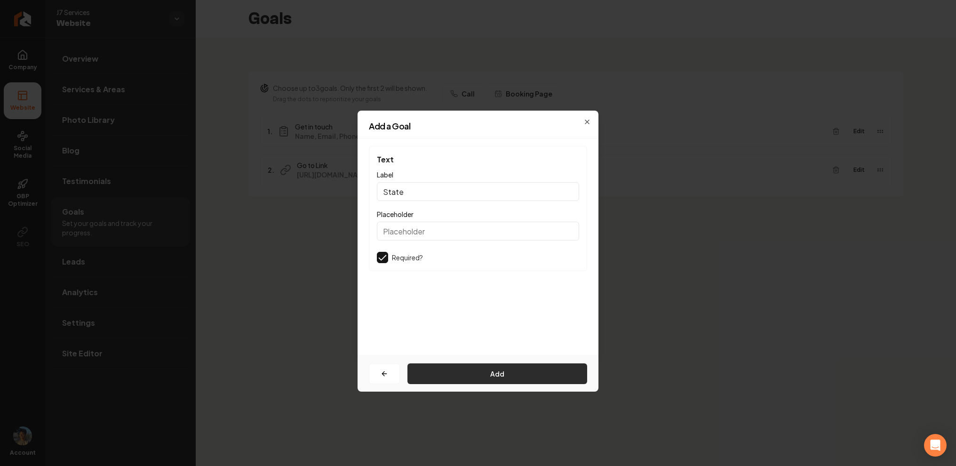
click at [515, 373] on button "Add" at bounding box center [497, 373] width 180 height 21
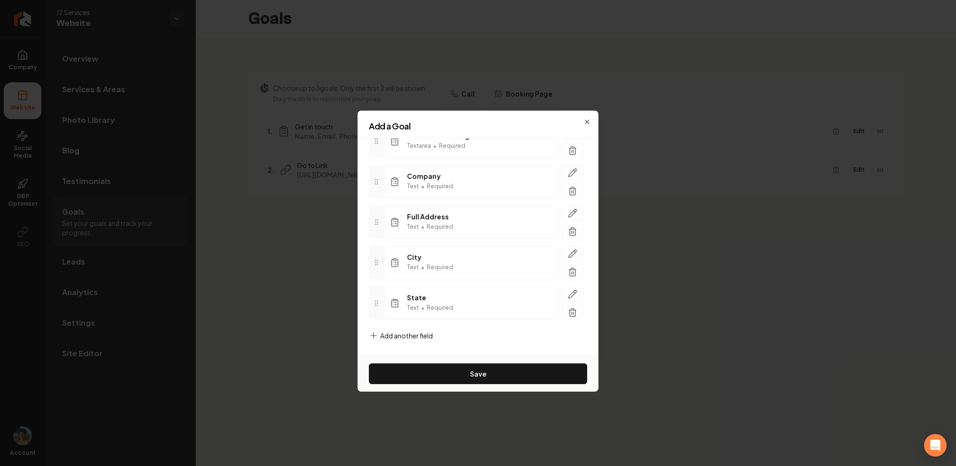
click at [406, 333] on span "Add another field" at bounding box center [406, 335] width 53 height 9
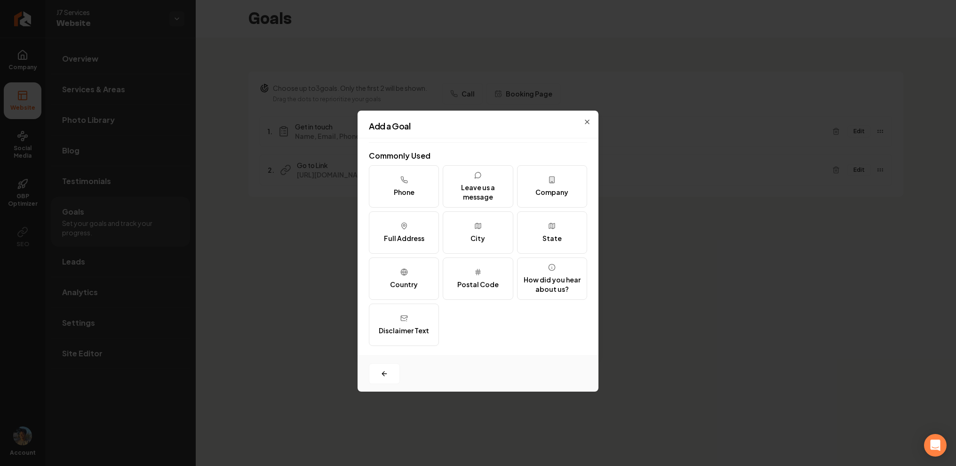
scroll to position [115, 0]
click at [419, 277] on button "Country" at bounding box center [404, 278] width 70 height 42
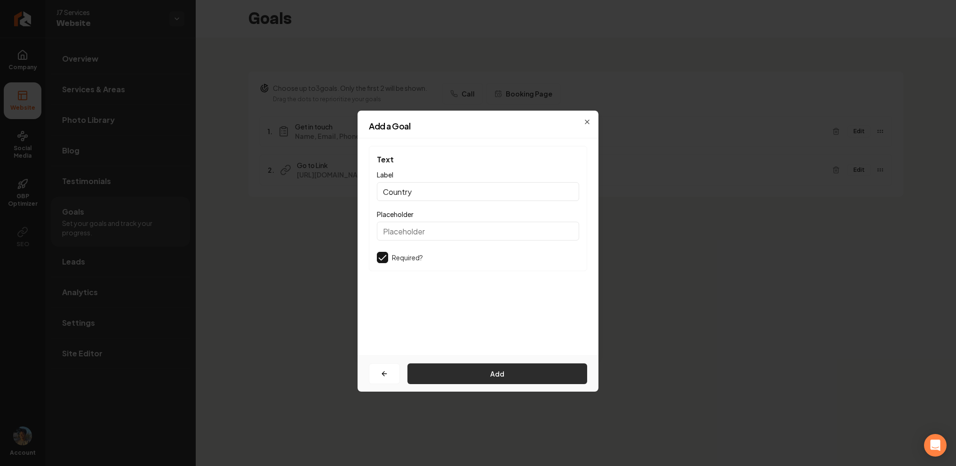
click at [436, 374] on button "Add" at bounding box center [497, 373] width 180 height 21
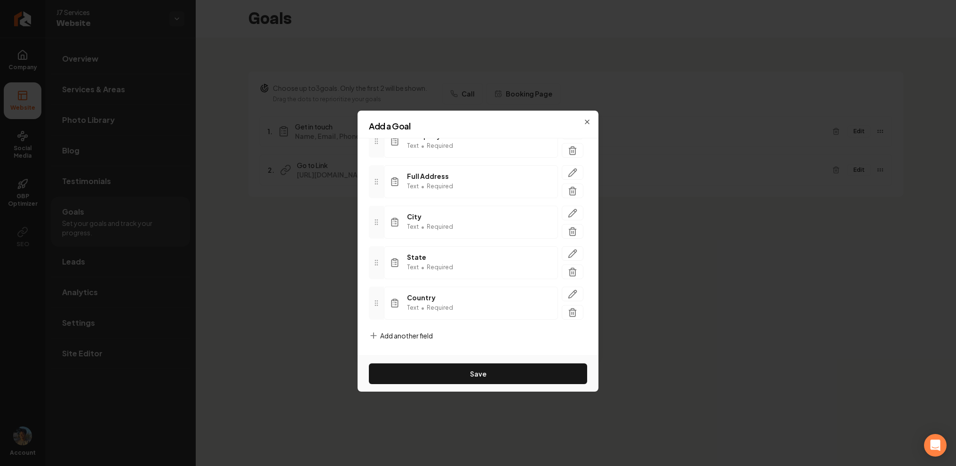
click at [414, 335] on span "Add another field" at bounding box center [406, 335] width 53 height 9
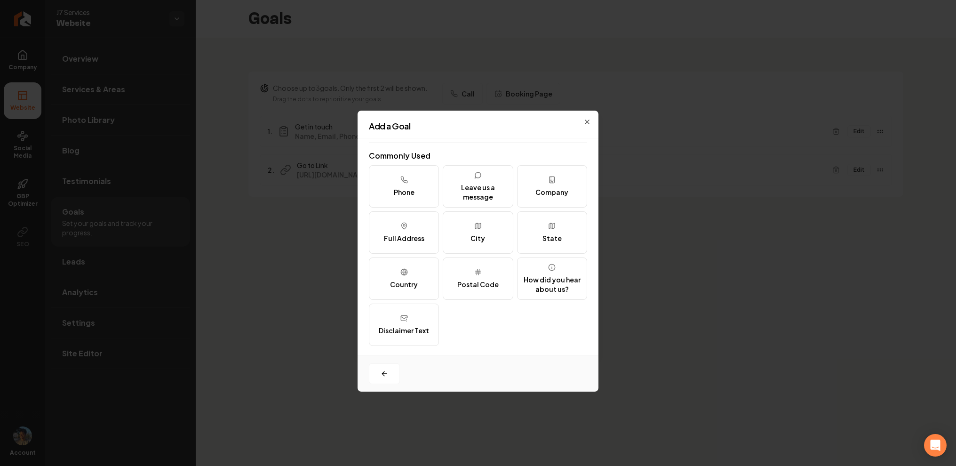
scroll to position [115, 0]
click at [477, 280] on div "Postal Code" at bounding box center [477, 283] width 41 height 9
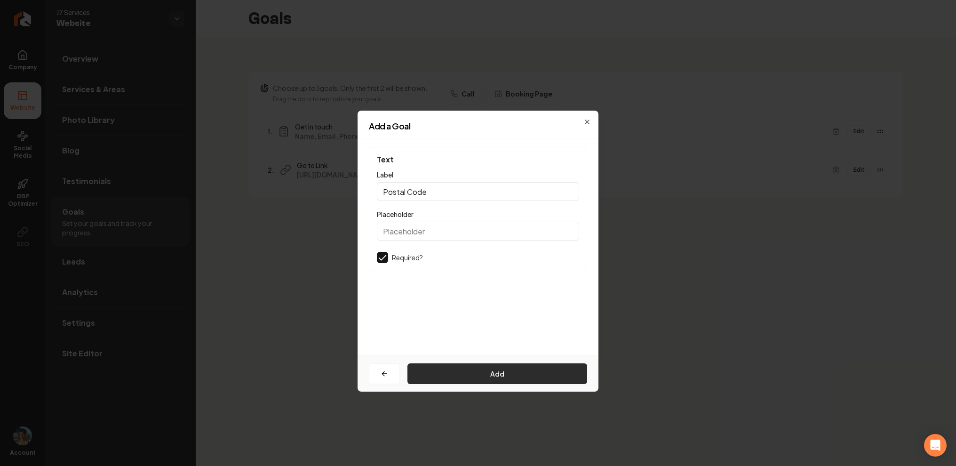
click at [484, 370] on button "Add" at bounding box center [497, 373] width 180 height 21
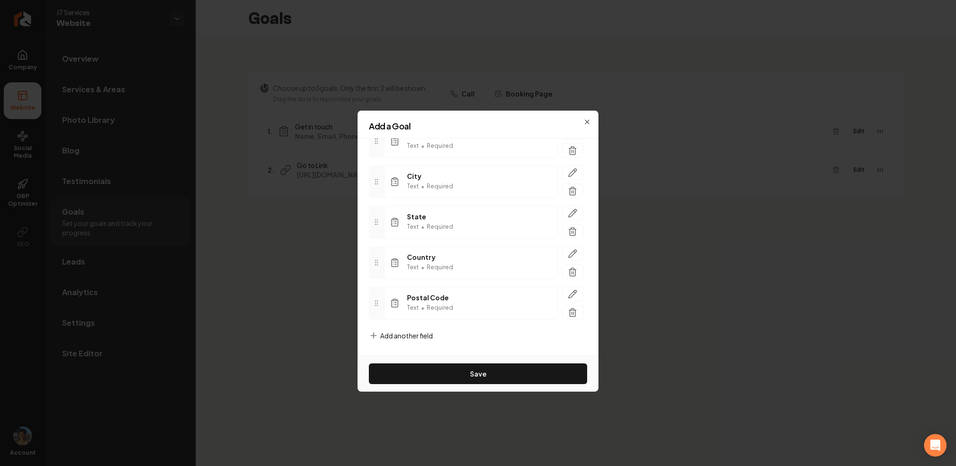
click at [419, 334] on span "Add another field" at bounding box center [406, 335] width 53 height 9
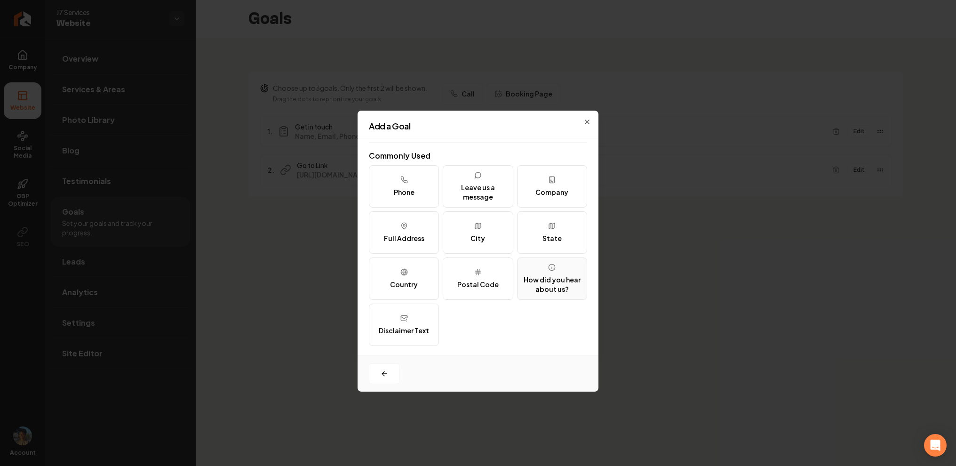
click at [558, 290] on div "How did you hear about us?" at bounding box center [552, 284] width 62 height 19
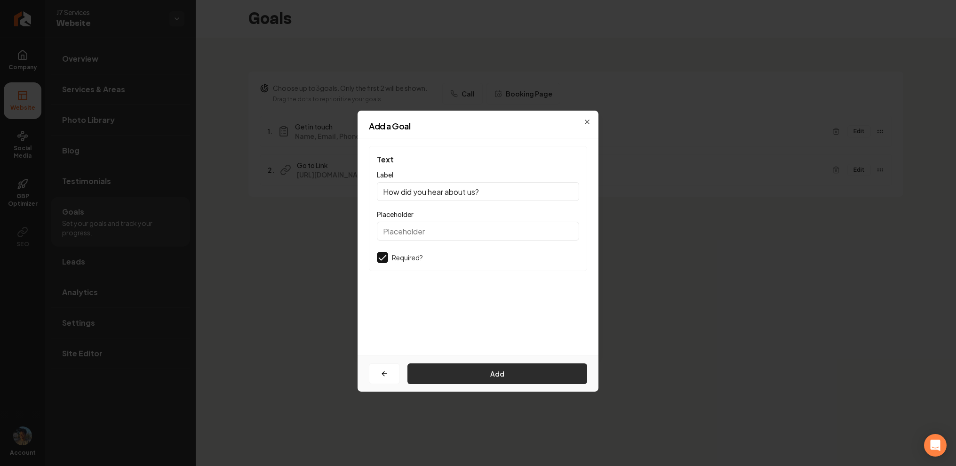
click at [488, 369] on button "Add" at bounding box center [497, 373] width 180 height 21
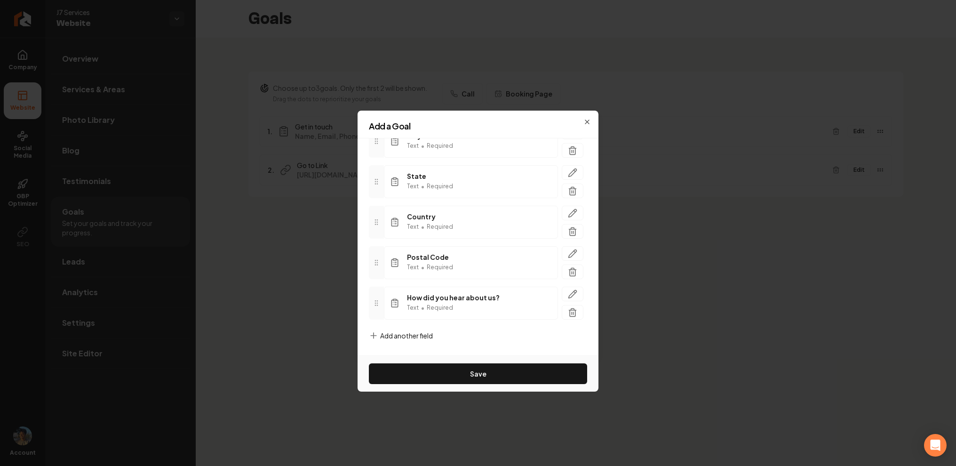
click at [403, 330] on div "Call to Action Get in touch Fields Text Text • Required Options Options • Requi…" at bounding box center [477, 246] width 241 height 217
click at [403, 334] on span "Add another field" at bounding box center [406, 335] width 53 height 9
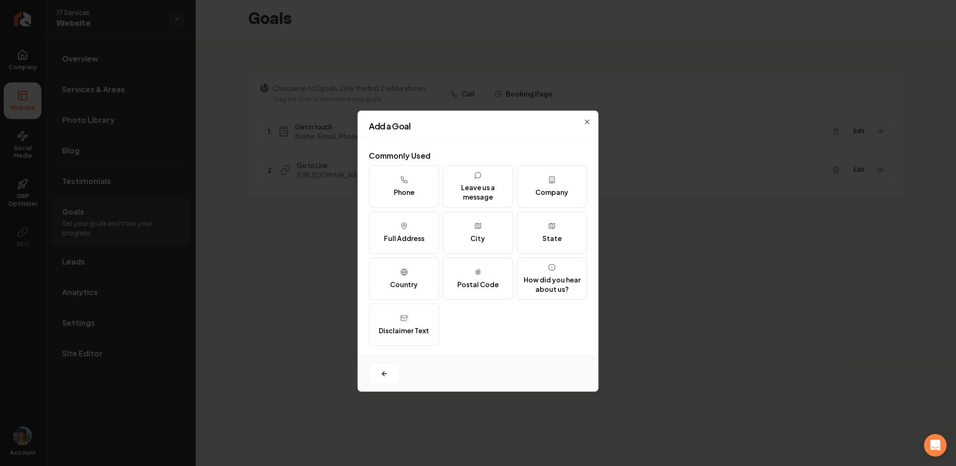
scroll to position [115, 0]
click at [415, 322] on button "Disclaimer Text" at bounding box center [404, 324] width 70 height 42
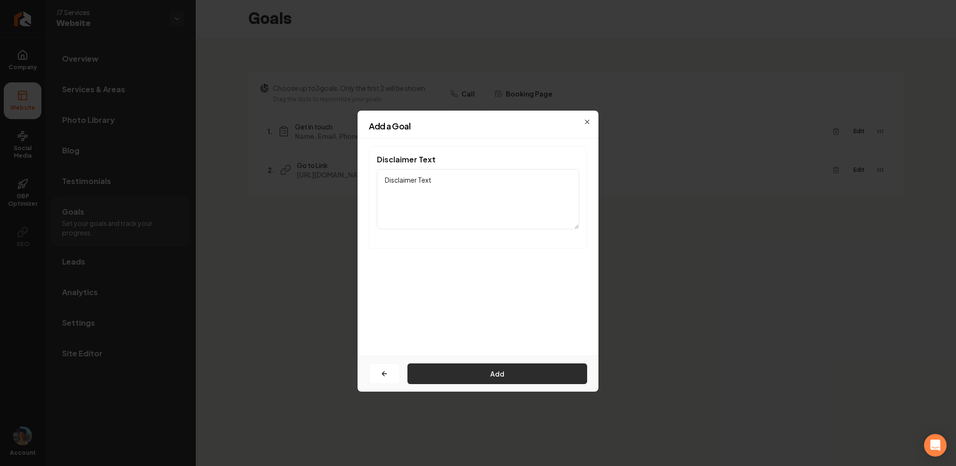
click at [454, 377] on button "Add" at bounding box center [497, 373] width 180 height 21
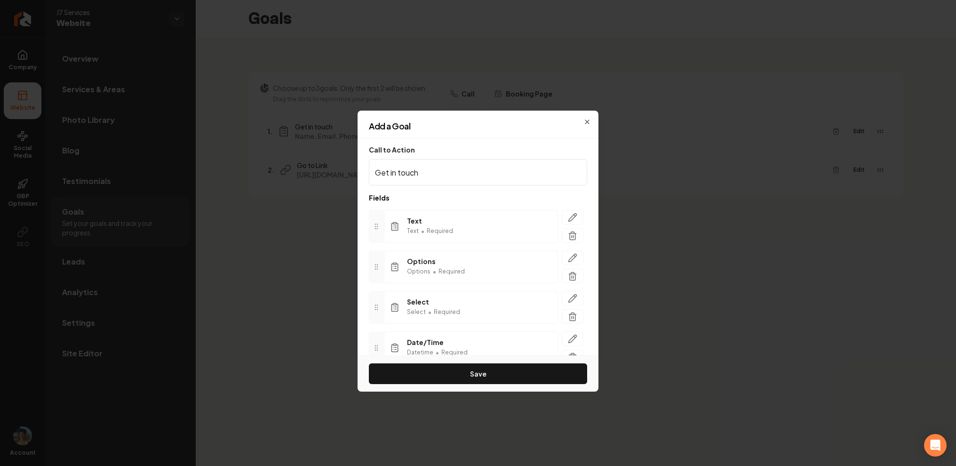
scroll to position [481, 0]
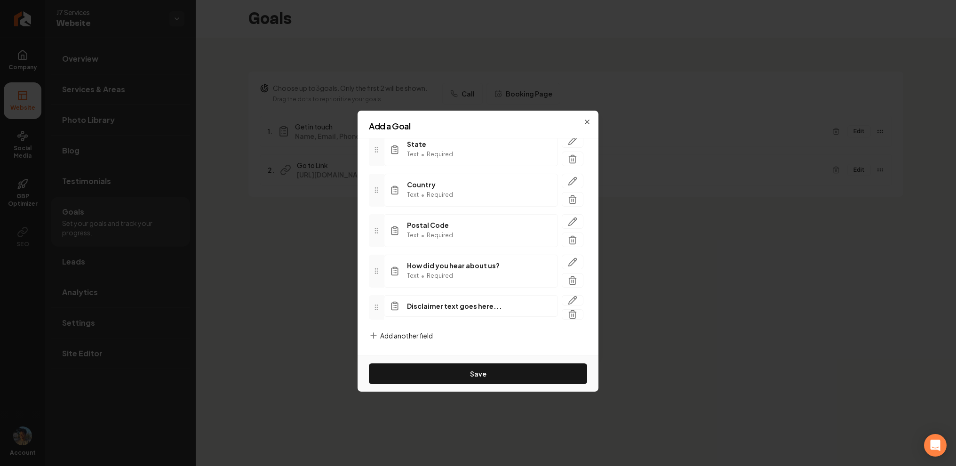
click at [419, 333] on span "Add another field" at bounding box center [406, 335] width 53 height 9
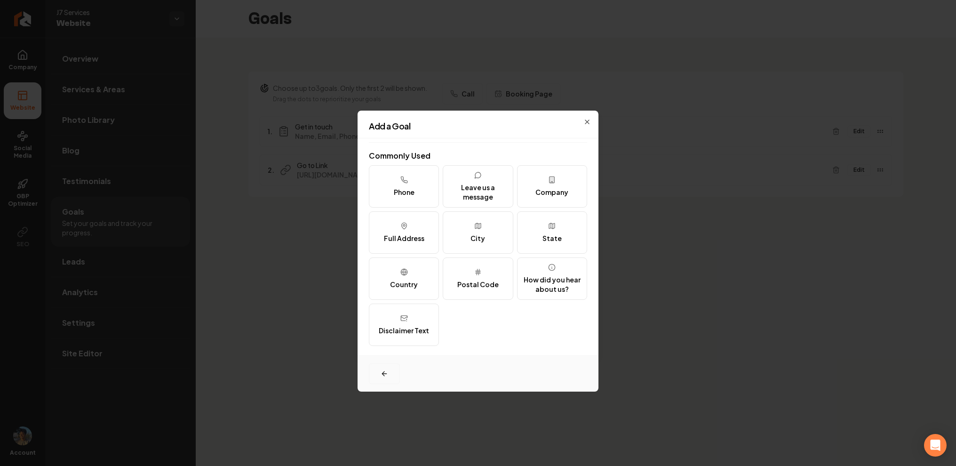
click at [379, 373] on button "button" at bounding box center [384, 373] width 31 height 21
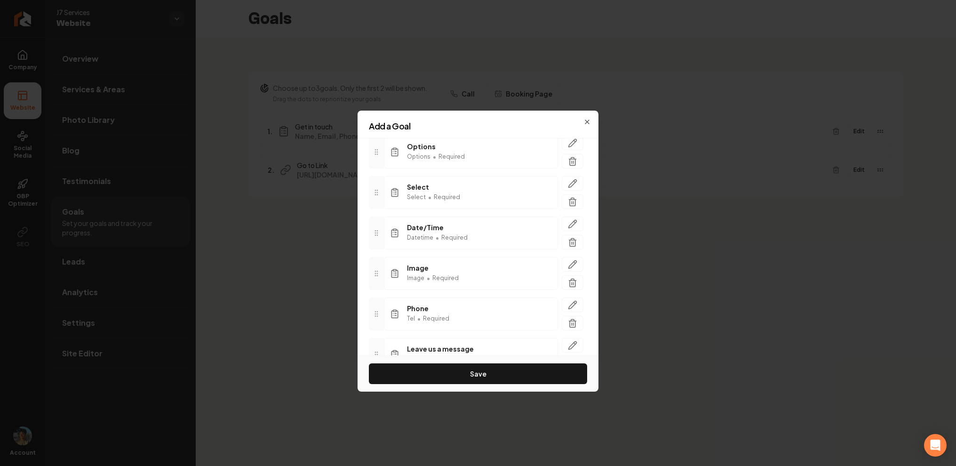
click at [590, 123] on div "Add a Goal" at bounding box center [477, 130] width 241 height 16
click at [589, 122] on div "Add a Goal" at bounding box center [477, 130] width 241 height 16
click at [586, 120] on icon "button" at bounding box center [587, 122] width 8 height 8
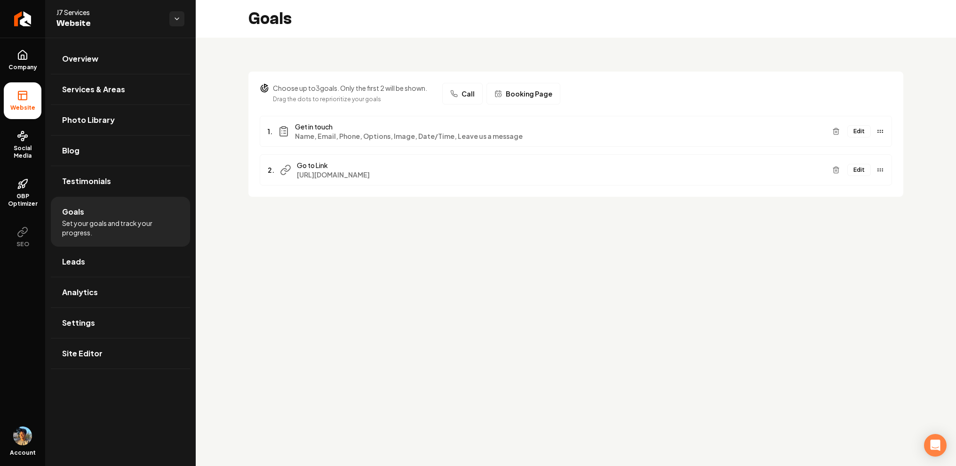
click at [861, 131] on button "Edit" at bounding box center [859, 131] width 24 height 12
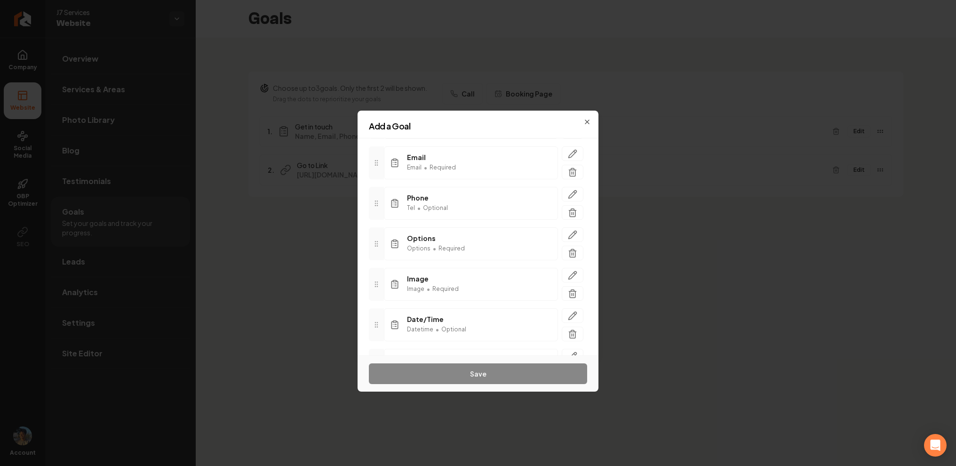
scroll to position [166, 0]
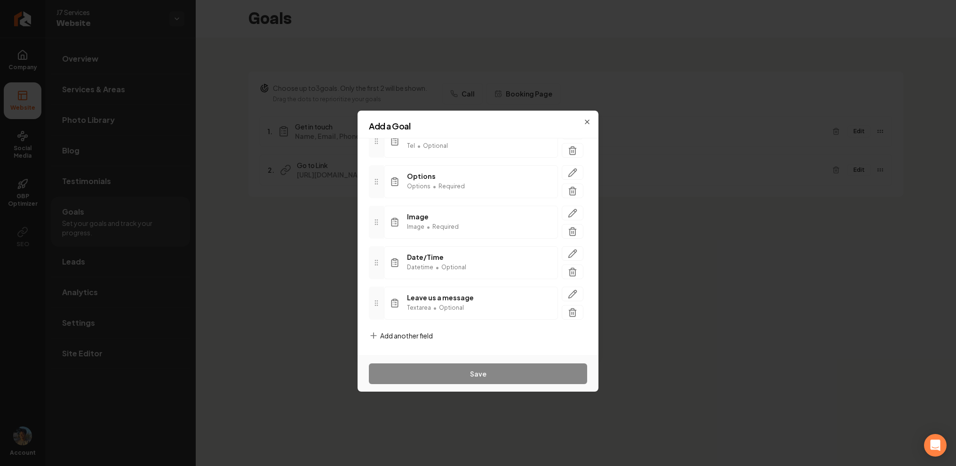
click at [394, 338] on span "Add another field" at bounding box center [406, 335] width 53 height 9
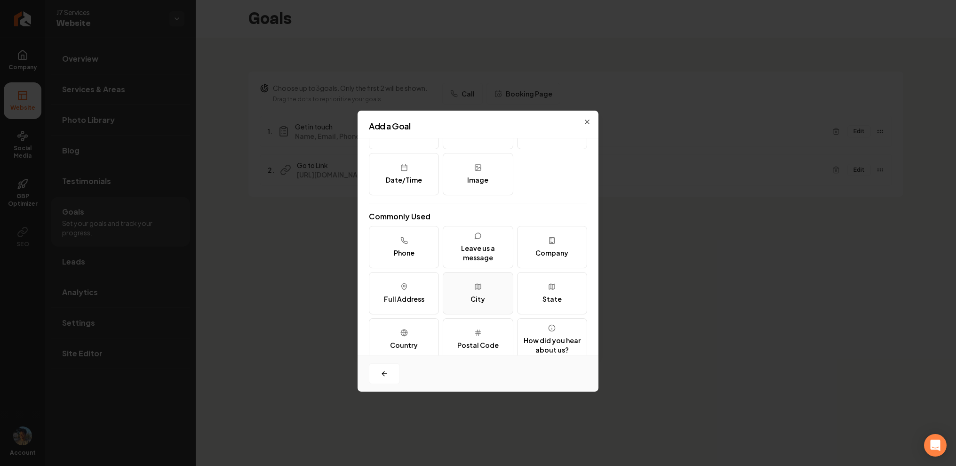
scroll to position [0, 0]
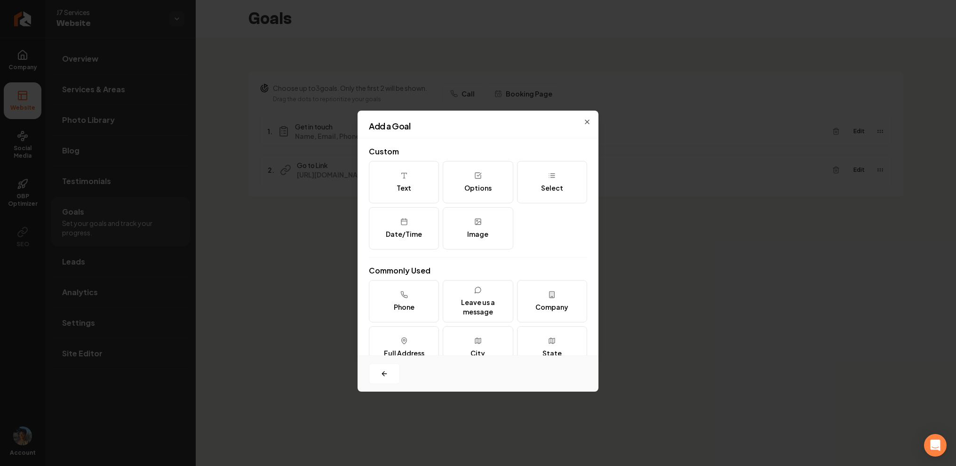
click at [587, 117] on div "Add a Goal Custom Text Options Select Date/Time Image Commonly Used Phone Leave…" at bounding box center [477, 233] width 241 height 245
click at [587, 119] on icon "button" at bounding box center [587, 122] width 8 height 8
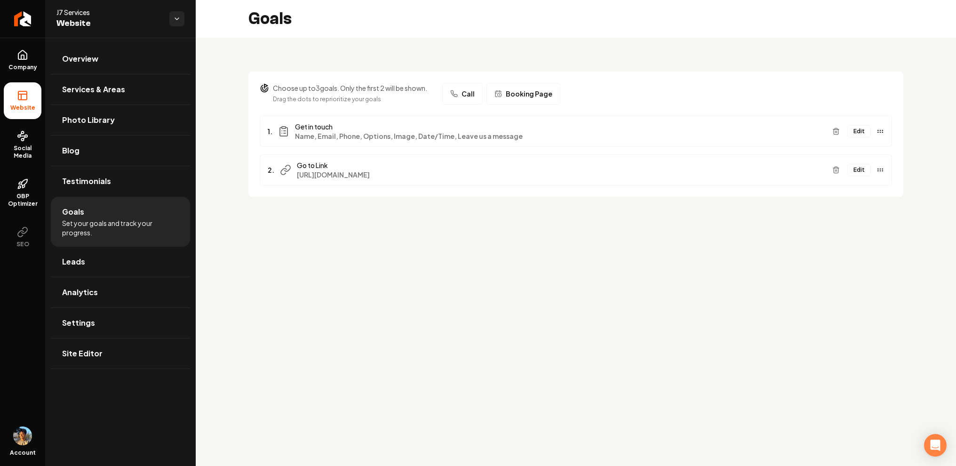
click at [856, 135] on button "Edit" at bounding box center [859, 131] width 24 height 12
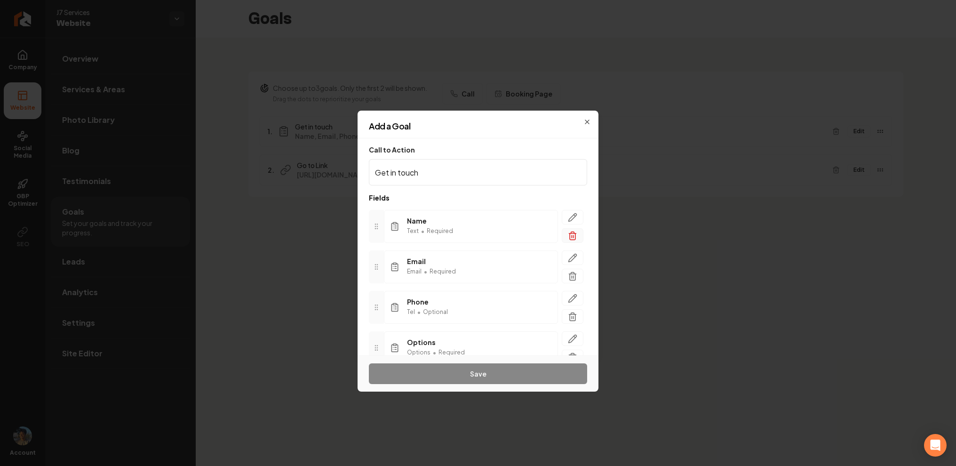
click at [578, 233] on button "button" at bounding box center [573, 235] width 22 height 15
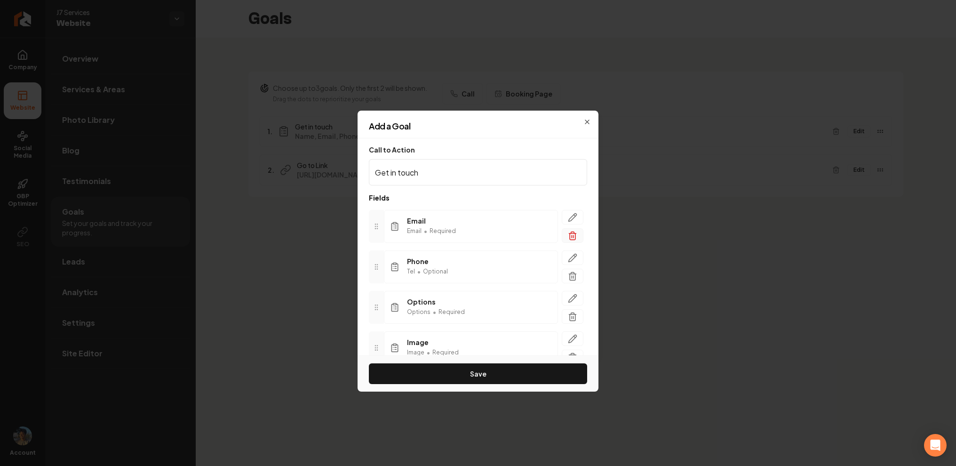
click at [581, 235] on button "button" at bounding box center [573, 235] width 22 height 15
click at [576, 242] on button "button" at bounding box center [573, 235] width 22 height 15
click at [575, 238] on icon "button" at bounding box center [573, 236] width 6 height 6
click at [571, 234] on icon "button" at bounding box center [572, 235] width 9 height 9
click at [575, 231] on icon "button" at bounding box center [572, 235] width 9 height 9
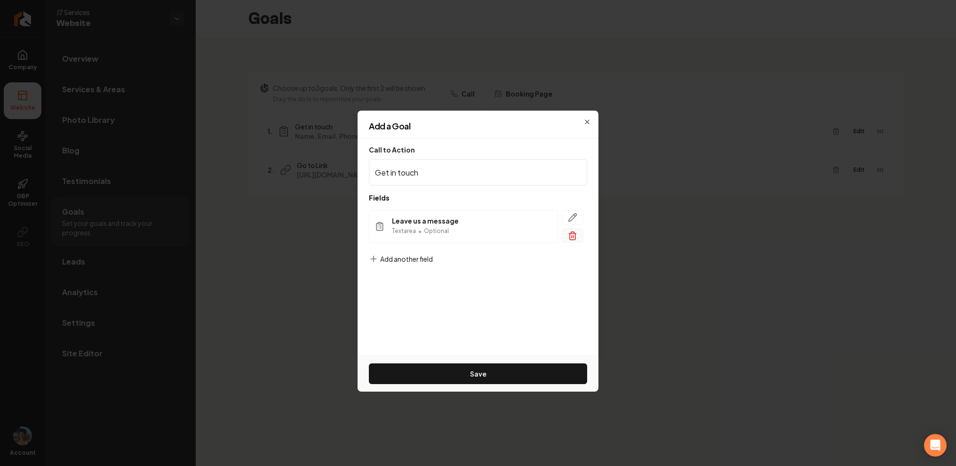
click at [571, 231] on icon "button" at bounding box center [572, 231] width 3 height 1
click at [417, 214] on span "Add another field" at bounding box center [406, 218] width 53 height 9
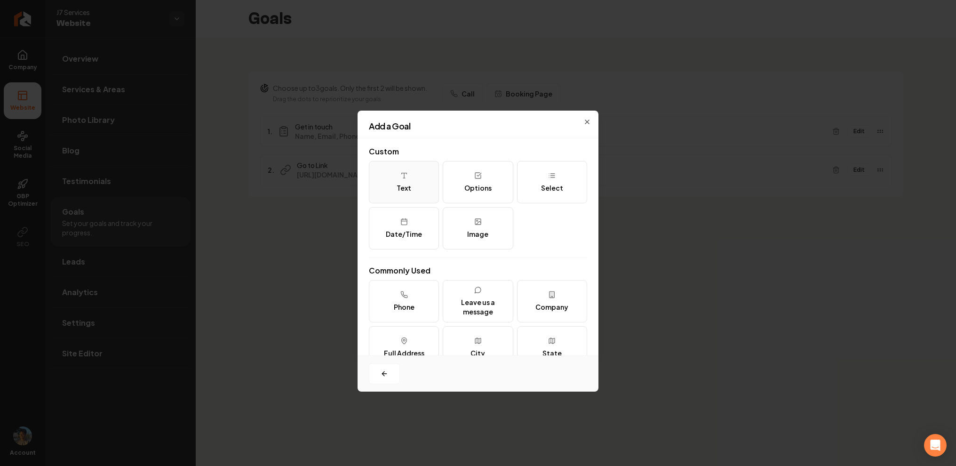
click at [404, 178] on icon at bounding box center [404, 176] width 8 height 8
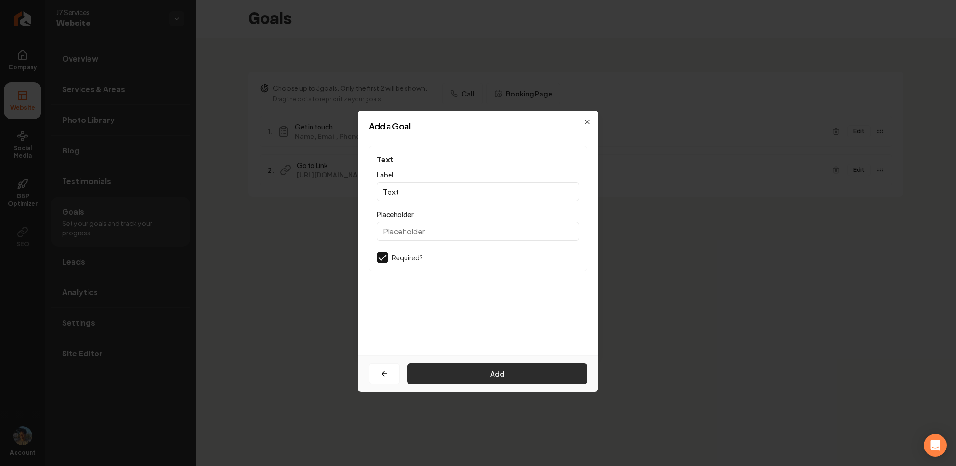
click at [452, 377] on button "Add" at bounding box center [497, 373] width 180 height 21
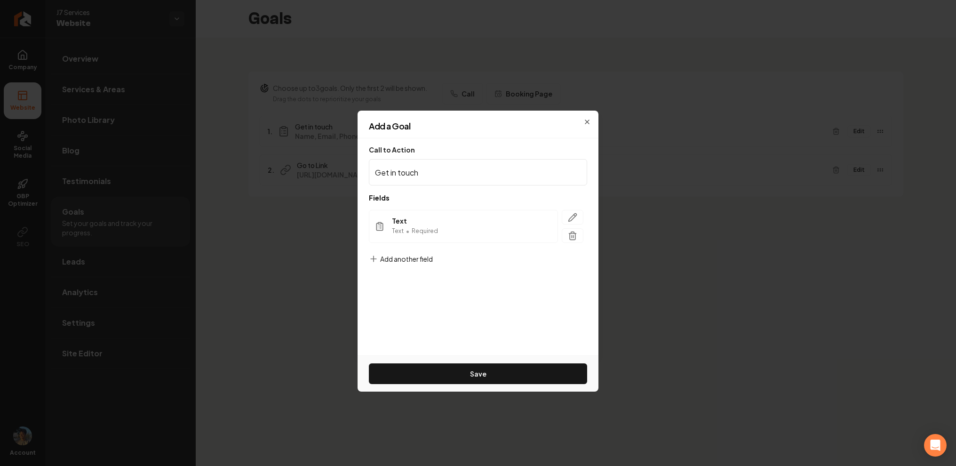
click at [416, 261] on span "Add another field" at bounding box center [406, 258] width 53 height 9
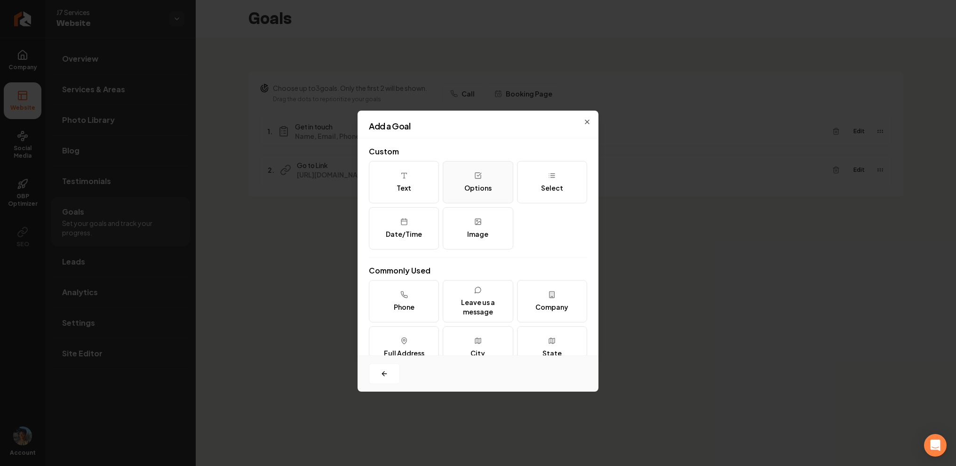
click at [486, 181] on button "Options" at bounding box center [478, 182] width 70 height 42
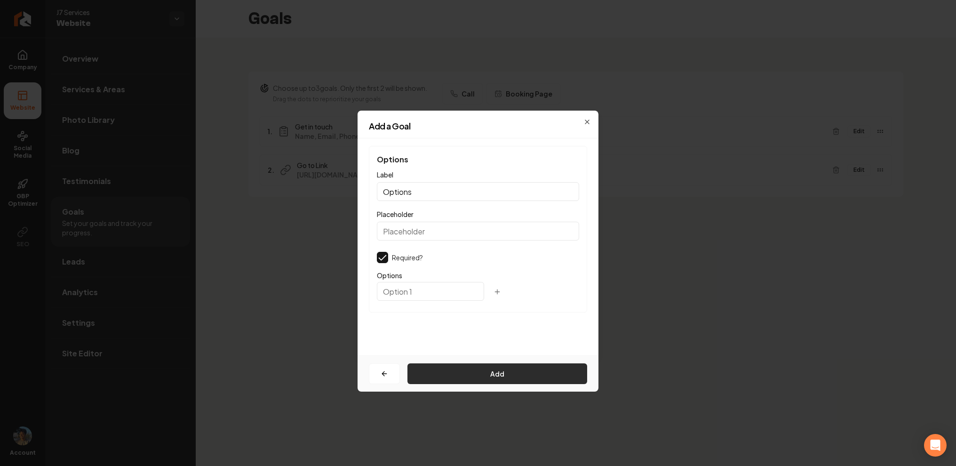
click at [481, 365] on button "Add" at bounding box center [497, 373] width 180 height 21
type input "a"
click at [455, 371] on button "Add" at bounding box center [497, 373] width 180 height 21
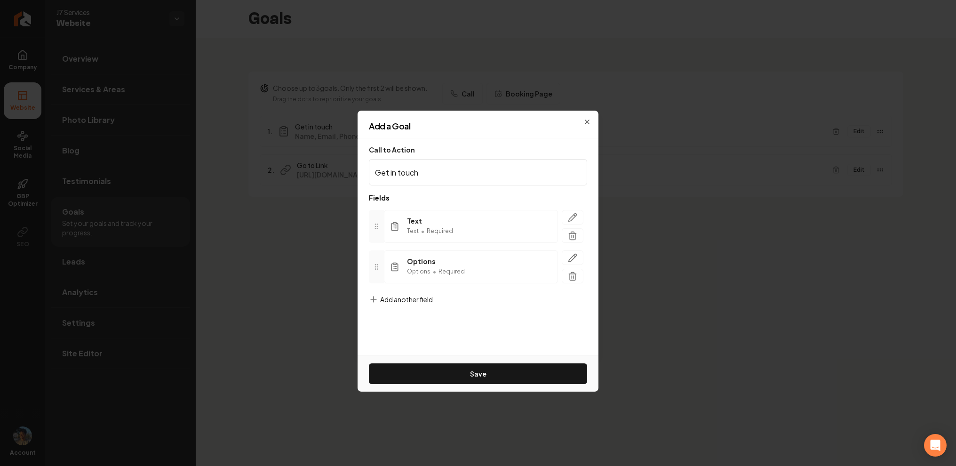
click at [402, 297] on span "Add another field" at bounding box center [406, 298] width 53 height 9
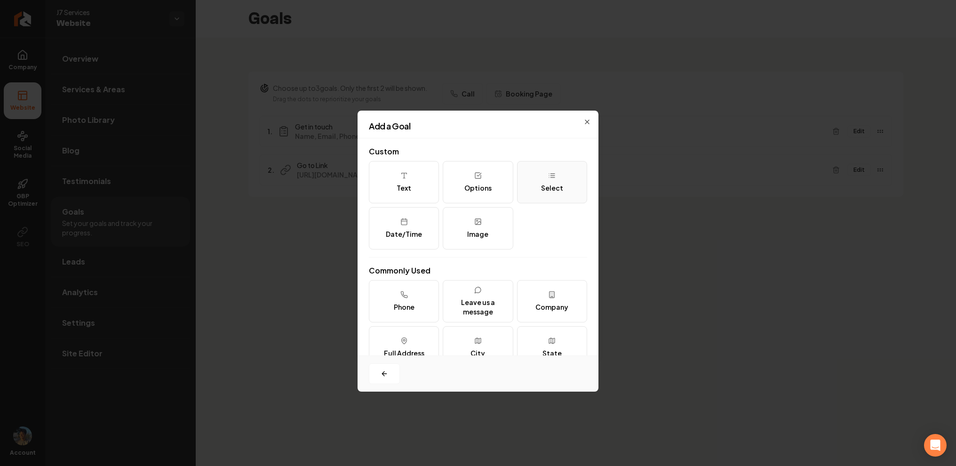
click at [553, 186] on div "Select" at bounding box center [552, 187] width 22 height 9
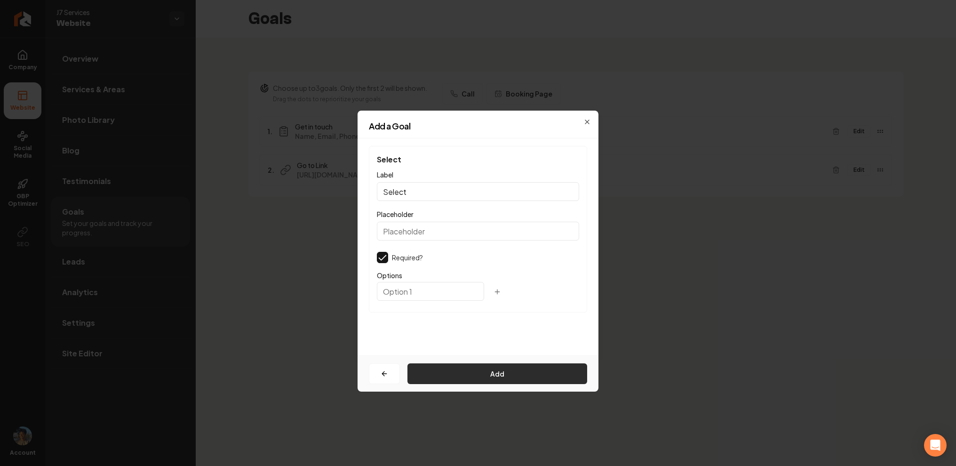
click at [494, 367] on button "Add" at bounding box center [497, 373] width 180 height 21
type input "a"
click at [467, 370] on button "Add" at bounding box center [497, 373] width 180 height 21
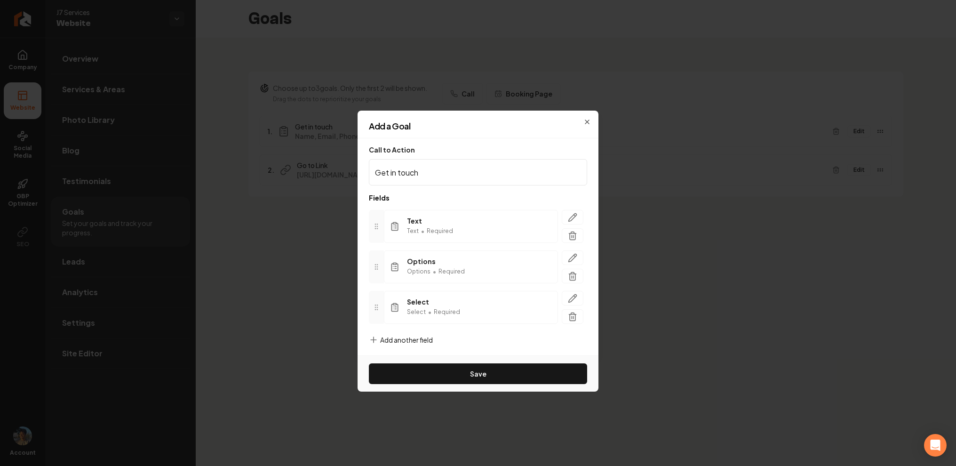
click at [396, 336] on span "Add another field" at bounding box center [406, 339] width 53 height 9
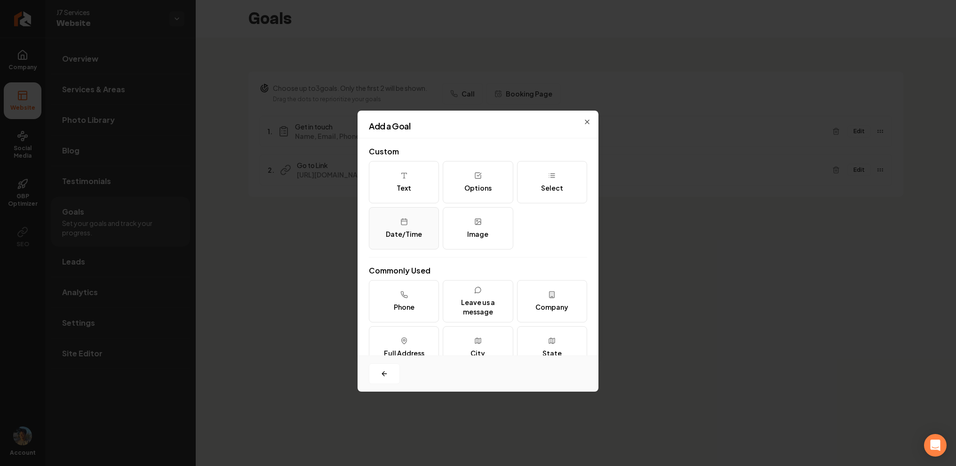
click at [409, 231] on div "Date/Time" at bounding box center [404, 233] width 36 height 9
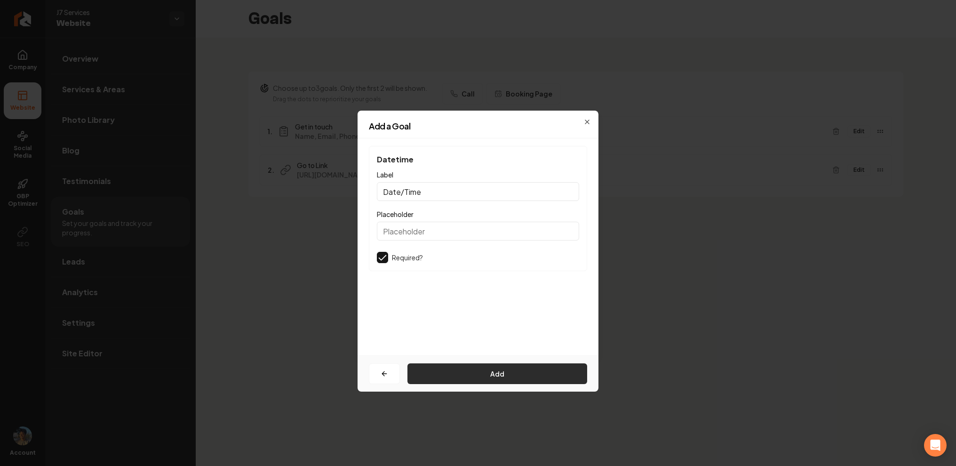
click at [457, 365] on button "Add" at bounding box center [497, 373] width 180 height 21
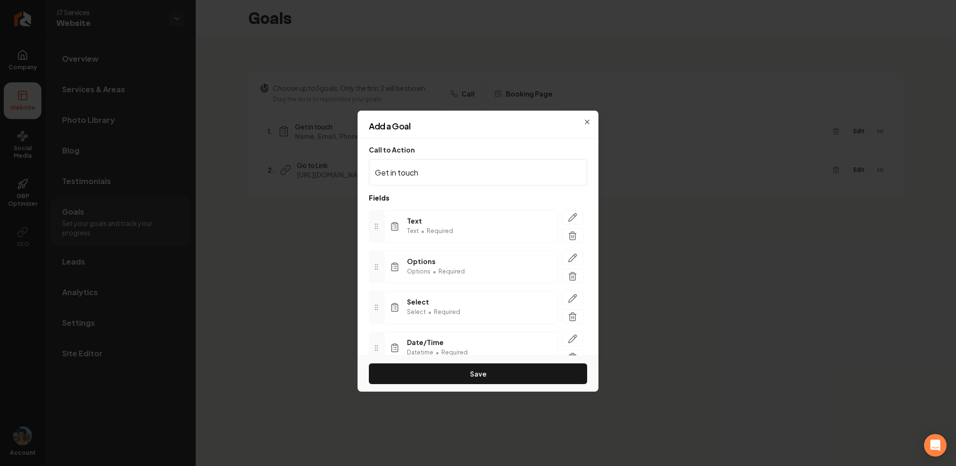
scroll to position [45, 0]
click at [397, 340] on div "Add another field" at bounding box center [401, 343] width 64 height 24
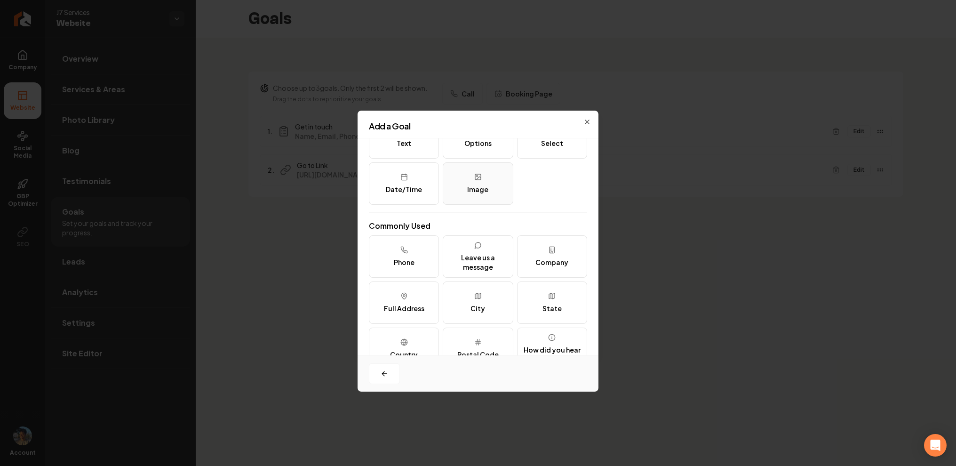
click at [482, 188] on div "Image" at bounding box center [477, 188] width 21 height 9
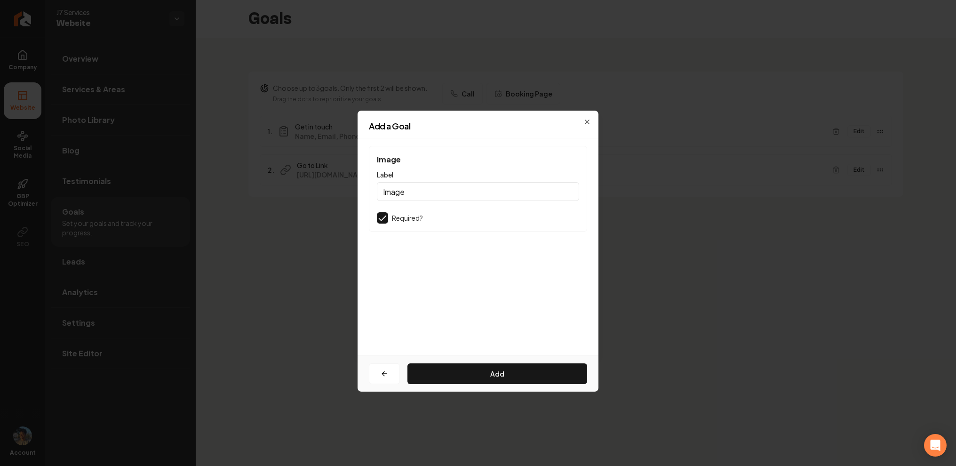
scroll to position [0, 0]
click at [474, 370] on button "Add" at bounding box center [497, 373] width 180 height 21
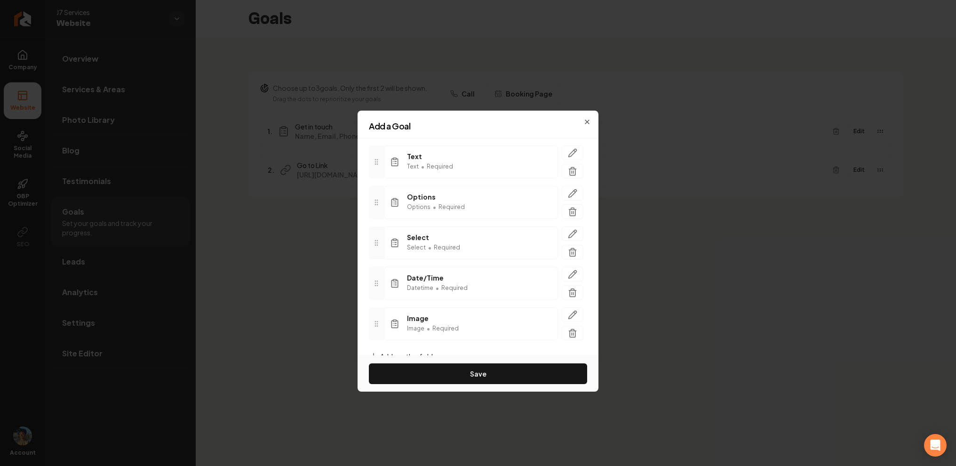
scroll to position [85, 0]
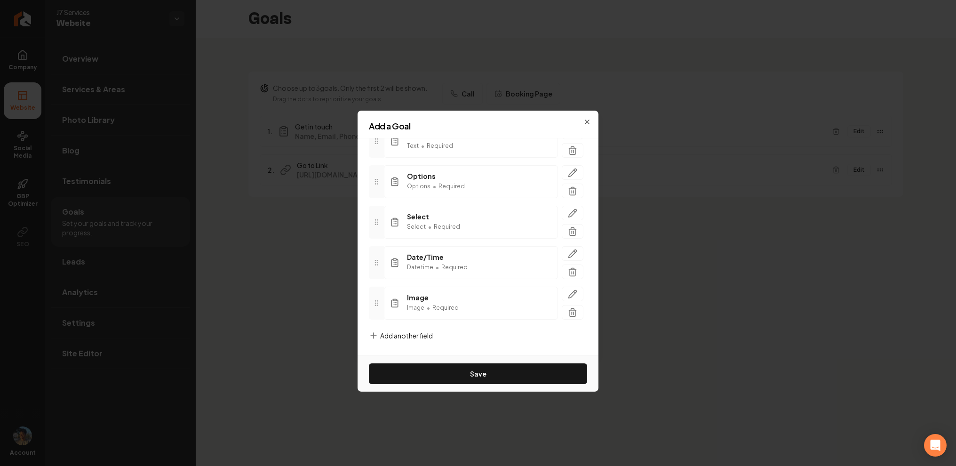
click at [408, 335] on span "Add another field" at bounding box center [406, 335] width 53 height 9
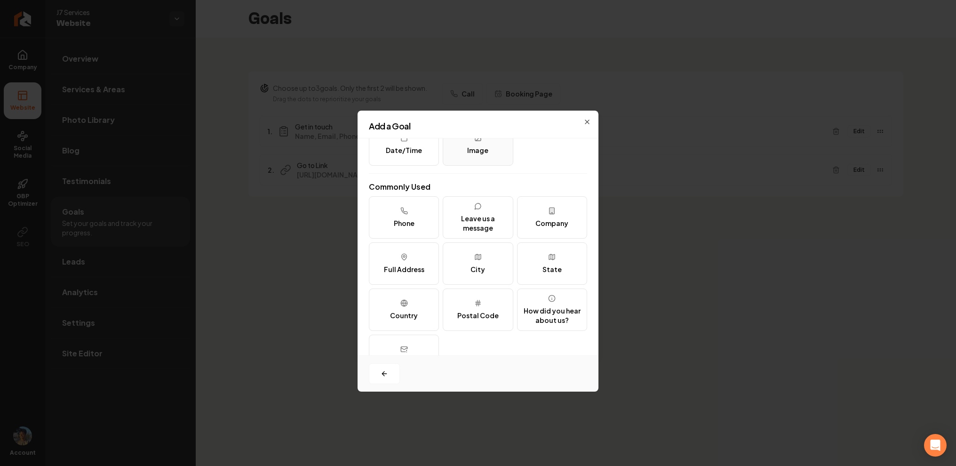
scroll to position [100, 0]
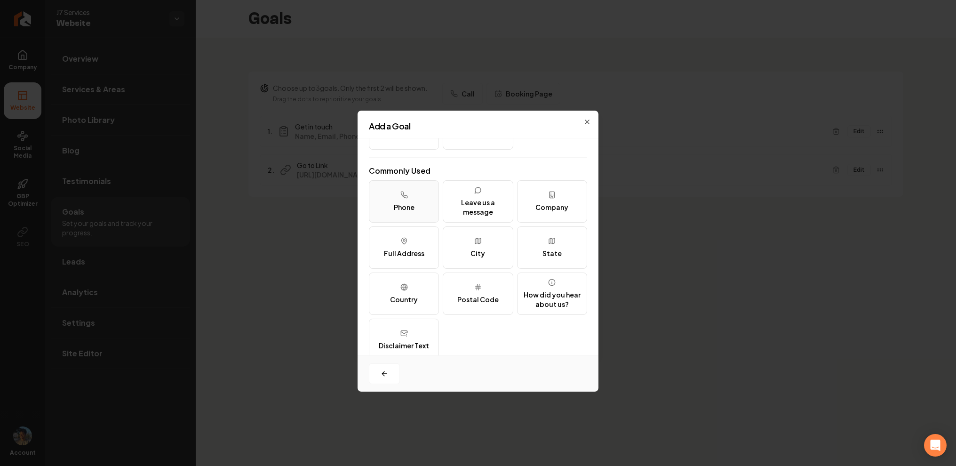
click at [395, 197] on button "Phone" at bounding box center [404, 201] width 70 height 42
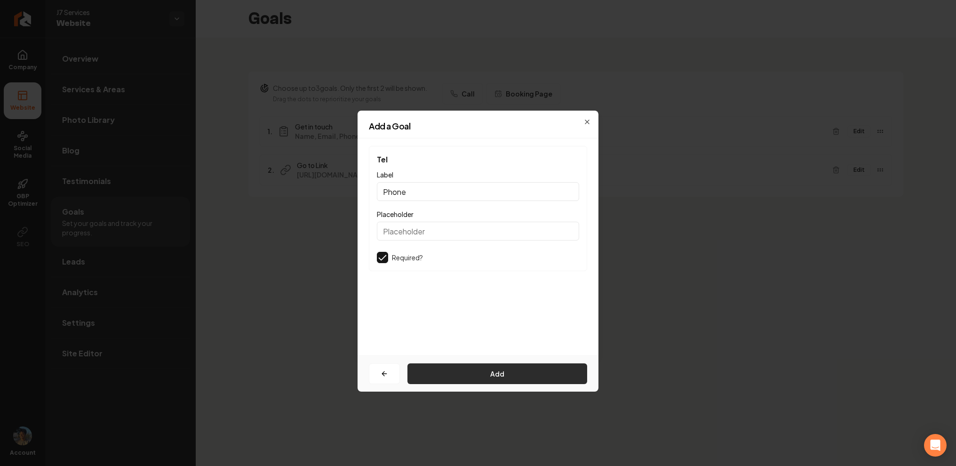
click at [423, 380] on button "Add" at bounding box center [497, 373] width 180 height 21
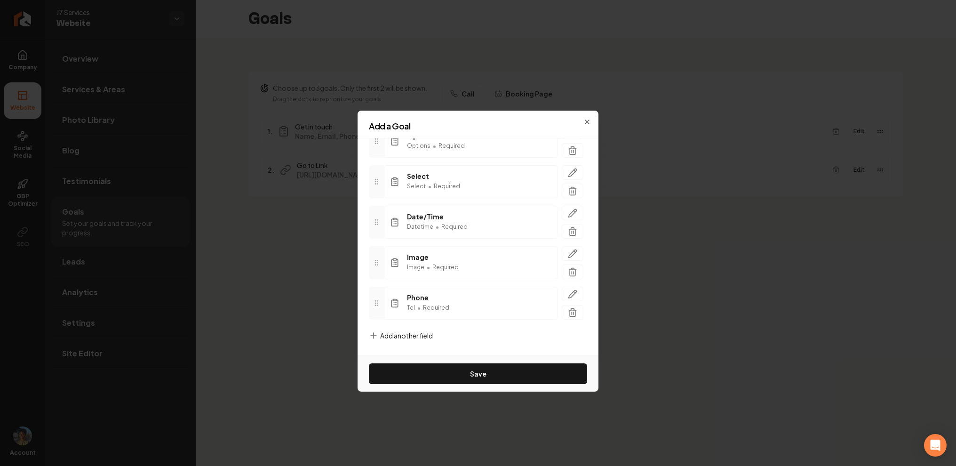
click at [390, 340] on span "Add another field" at bounding box center [406, 335] width 53 height 9
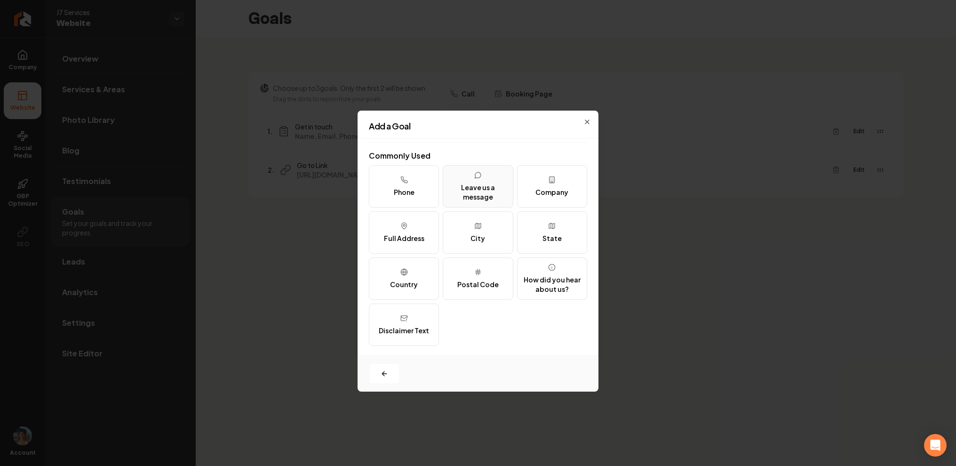
click at [470, 179] on button "Leave us a message" at bounding box center [478, 186] width 70 height 42
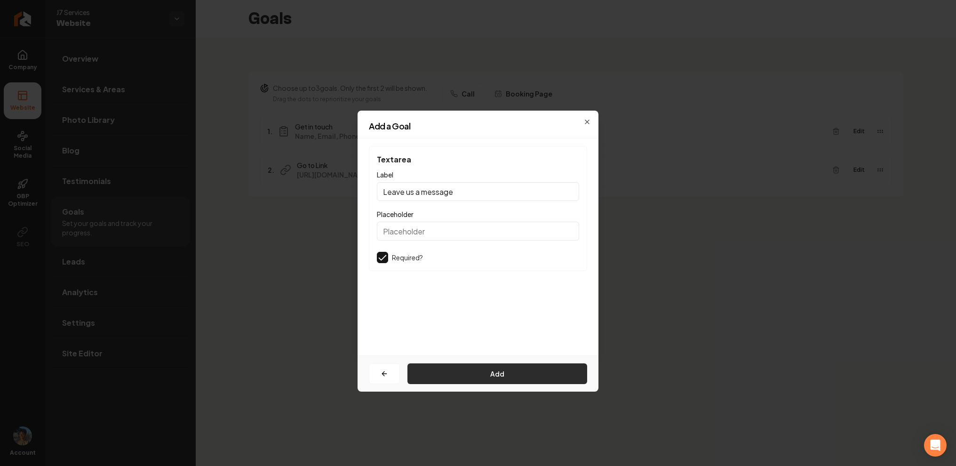
click at [466, 368] on button "Add" at bounding box center [497, 373] width 180 height 21
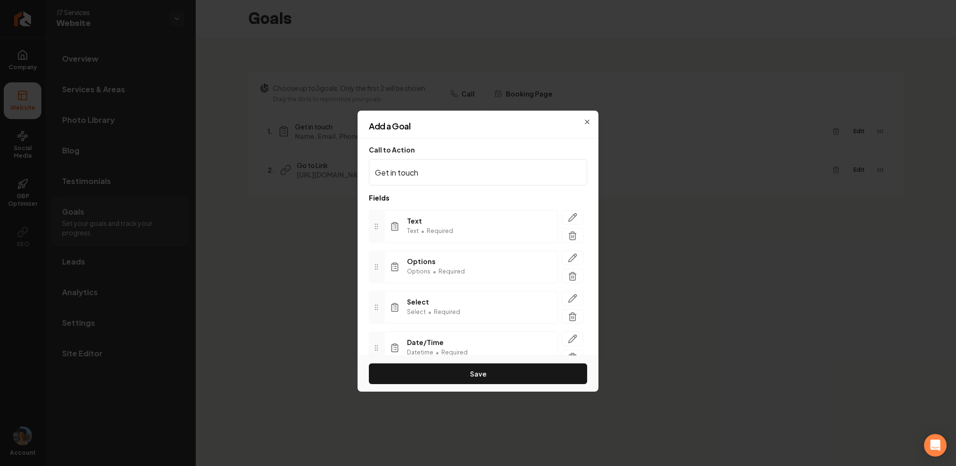
scroll to position [166, 0]
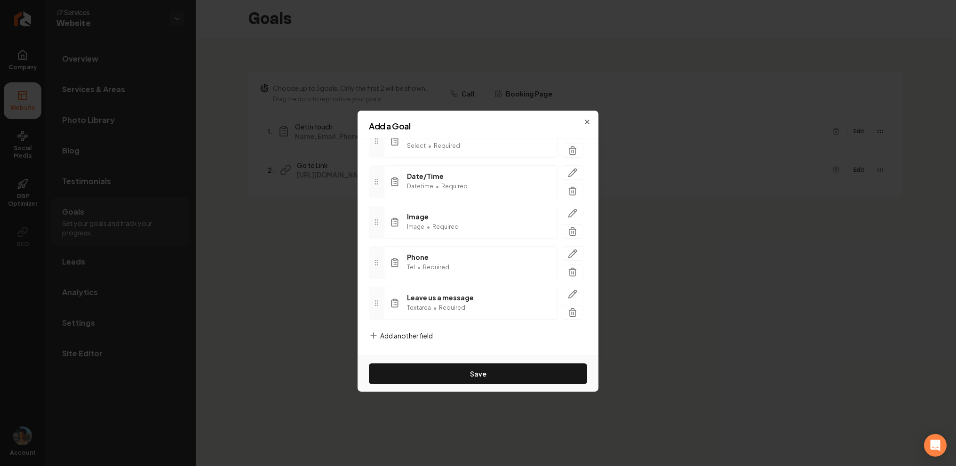
click at [425, 328] on div "Call to Action Get in touch Fields Text Text • Required Options Options • Requi…" at bounding box center [477, 246] width 241 height 217
click at [420, 334] on span "Add another field" at bounding box center [406, 335] width 53 height 9
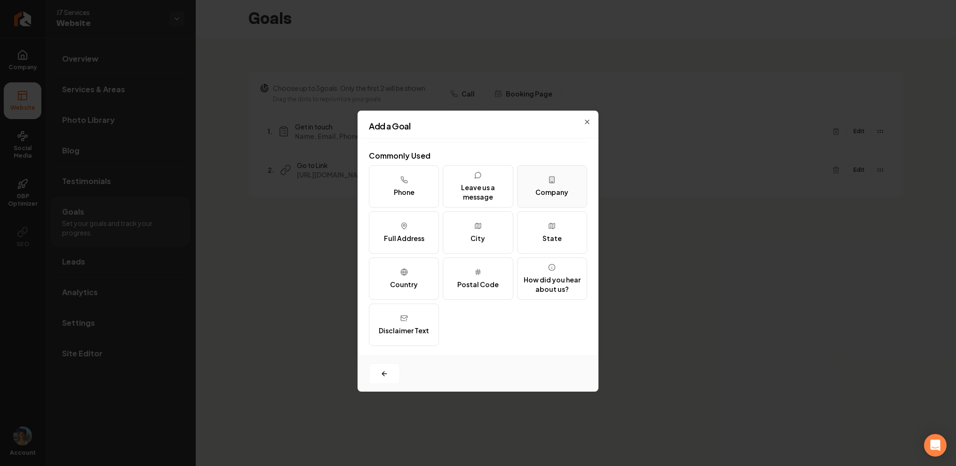
click at [564, 201] on button "Company" at bounding box center [552, 186] width 70 height 42
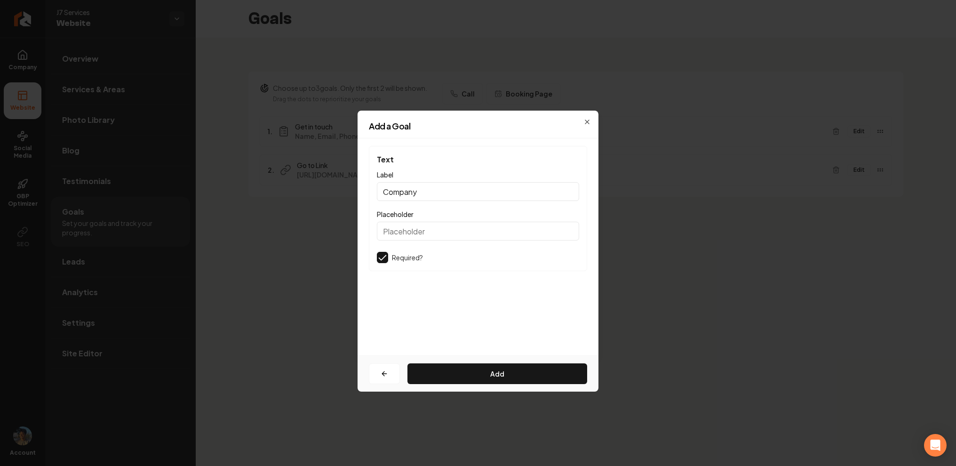
scroll to position [0, 0]
click at [506, 367] on button "Add" at bounding box center [497, 373] width 180 height 21
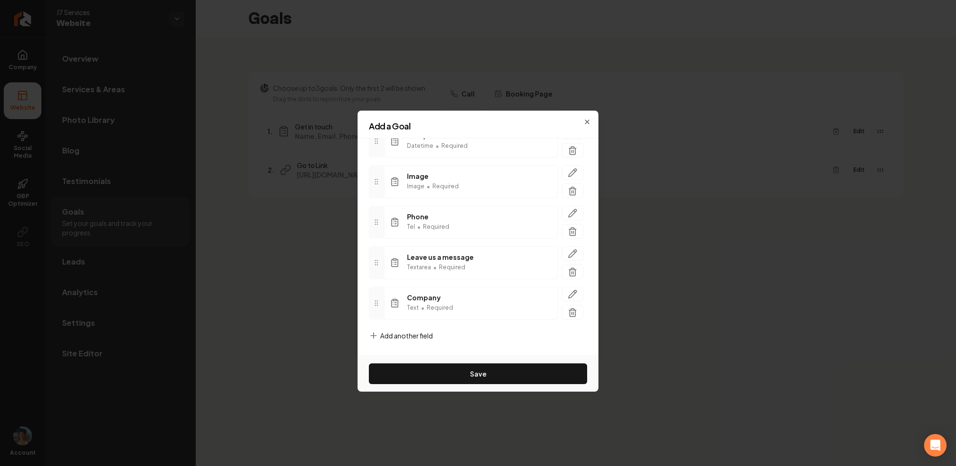
click at [425, 335] on span "Add another field" at bounding box center [406, 335] width 53 height 9
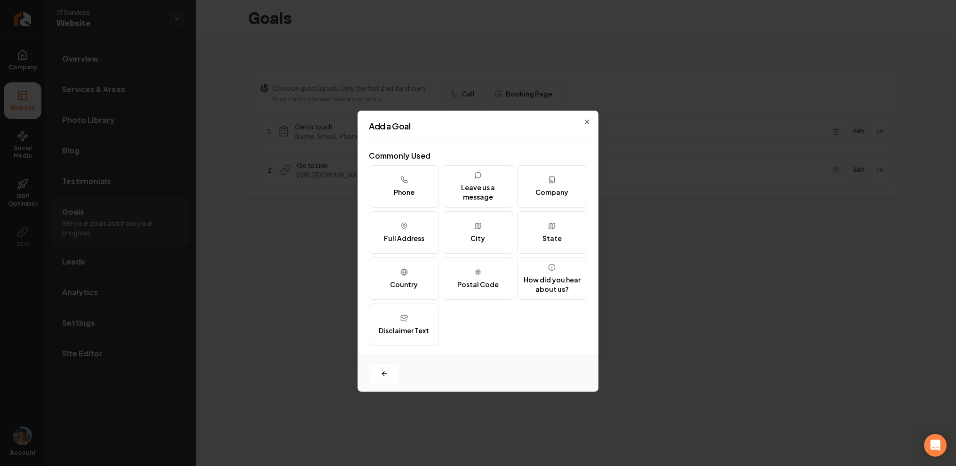
scroll to position [115, 0]
click at [410, 226] on button "Full Address" at bounding box center [404, 232] width 70 height 42
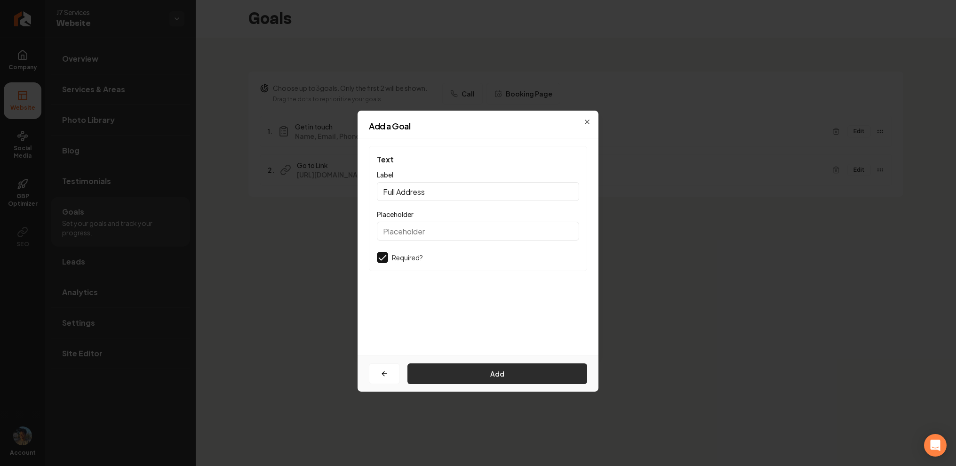
click at [464, 370] on button "Add" at bounding box center [497, 373] width 180 height 21
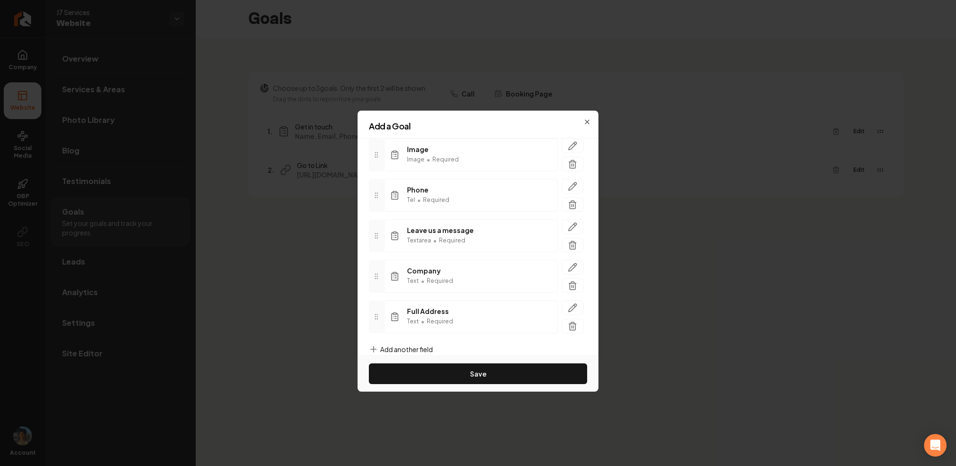
scroll to position [247, 0]
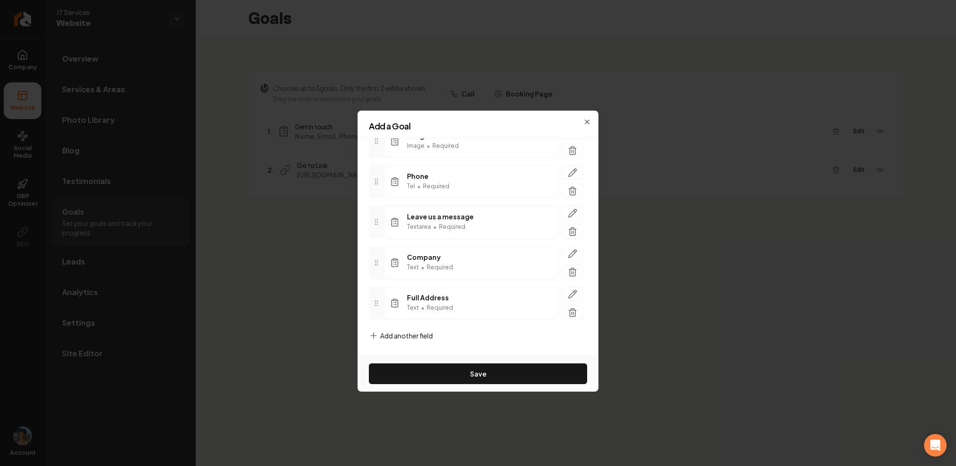
click at [405, 336] on span "Add another field" at bounding box center [406, 335] width 53 height 9
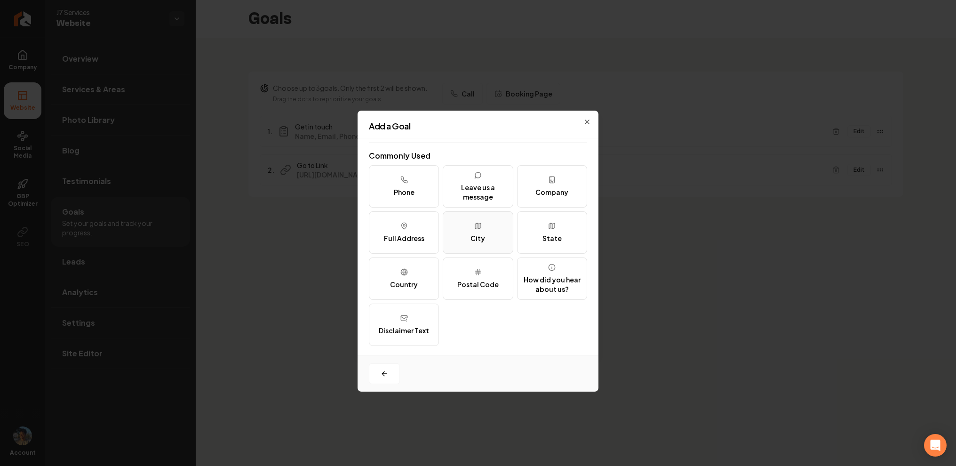
click at [493, 233] on button "City" at bounding box center [478, 232] width 70 height 42
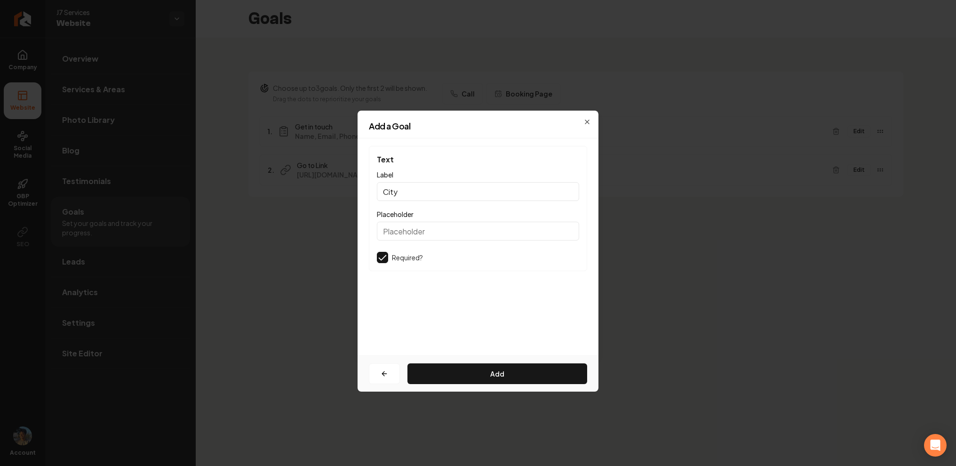
click at [483, 387] on div "Add" at bounding box center [477, 373] width 241 height 36
click at [483, 375] on button "Add" at bounding box center [497, 373] width 180 height 21
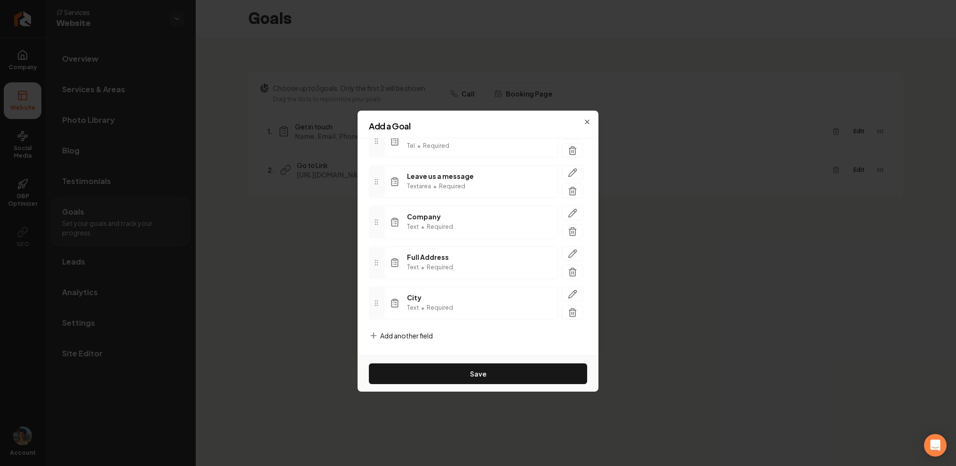
click at [406, 334] on span "Add another field" at bounding box center [406, 335] width 53 height 9
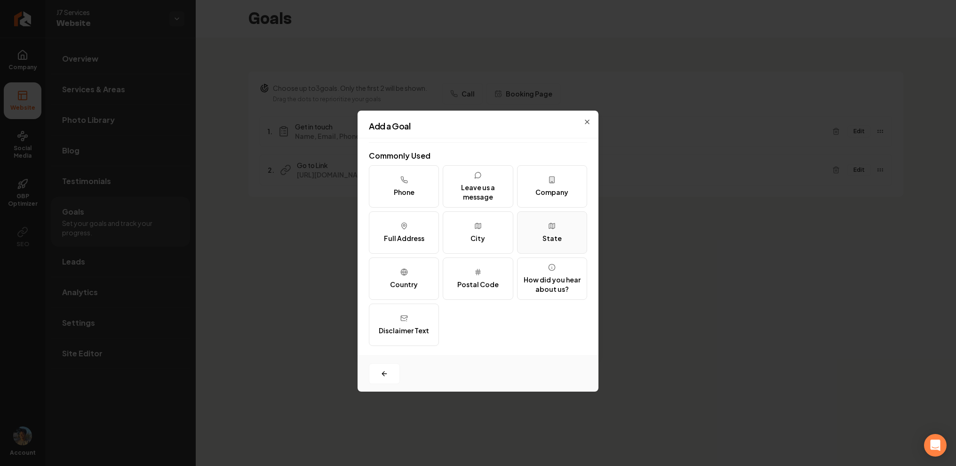
click at [525, 230] on button "State" at bounding box center [552, 232] width 70 height 42
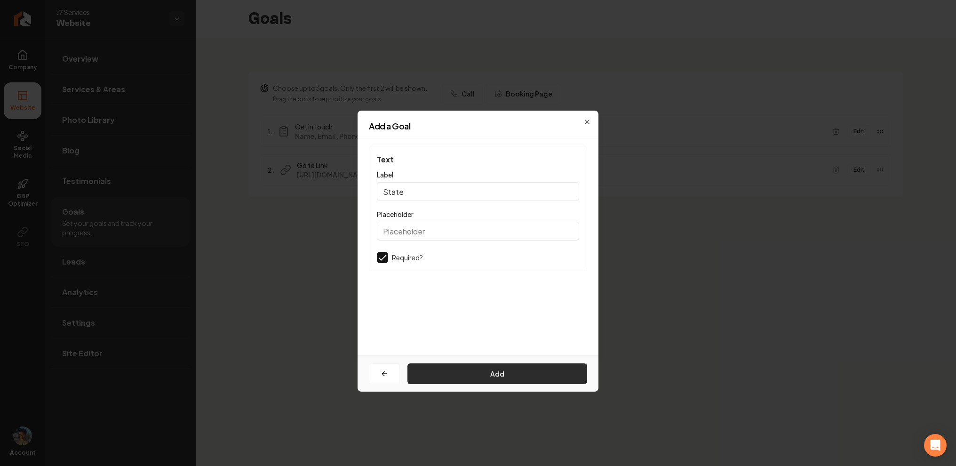
click at [499, 367] on button "Add" at bounding box center [497, 373] width 180 height 21
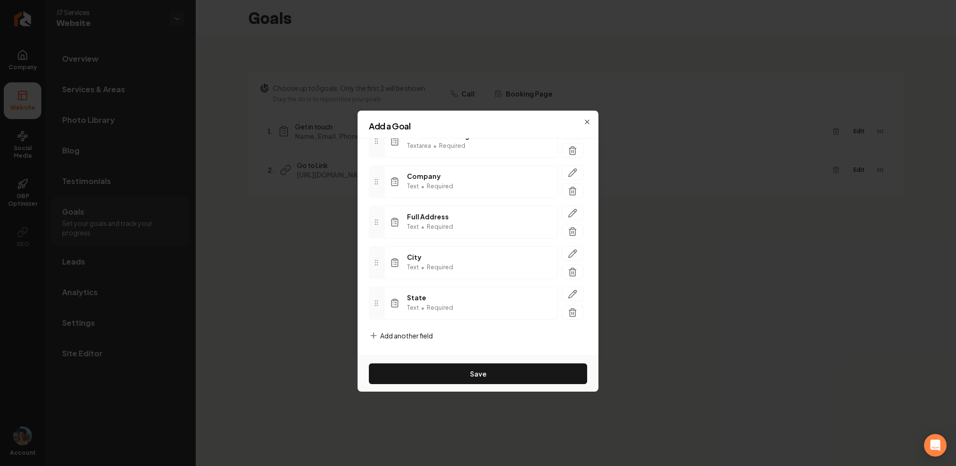
click at [422, 335] on span "Add another field" at bounding box center [406, 335] width 53 height 9
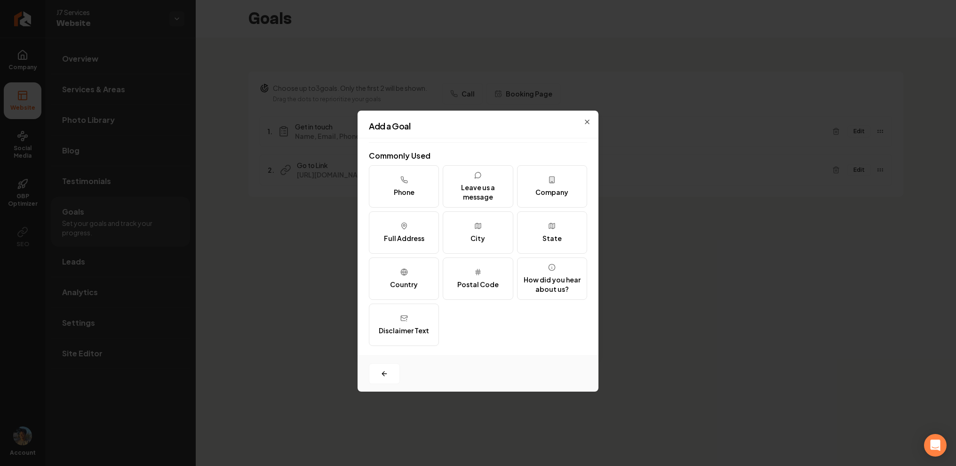
scroll to position [115, 0]
click at [397, 285] on div "Country" at bounding box center [404, 283] width 28 height 9
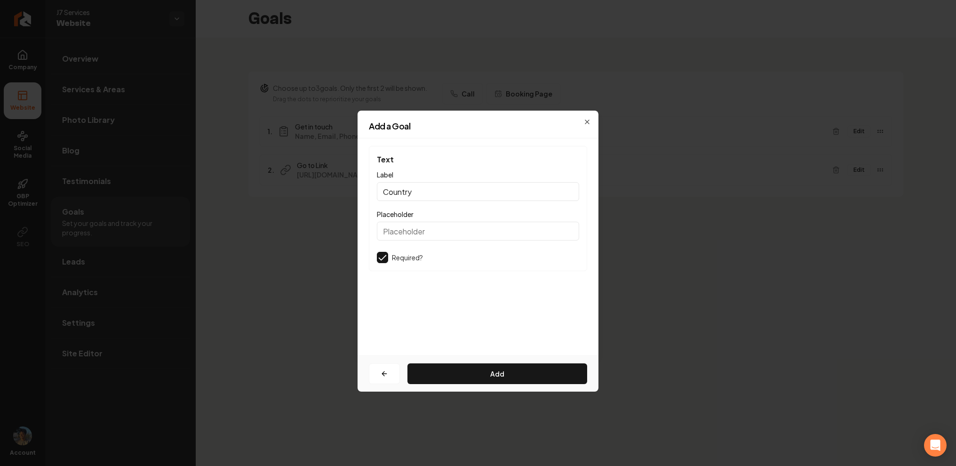
scroll to position [0, 0]
click at [440, 364] on button "Add" at bounding box center [497, 373] width 180 height 21
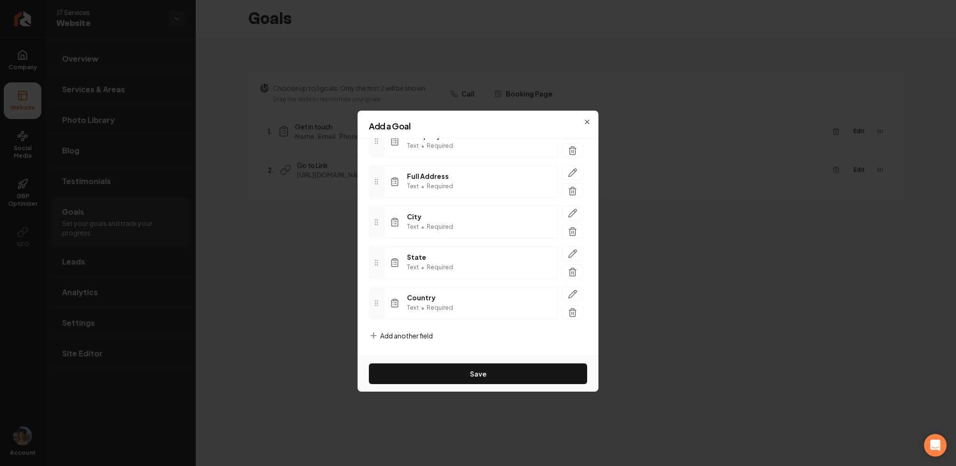
click at [422, 333] on span "Add another field" at bounding box center [406, 335] width 53 height 9
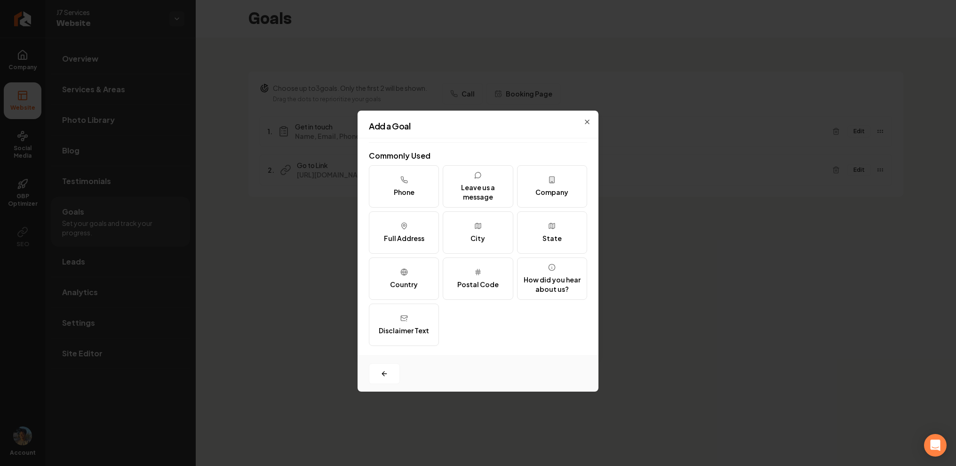
scroll to position [115, 0]
click at [483, 268] on button "Postal Code" at bounding box center [478, 278] width 70 height 42
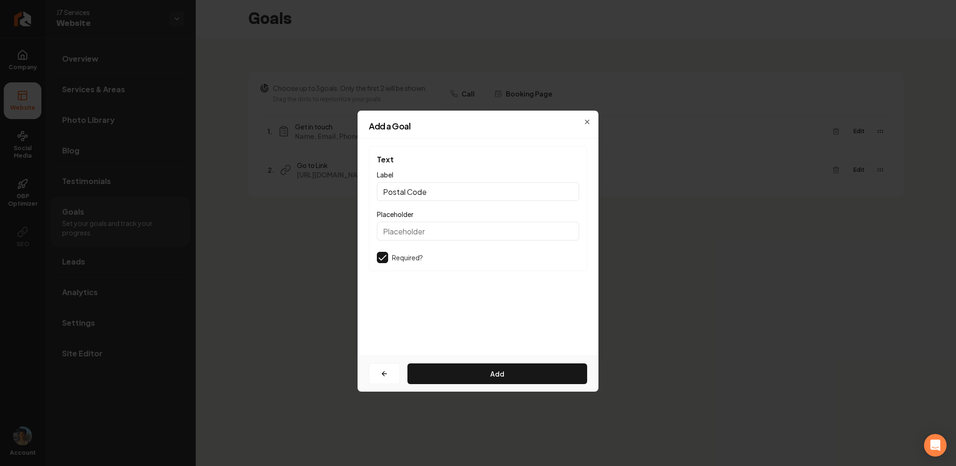
scroll to position [0, 0]
click at [486, 368] on button "Add" at bounding box center [497, 373] width 180 height 21
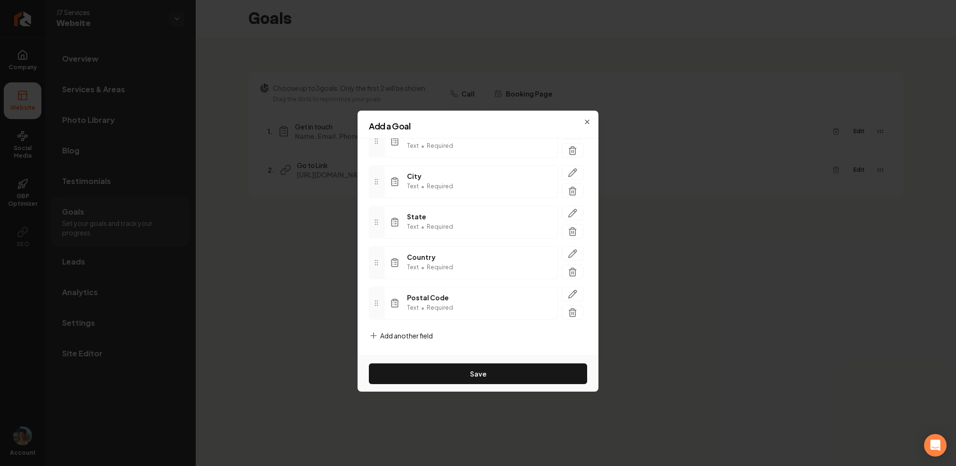
click at [421, 335] on span "Add another field" at bounding box center [406, 335] width 53 height 9
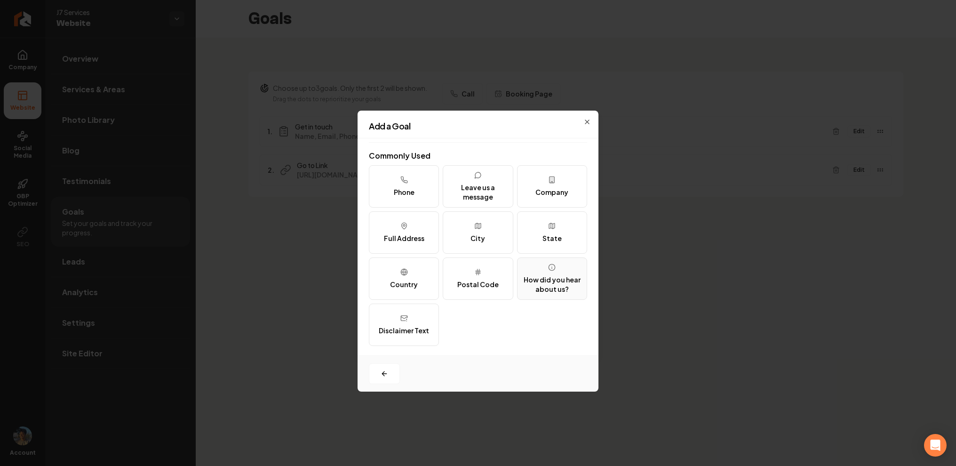
click at [544, 288] on div "How did you hear about us?" at bounding box center [552, 284] width 62 height 19
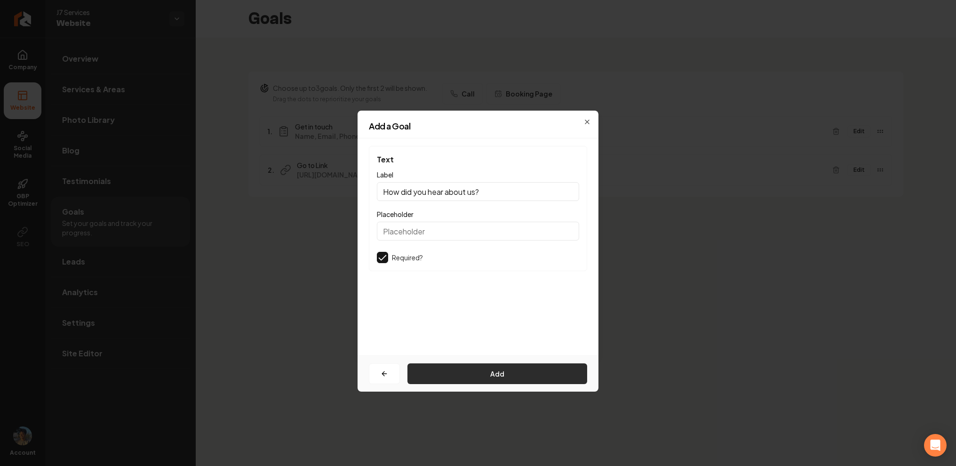
click at [501, 370] on button "Add" at bounding box center [497, 373] width 180 height 21
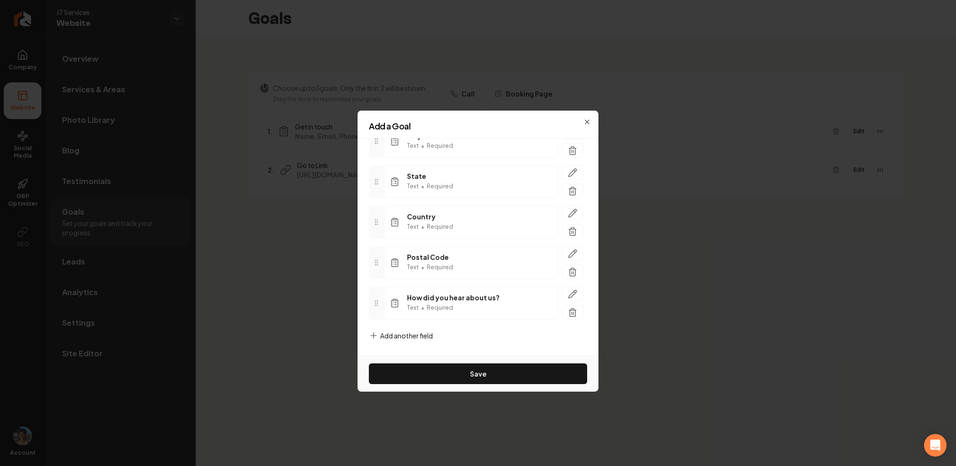
click at [422, 333] on span "Add another field" at bounding box center [406, 335] width 53 height 9
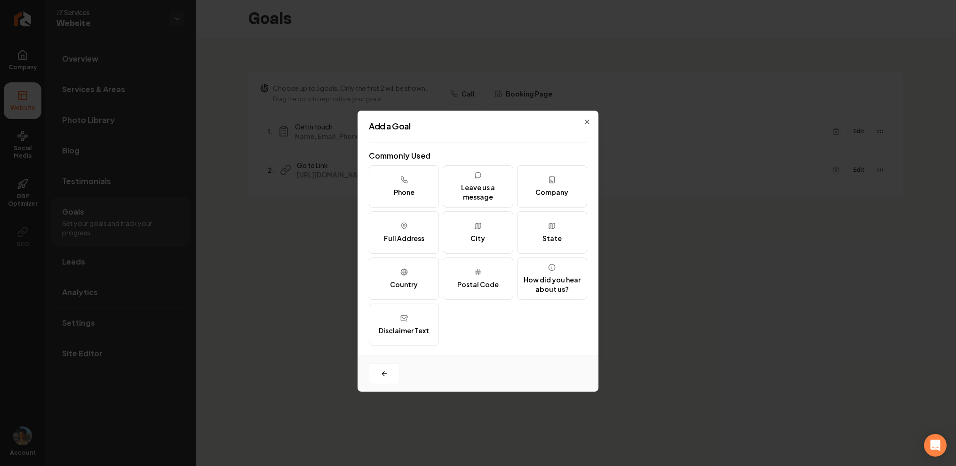
click at [422, 333] on div "Disclaimer Text" at bounding box center [404, 329] width 50 height 9
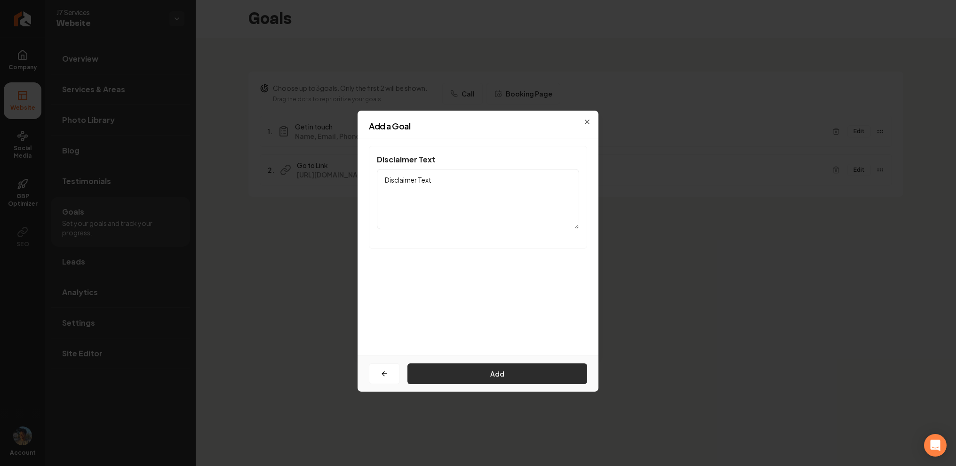
click at [444, 381] on button "Add" at bounding box center [497, 373] width 180 height 21
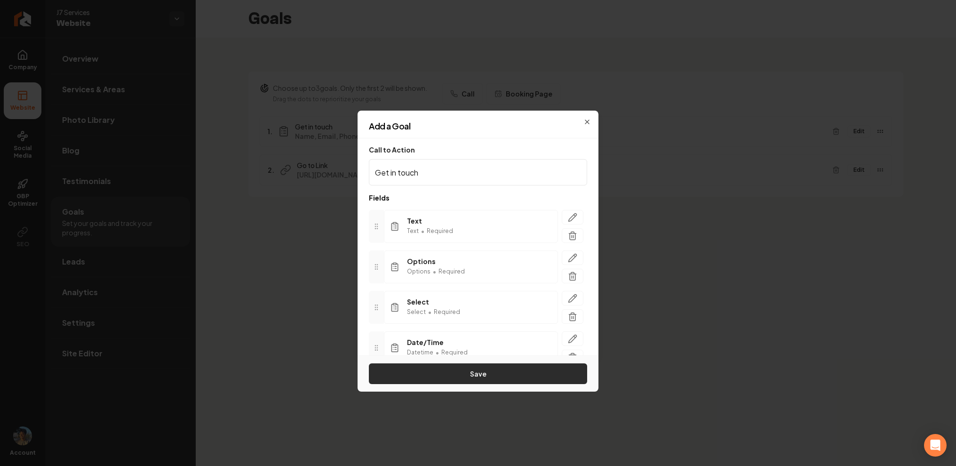
click at [436, 376] on button "Save" at bounding box center [478, 373] width 218 height 21
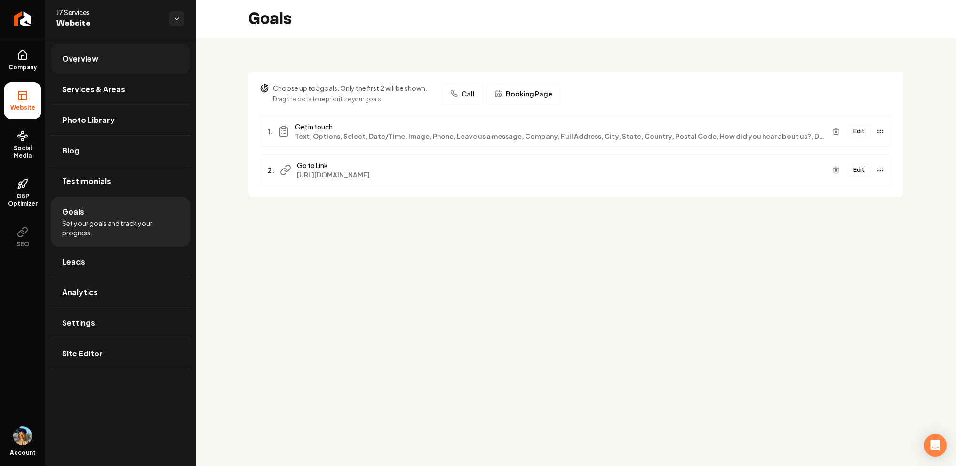
click at [87, 62] on span "Overview" at bounding box center [80, 58] width 36 height 11
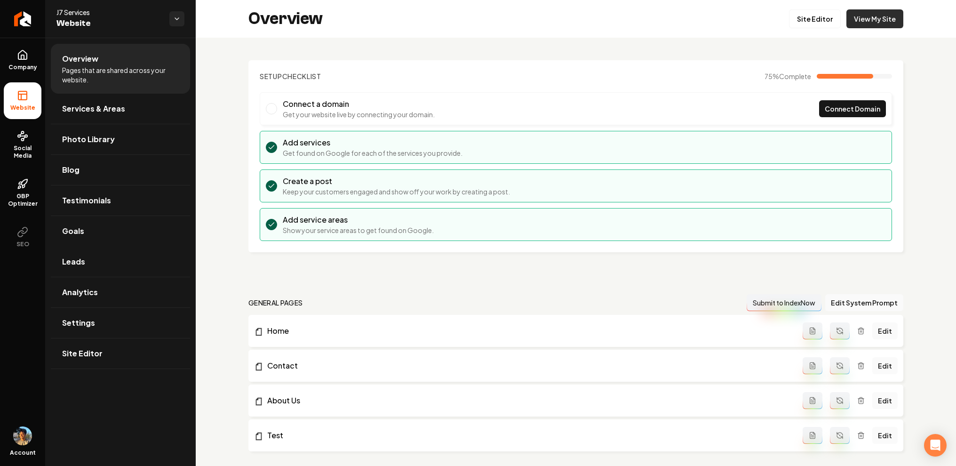
click at [867, 17] on link "View My Site" at bounding box center [874, 18] width 57 height 19
click at [126, 224] on link "Goals" at bounding box center [120, 231] width 139 height 30
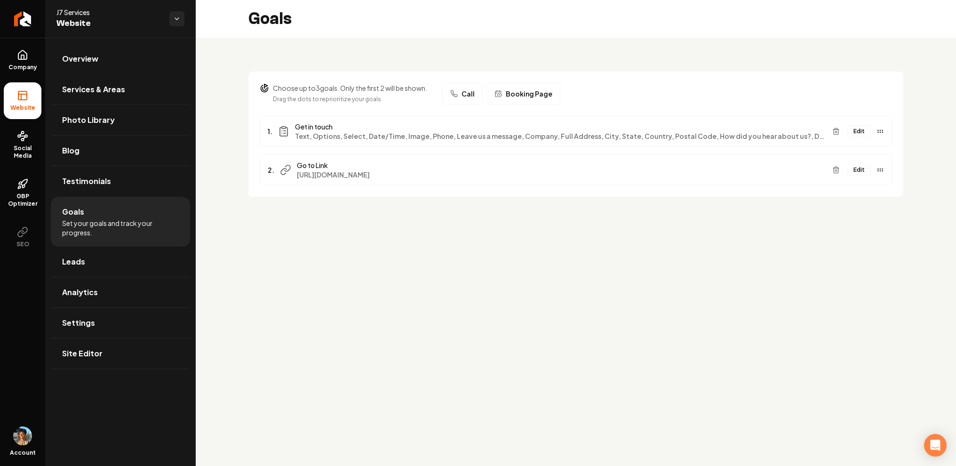
click at [860, 133] on button "Edit" at bounding box center [859, 131] width 24 height 12
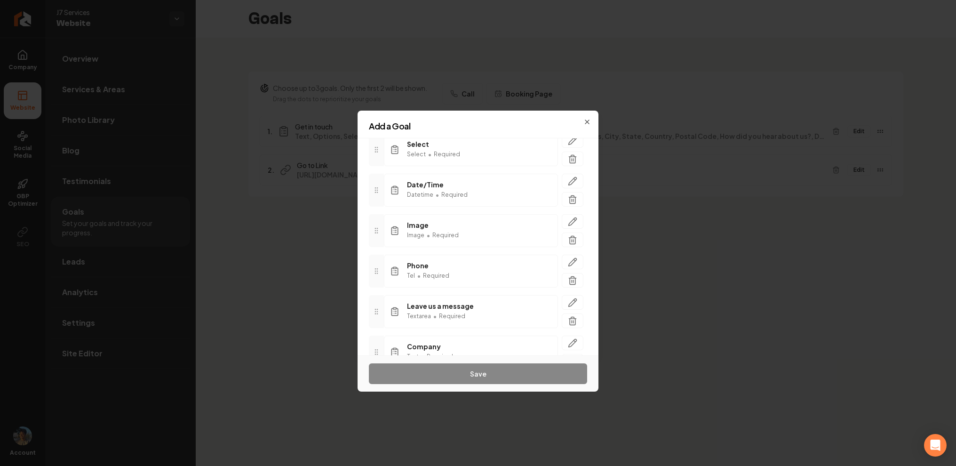
scroll to position [481, 0]
click at [407, 328] on div "Call to Action Get in touch Fields Text Text • Required Options Options • Requi…" at bounding box center [477, 246] width 241 height 217
click at [407, 334] on span "Add another field" at bounding box center [406, 335] width 53 height 9
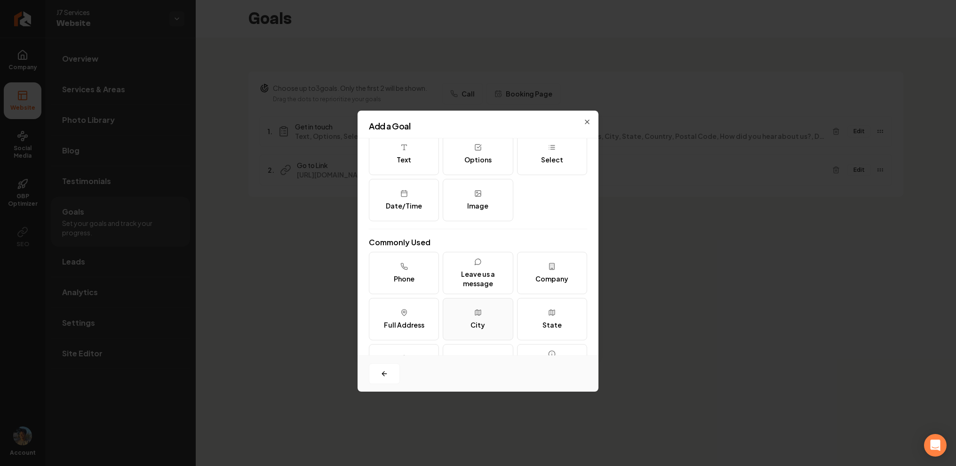
scroll to position [0, 0]
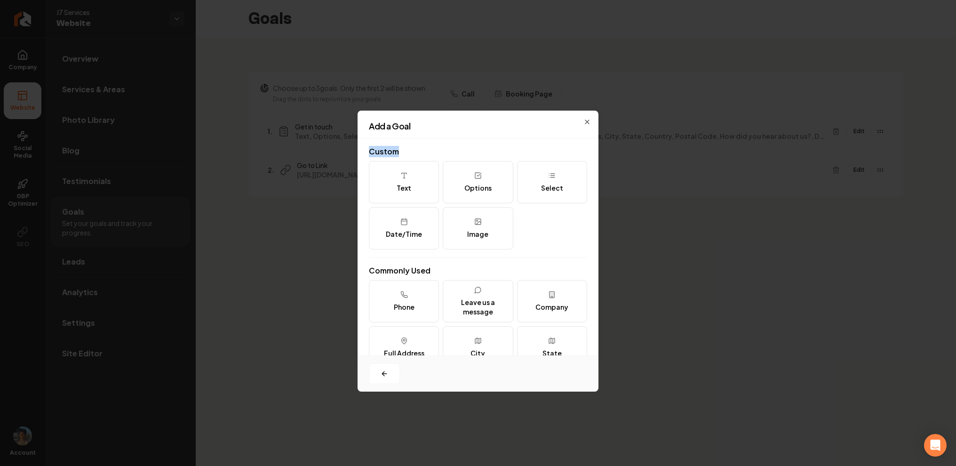
drag, startPoint x: 369, startPoint y: 152, endPoint x: 418, endPoint y: 152, distance: 48.4
click at [418, 152] on h2 "Custom" at bounding box center [478, 151] width 218 height 11
click at [420, 118] on div "Add a Goal Custom Text Options Select Date/Time Image Commonly Used Phone Leave…" at bounding box center [477, 233] width 241 height 245
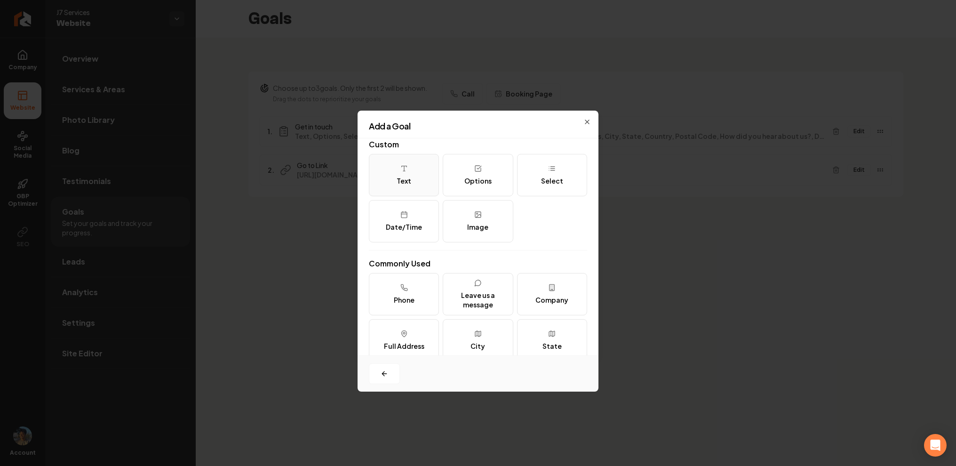
scroll to position [1, 0]
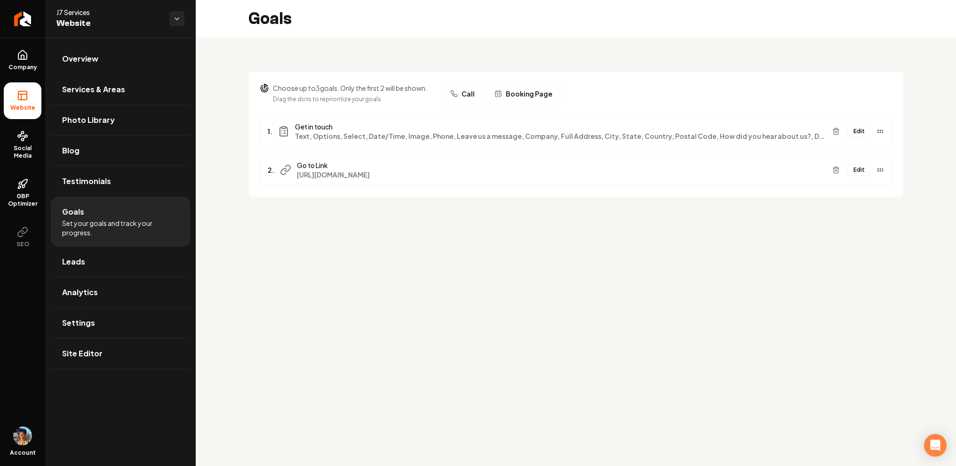
click at [861, 134] on button "Edit" at bounding box center [859, 131] width 24 height 12
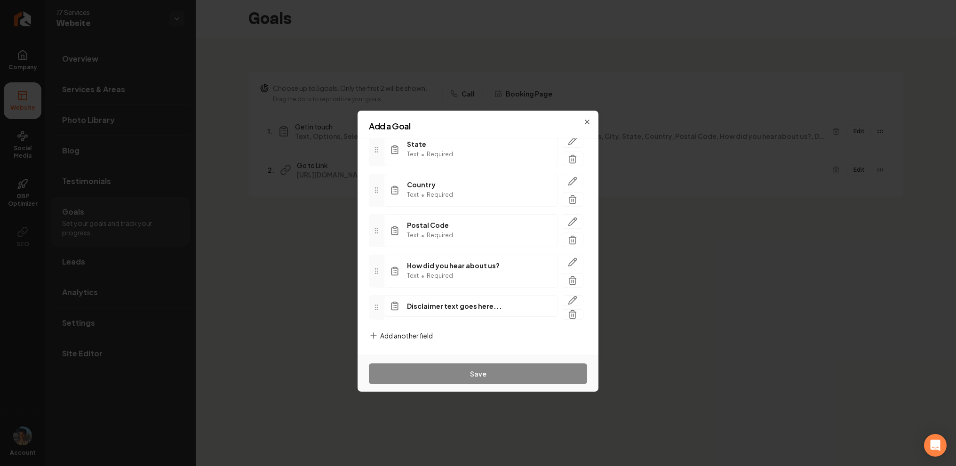
click at [400, 335] on span "Add another field" at bounding box center [406, 335] width 53 height 9
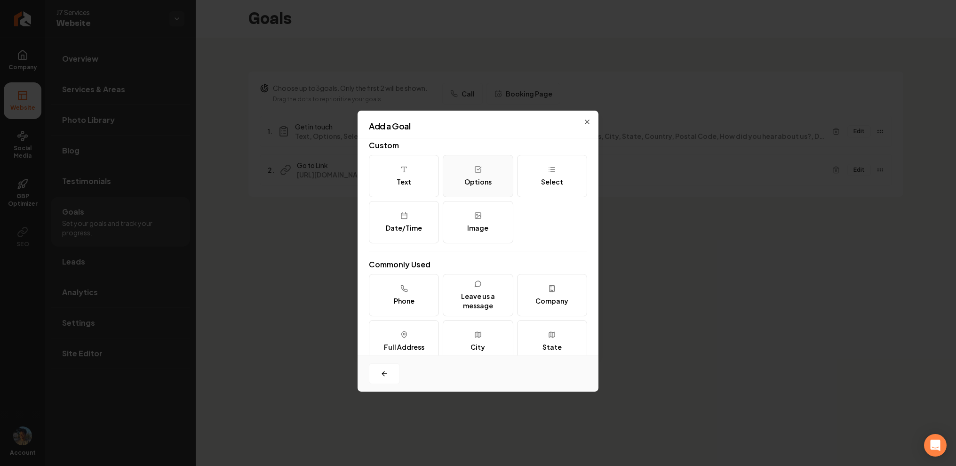
scroll to position [5, 0]
click at [510, 130] on div "Add a Goal" at bounding box center [477, 130] width 241 height 16
click at [436, 371] on div at bounding box center [477, 373] width 241 height 36
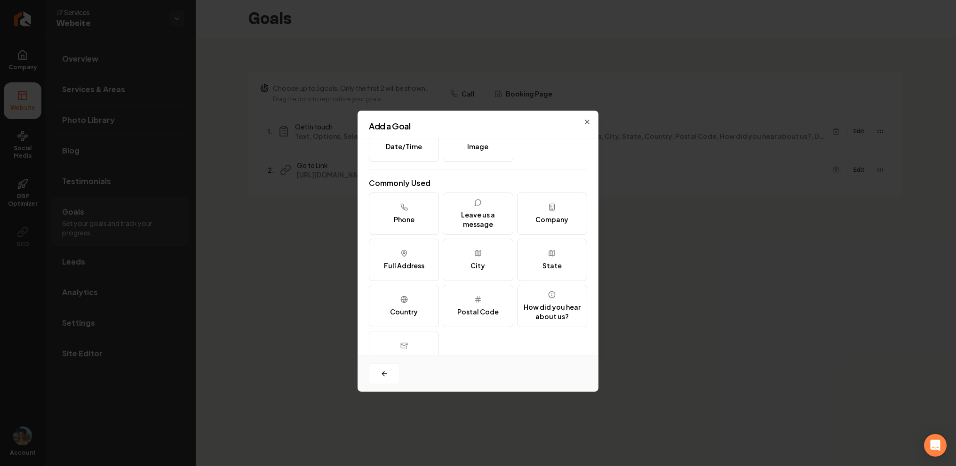
click at [567, 153] on div "Text Options Select Date/Time Image" at bounding box center [478, 117] width 218 height 88
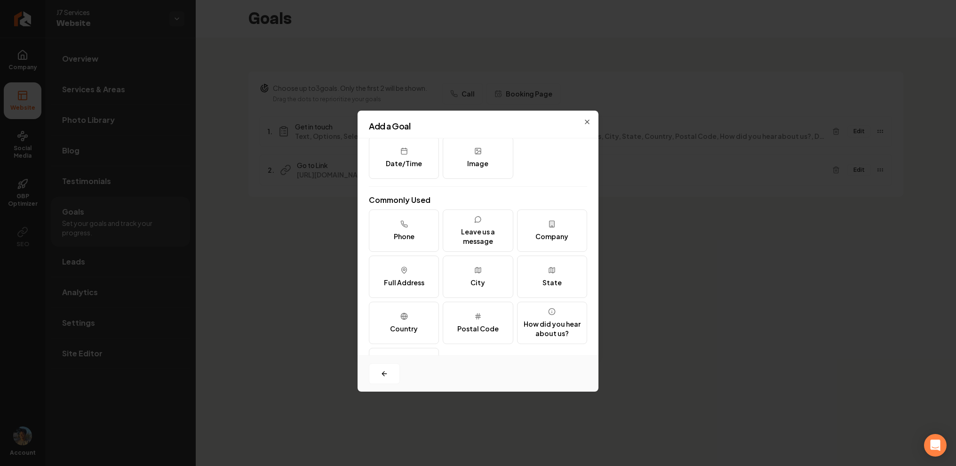
scroll to position [68, 0]
click at [589, 120] on icon "button" at bounding box center [587, 122] width 8 height 8
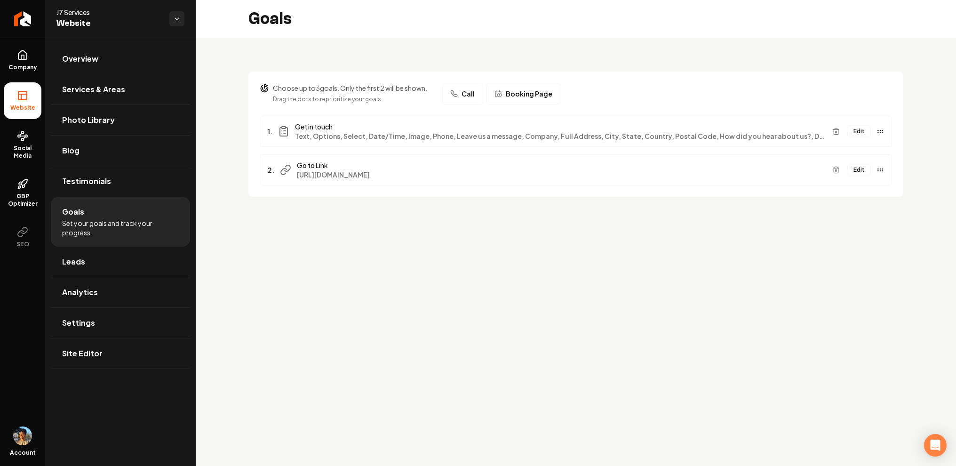
click at [868, 130] on button "Edit" at bounding box center [859, 131] width 24 height 12
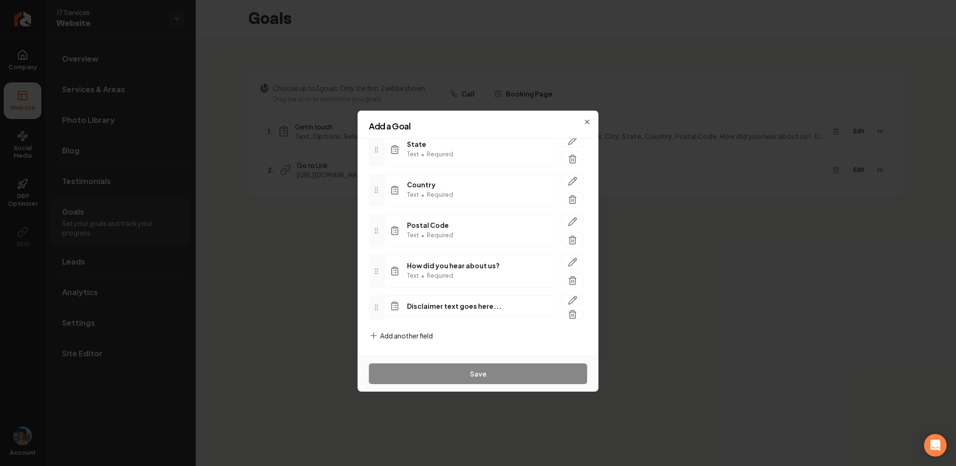
click at [414, 340] on span "Add another field" at bounding box center [406, 335] width 53 height 9
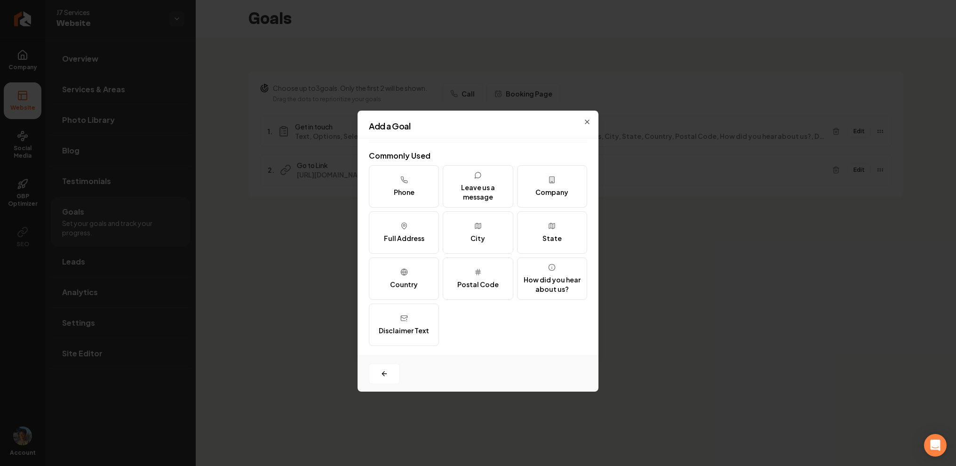
scroll to position [115, 0]
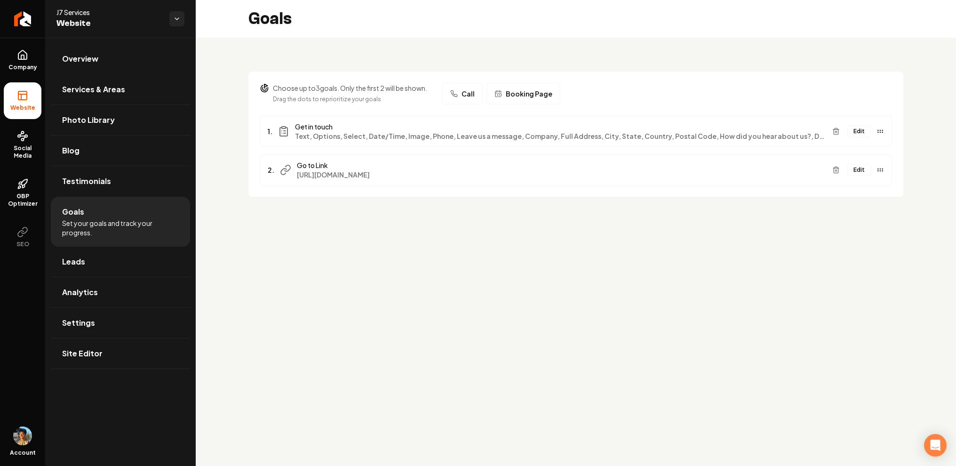
click at [859, 128] on button "Edit" at bounding box center [859, 131] width 24 height 12
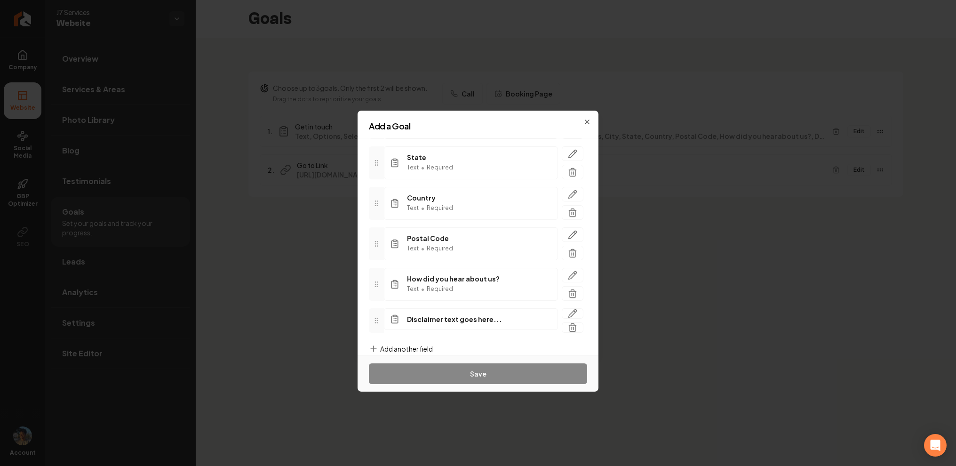
click at [412, 346] on span "Add another field" at bounding box center [406, 348] width 53 height 9
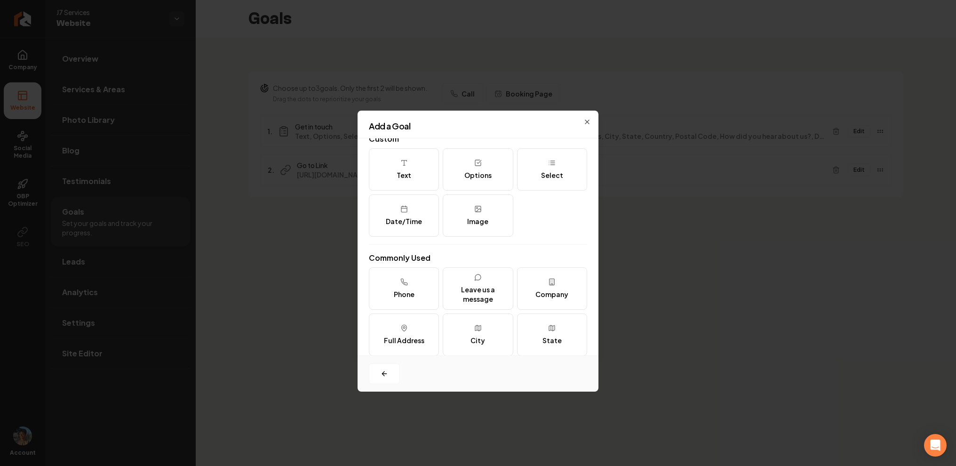
scroll to position [0, 0]
